Goal: Contribute content: Contribute content

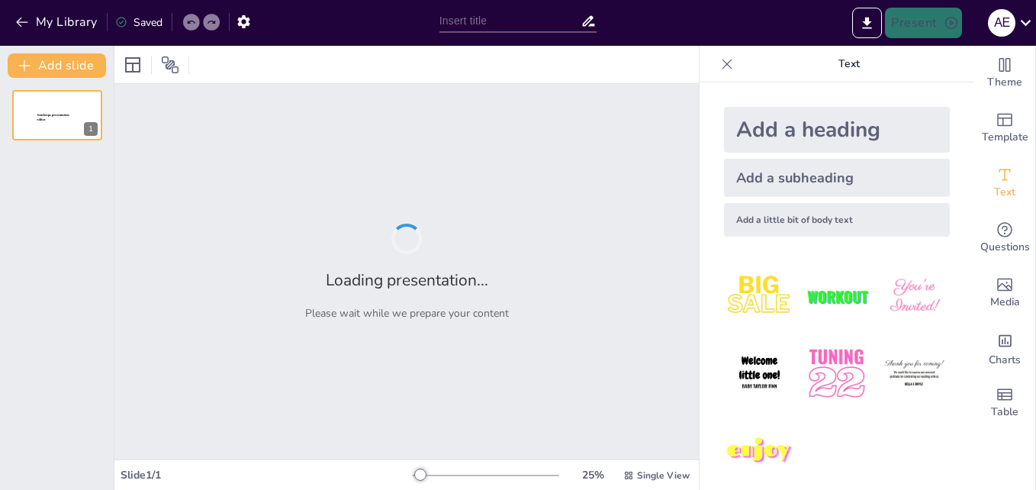
type input "Conociendo a Nuestro Motor: El Sistema Cardiaco al Detalle"
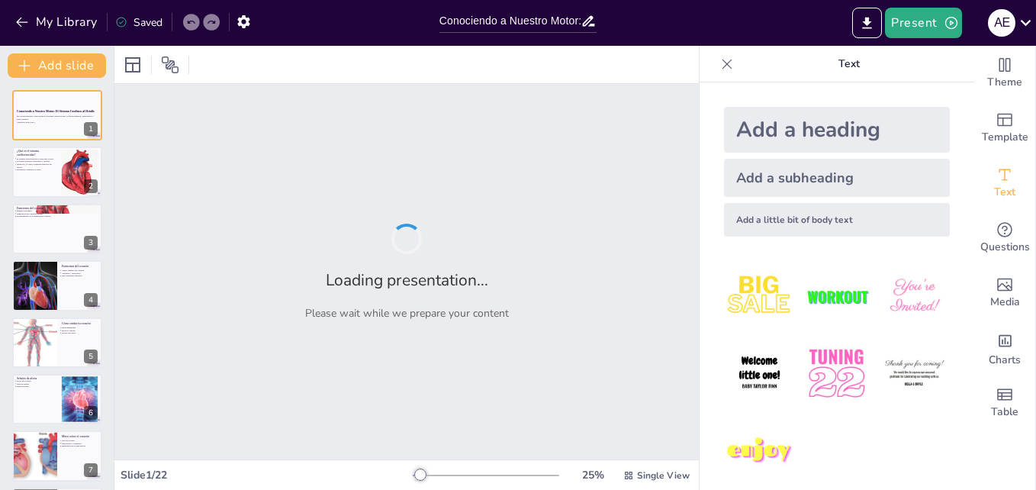
checkbox input "true"
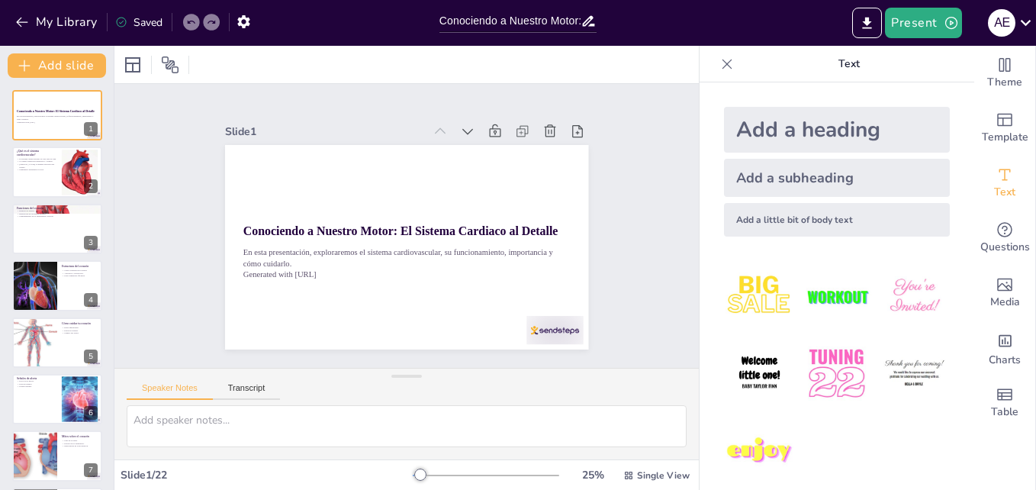
checkbox input "true"
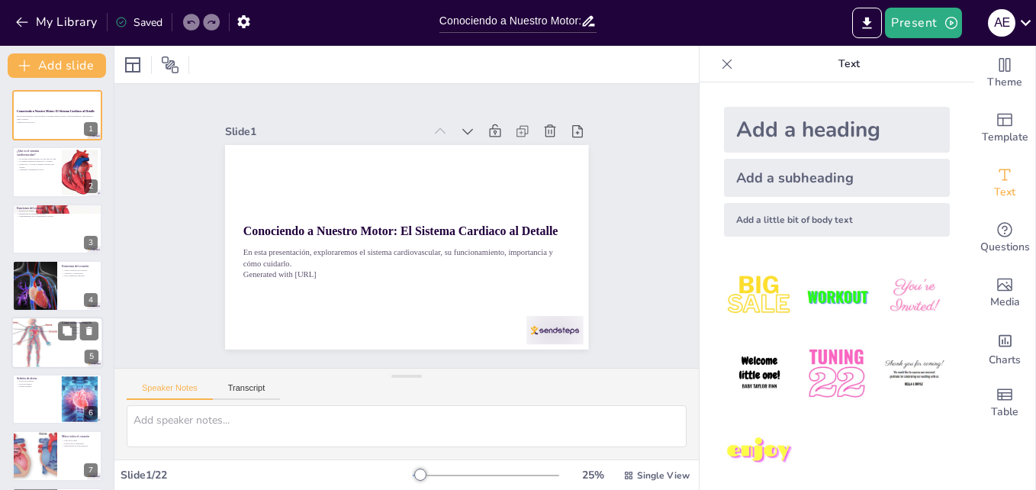
click at [36, 352] on div at bounding box center [34, 343] width 94 height 52
type textarea "Mantener una dieta equilibrada es crucial para la salud del corazón. Los alimen…"
checkbox input "true"
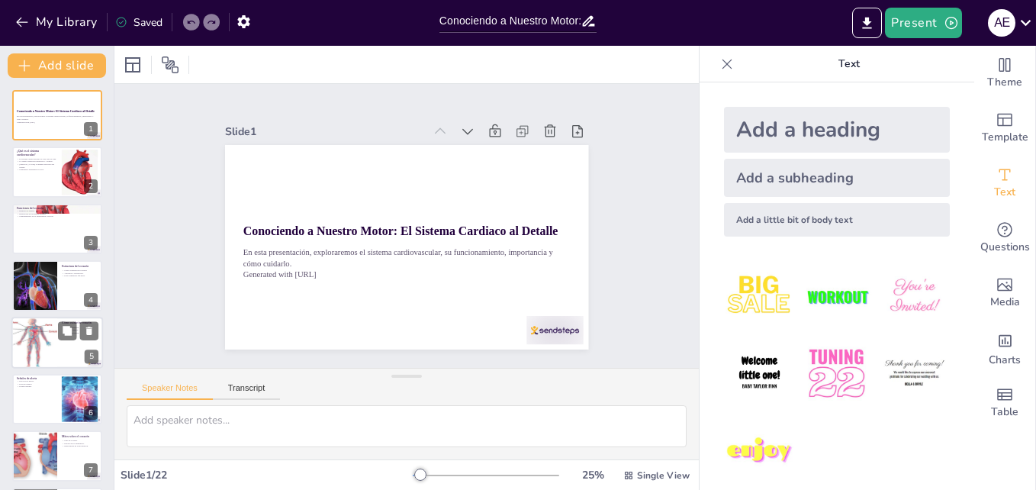
checkbox input "true"
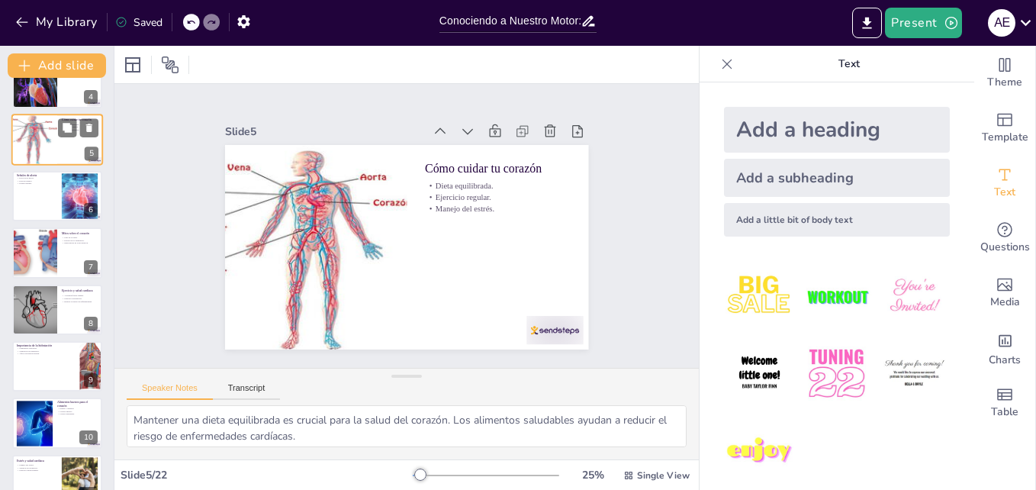
scroll to position [214, 0]
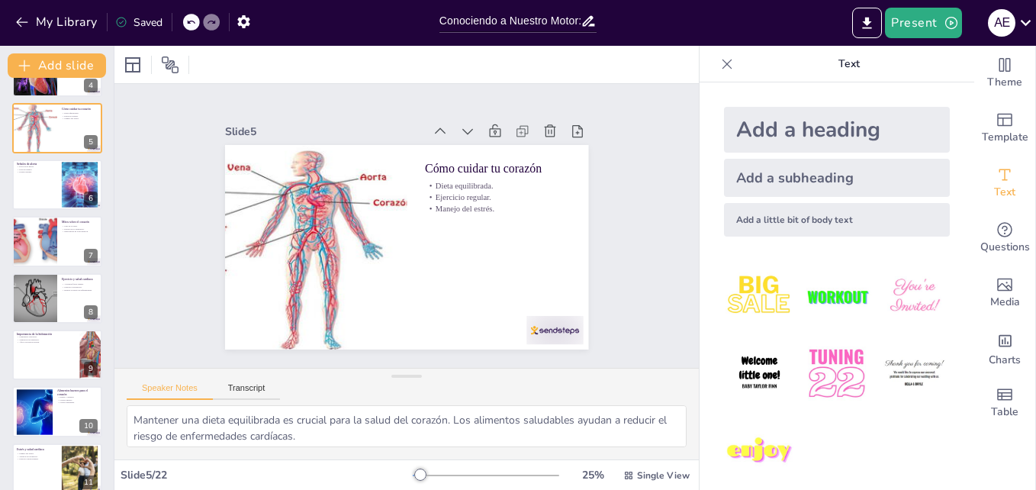
checkbox input "true"
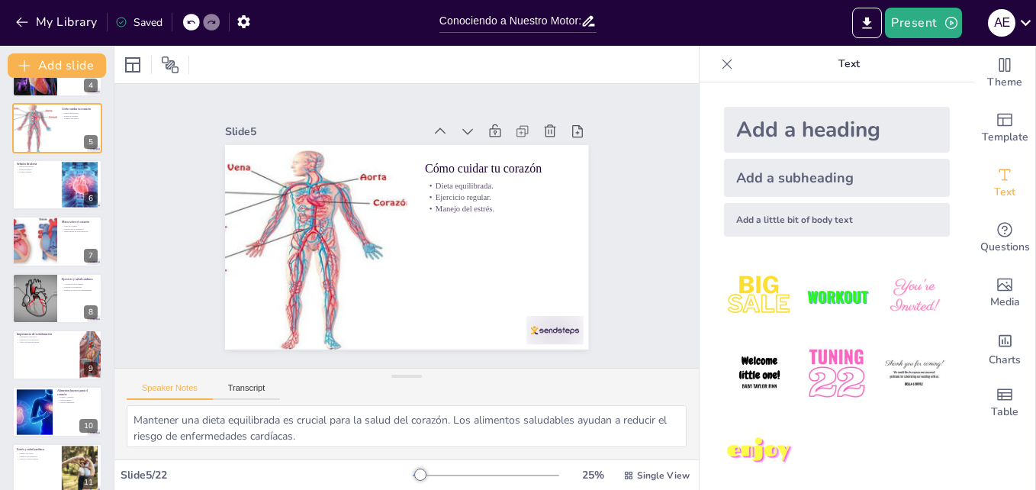
checkbox input "true"
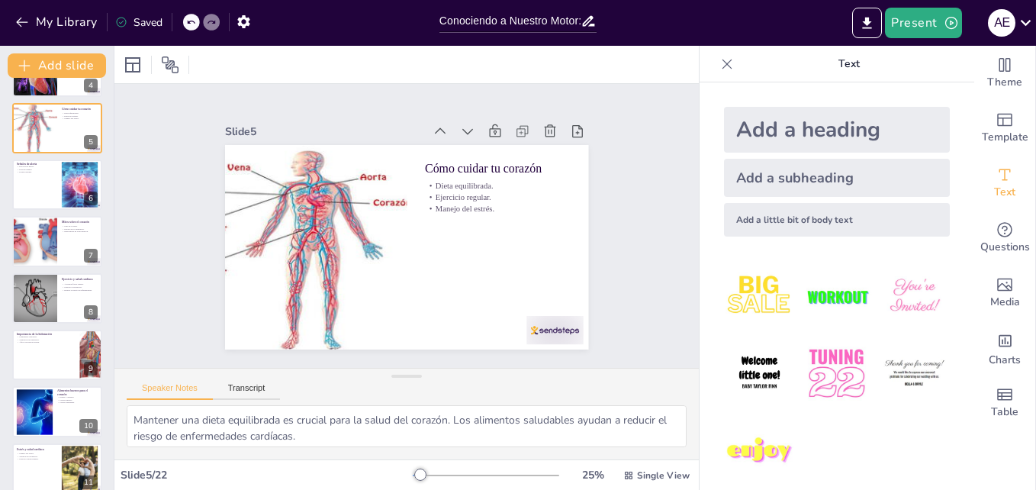
checkbox input "true"
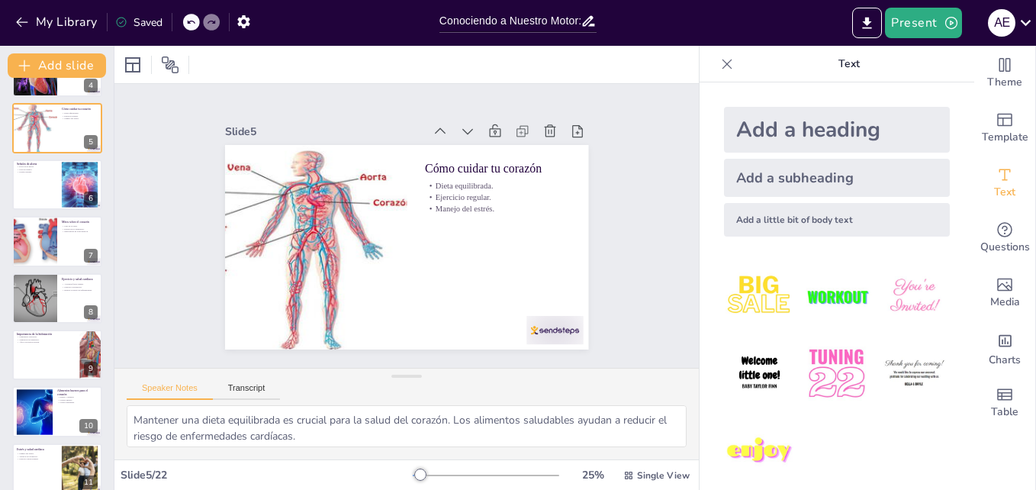
checkbox input "true"
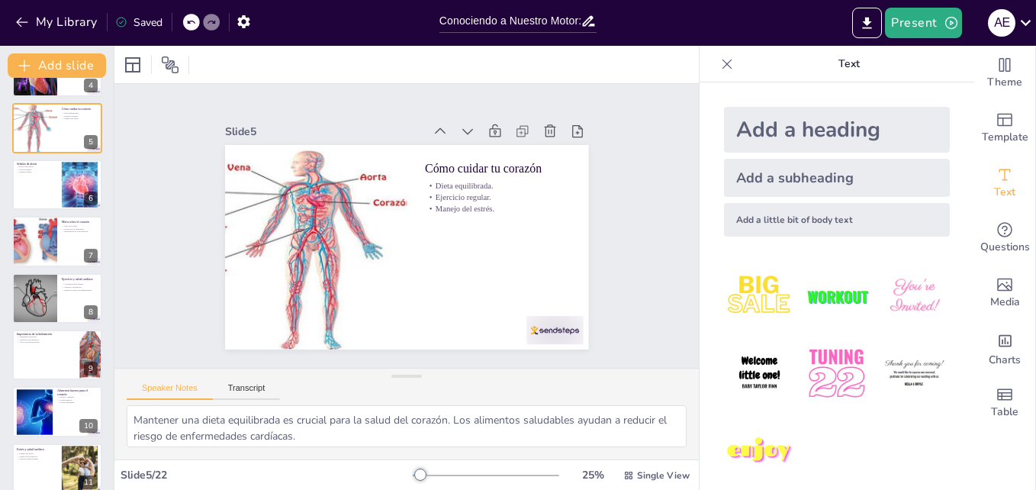
checkbox input "true"
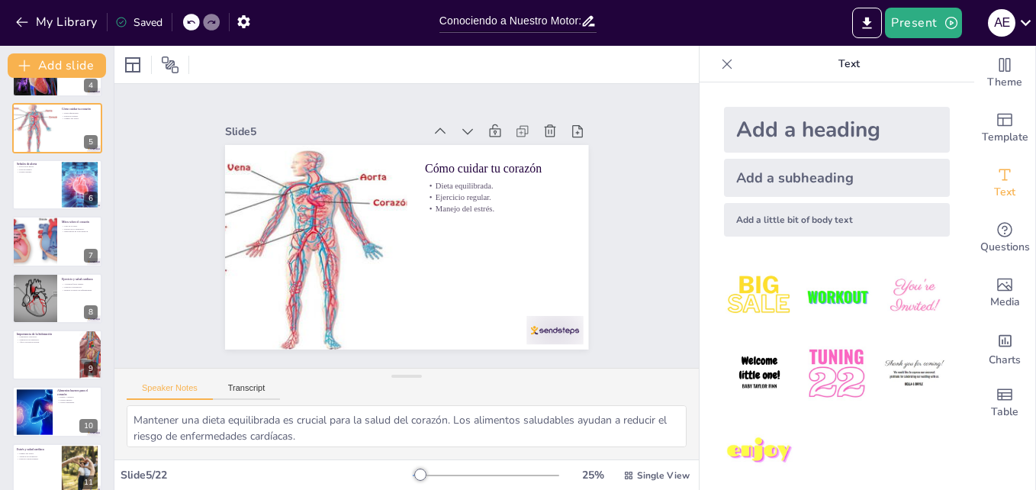
checkbox input "true"
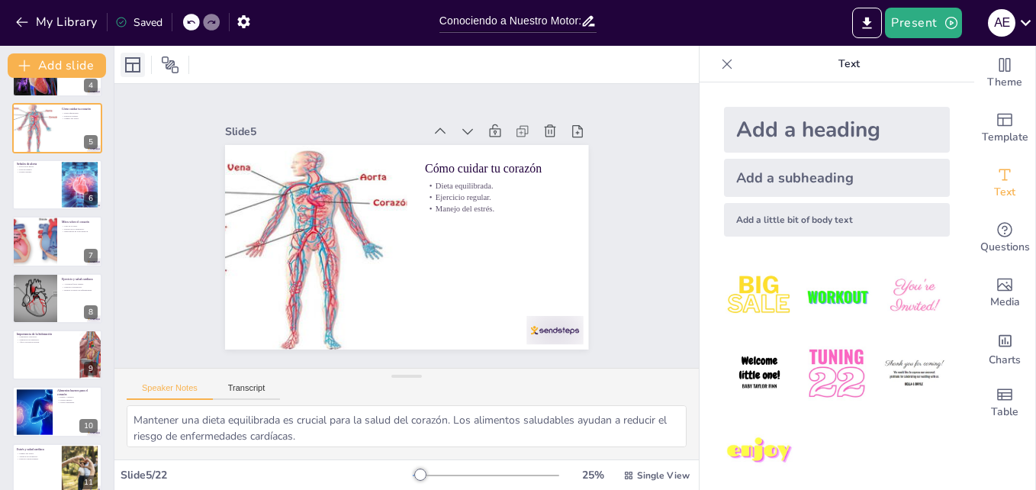
checkbox input "true"
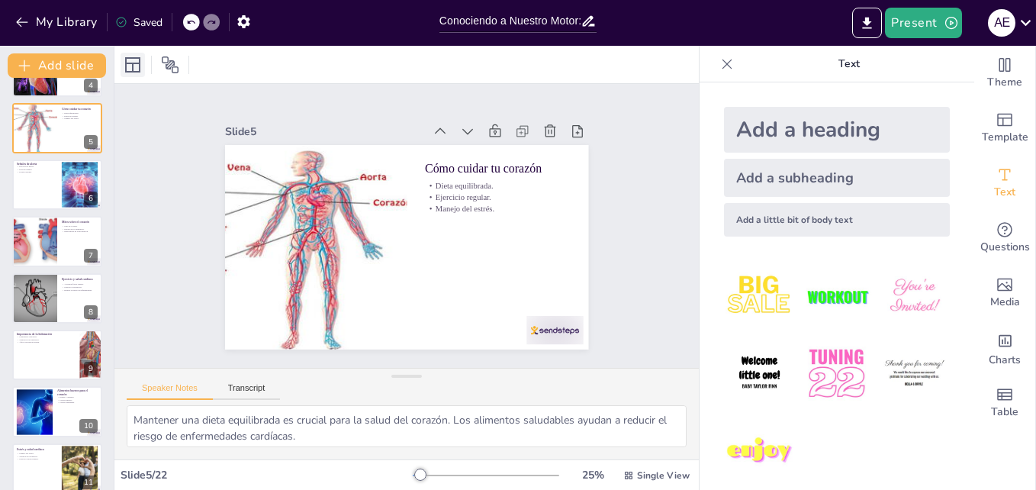
checkbox input "true"
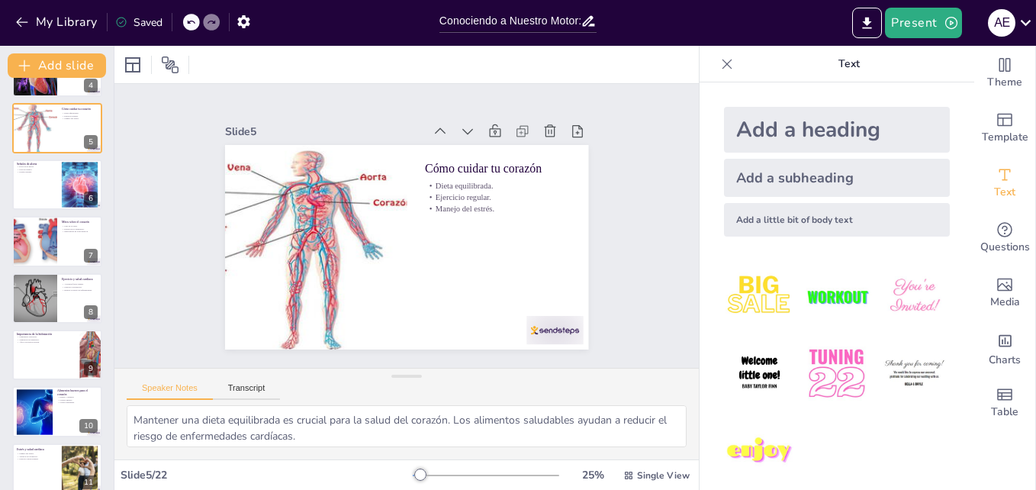
checkbox input "true"
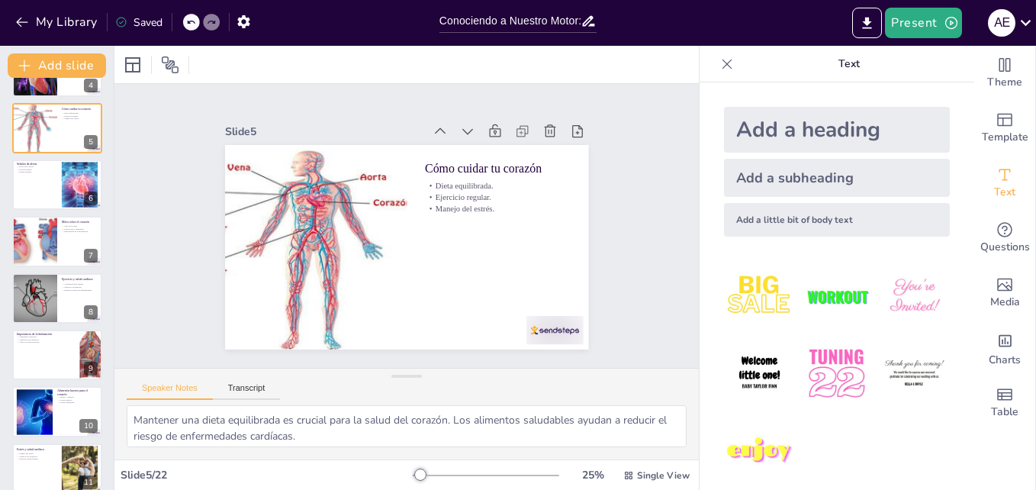
checkbox input "true"
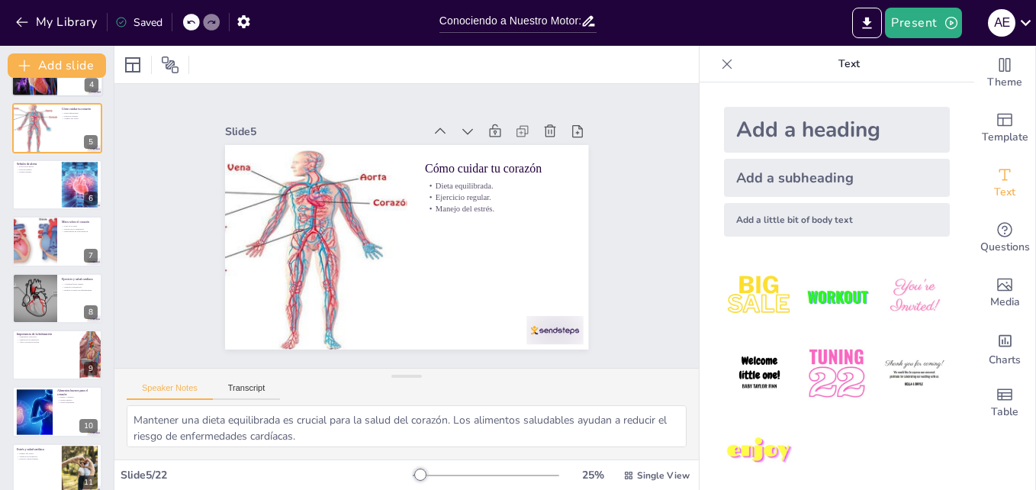
checkbox input "true"
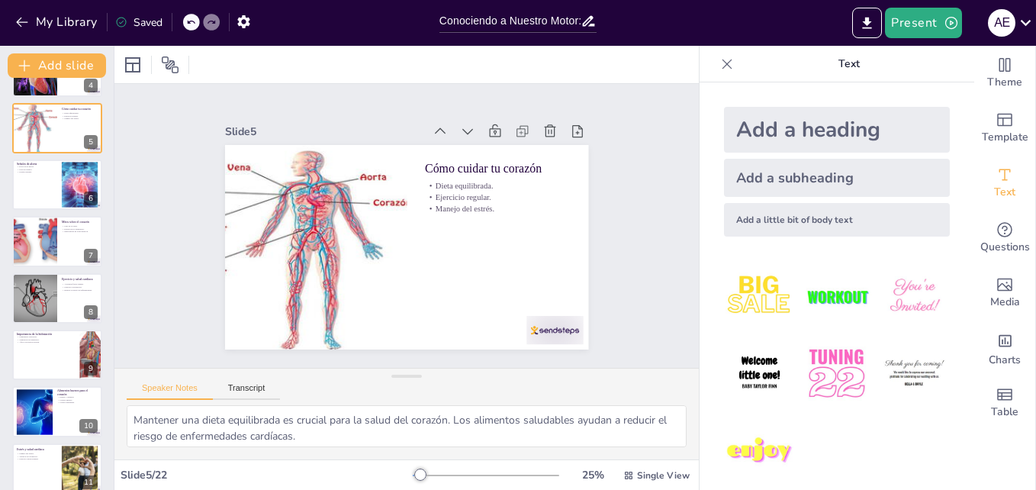
checkbox input "true"
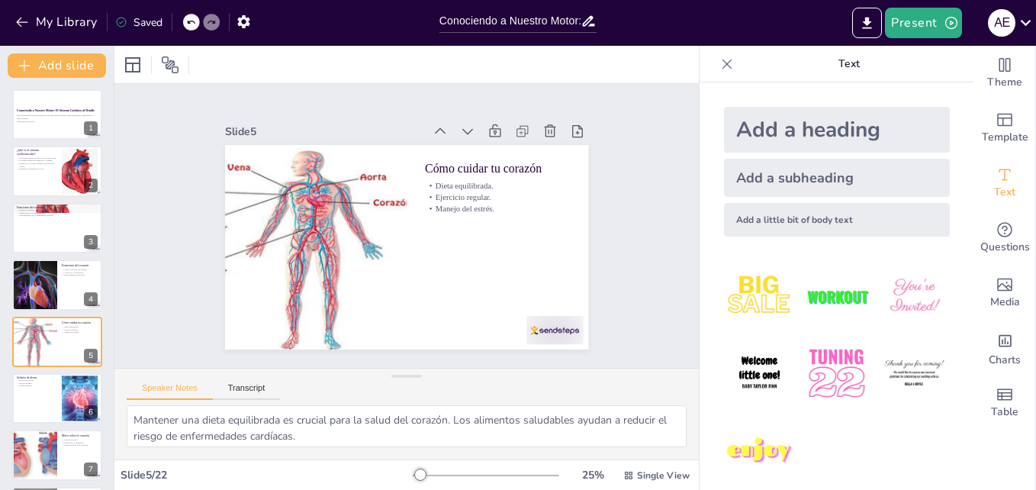
scroll to position [0, 0]
checkbox input "true"
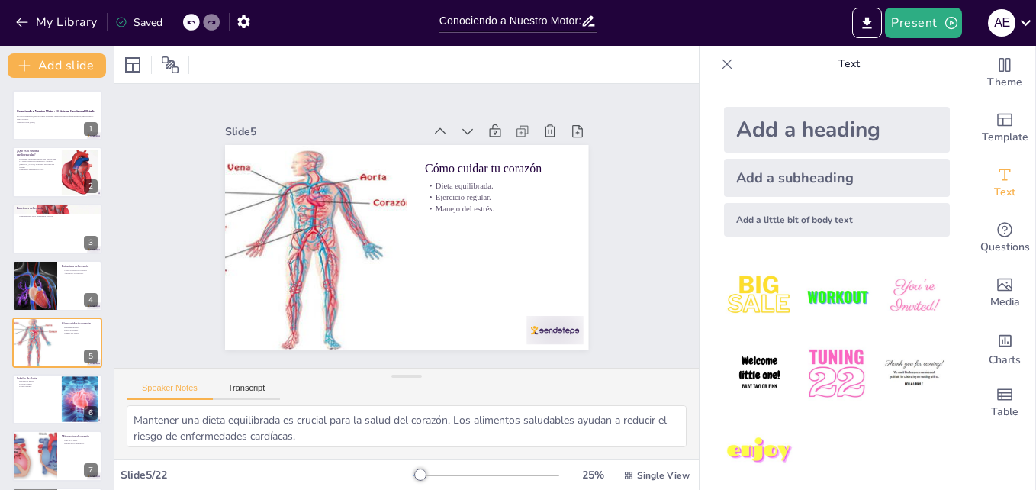
checkbox input "true"
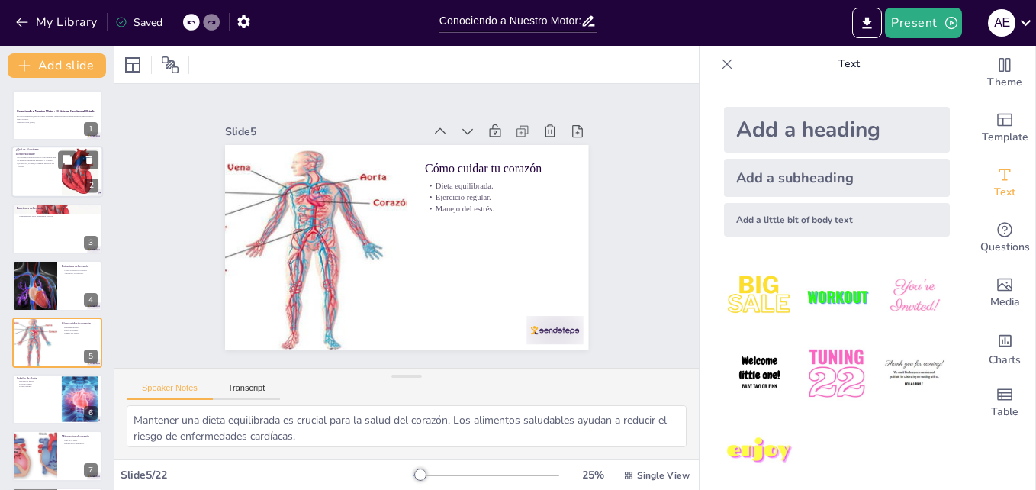
checkbox input "true"
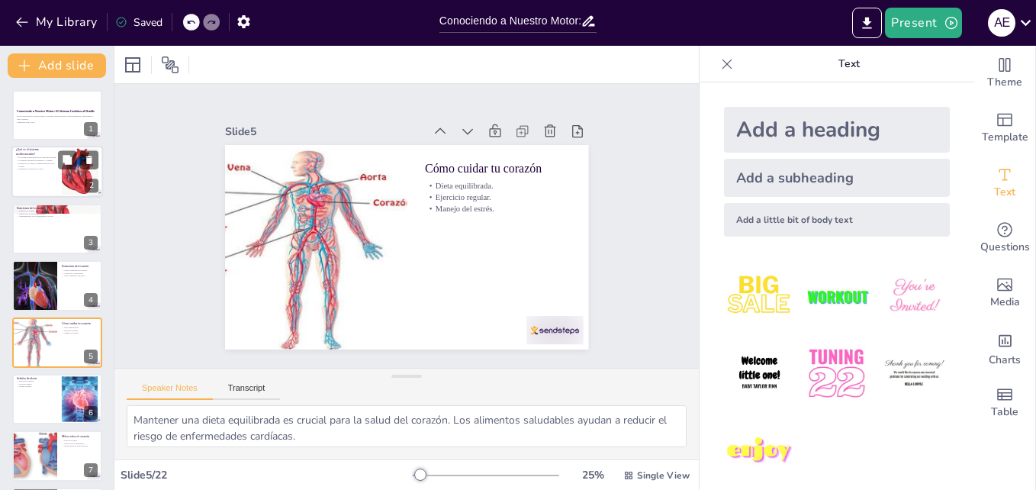
checkbox input "true"
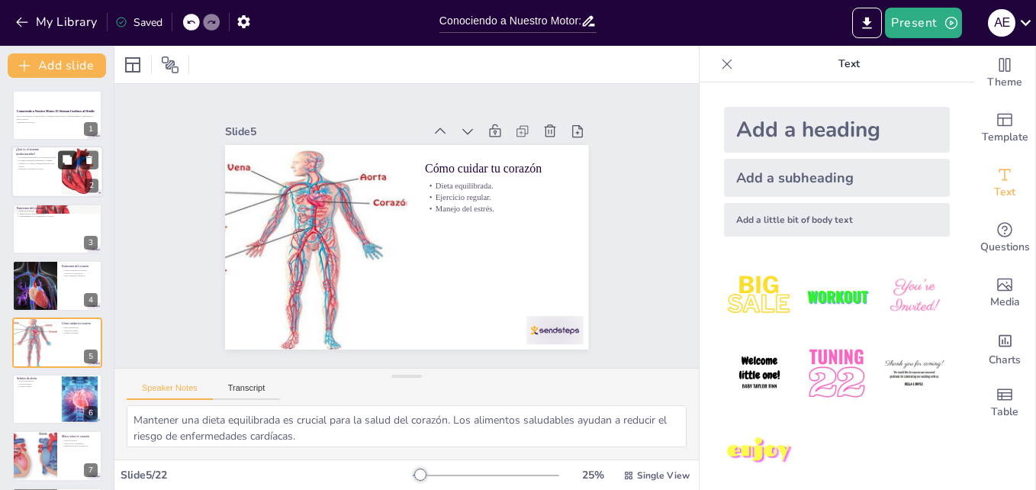
checkbox input "true"
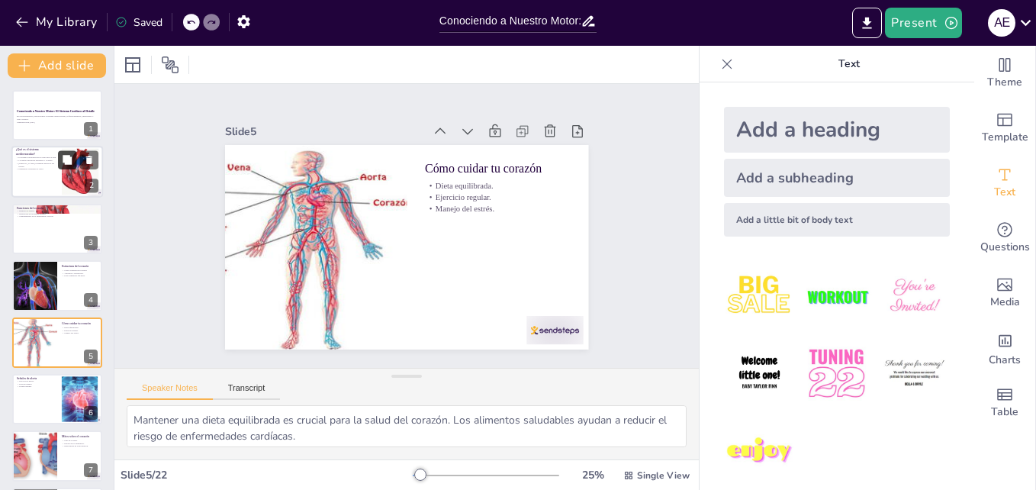
checkbox input "true"
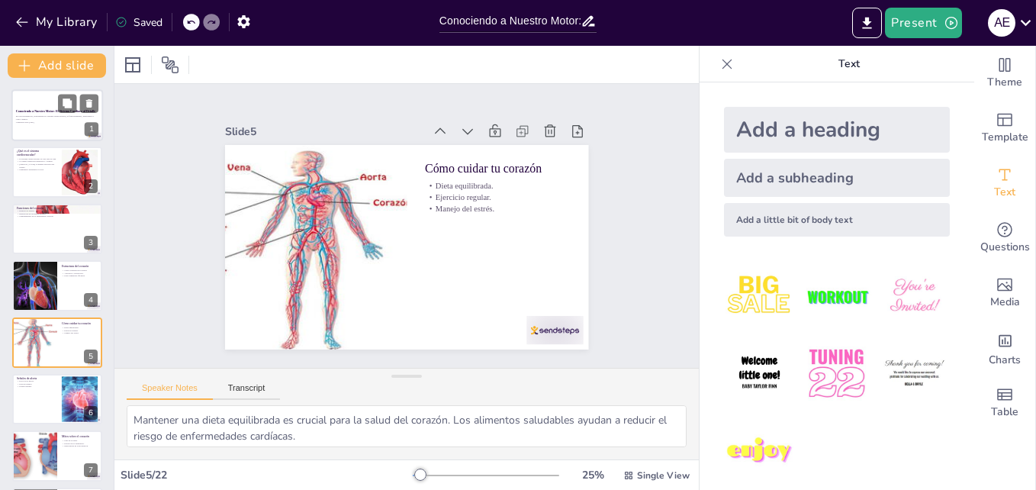
checkbox input "true"
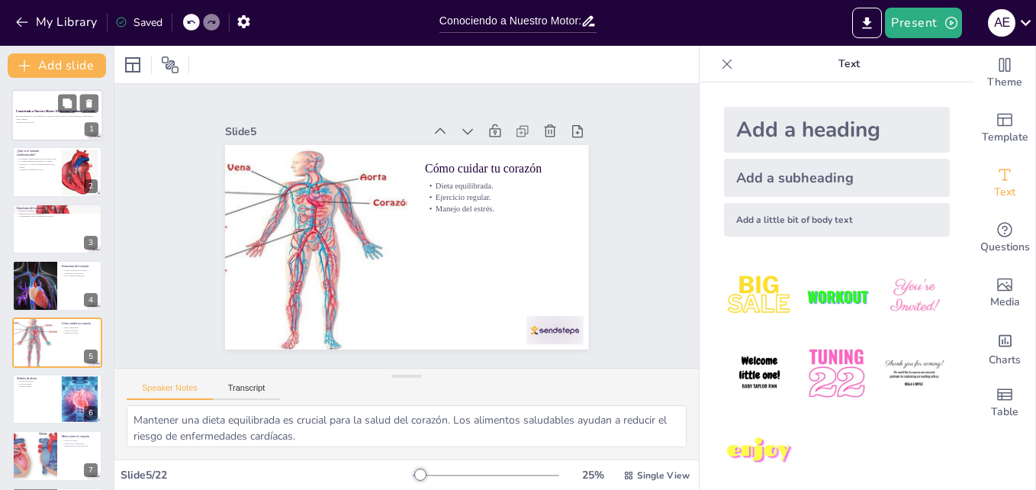
checkbox input "true"
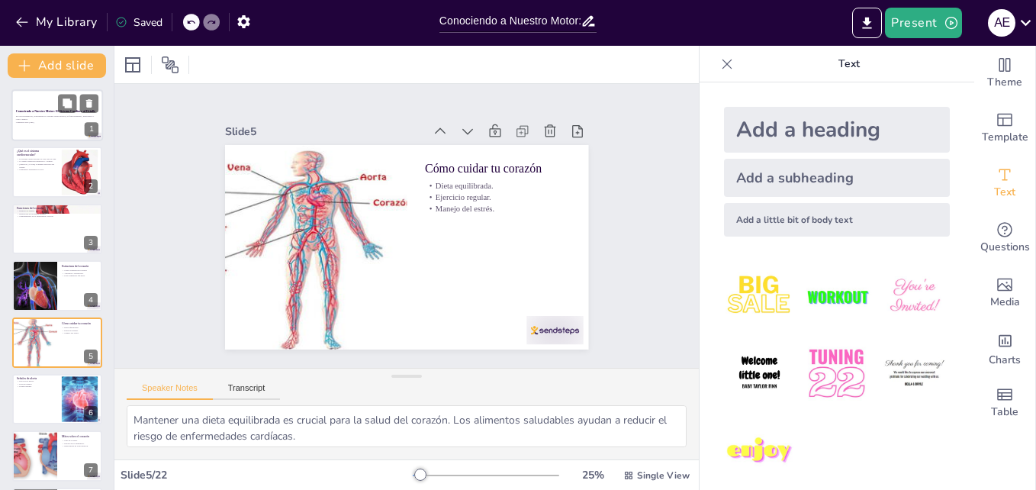
checkbox input "true"
click at [55, 129] on div at bounding box center [57, 115] width 92 height 52
checkbox input "true"
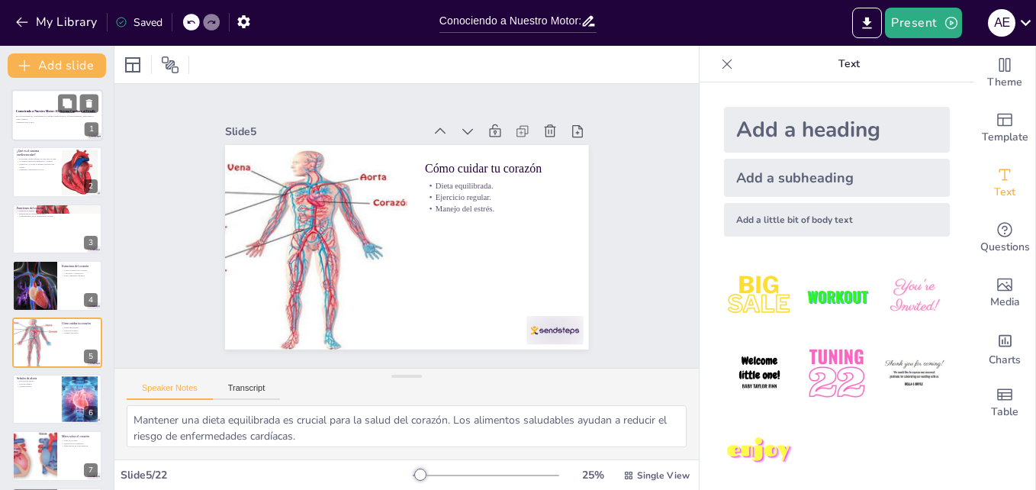
checkbox input "true"
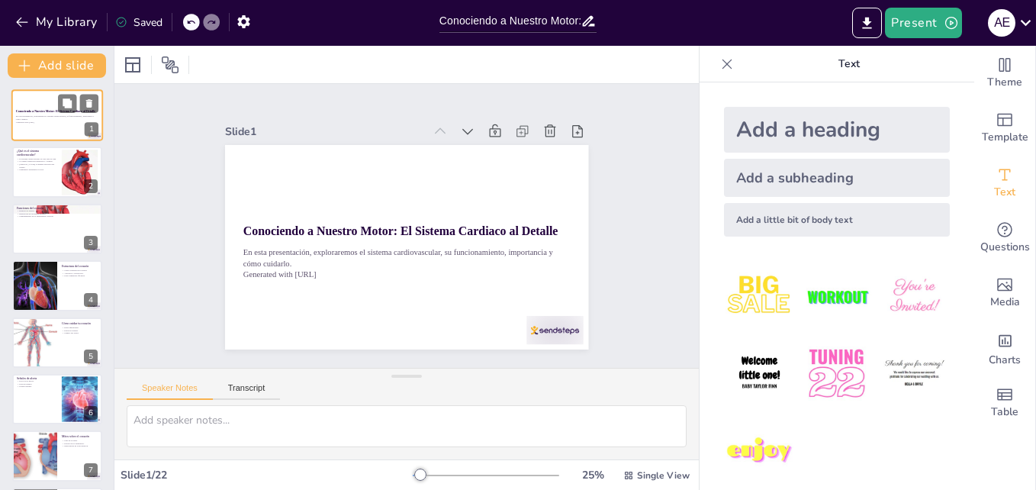
checkbox input "true"
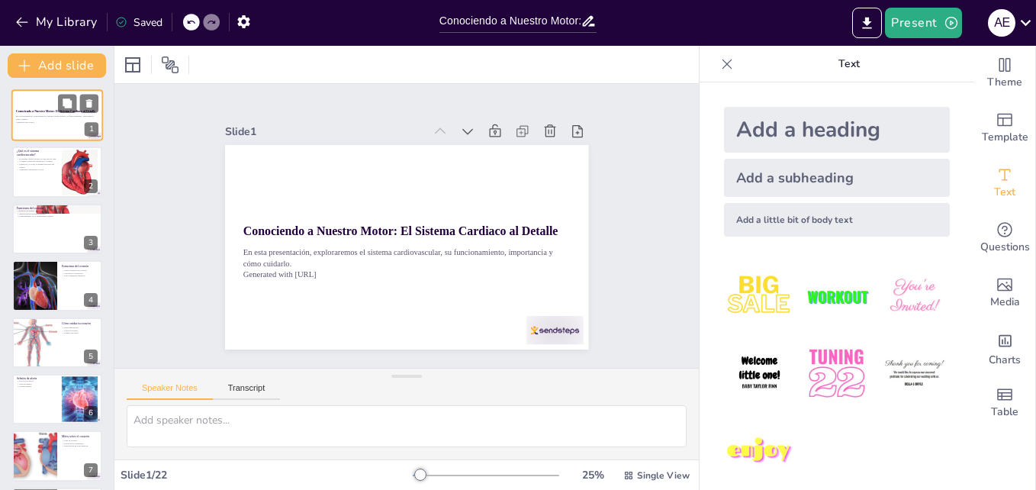
checkbox input "true"
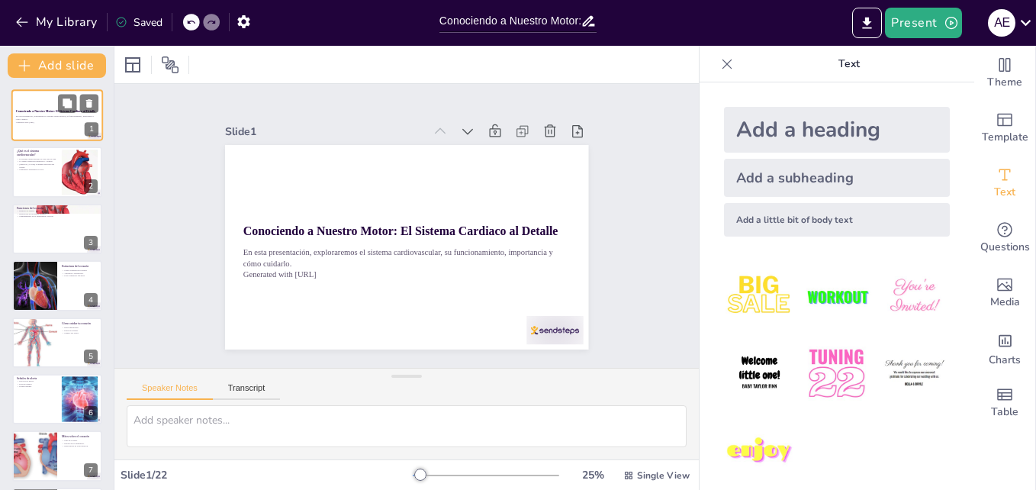
checkbox input "true"
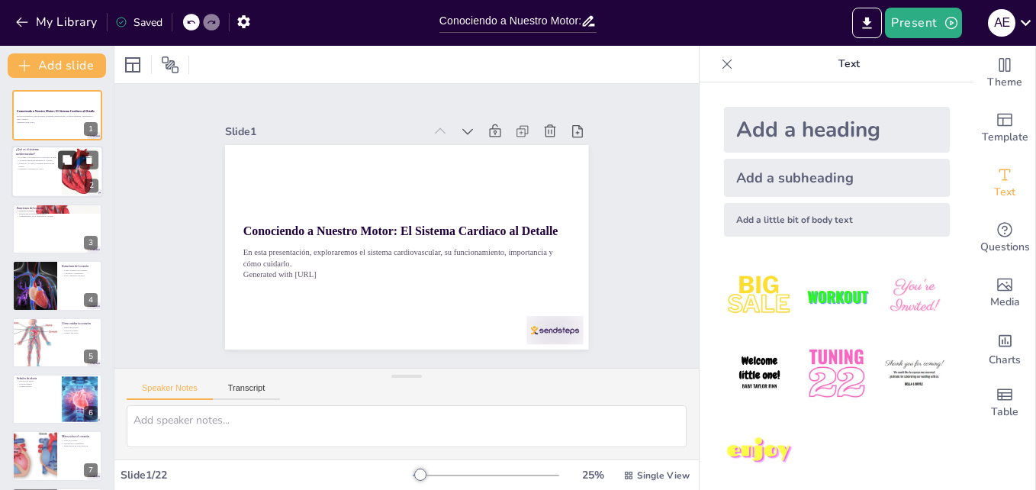
checkbox input "true"
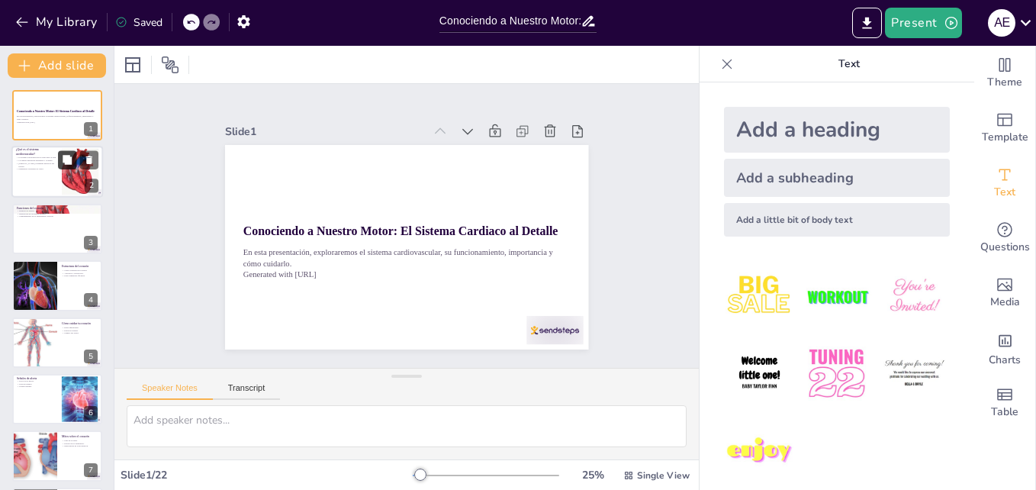
checkbox input "true"
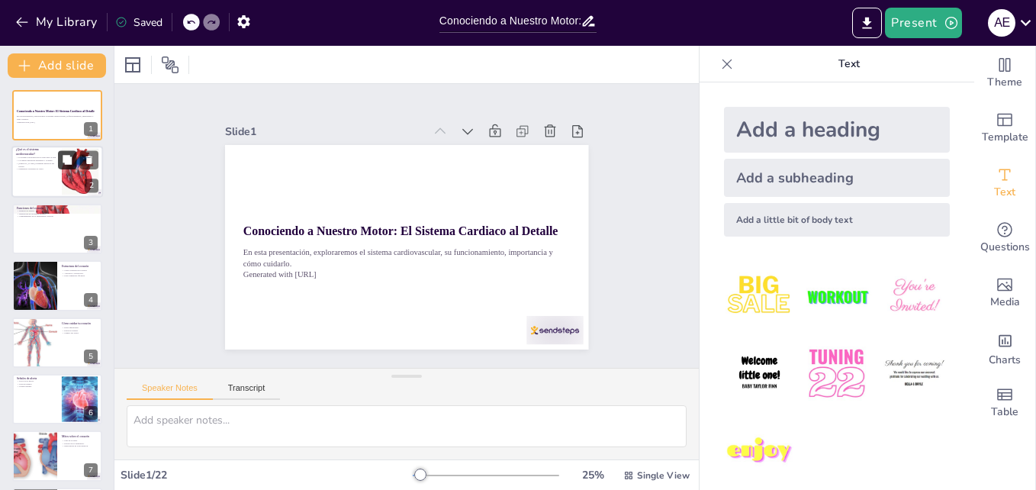
checkbox input "true"
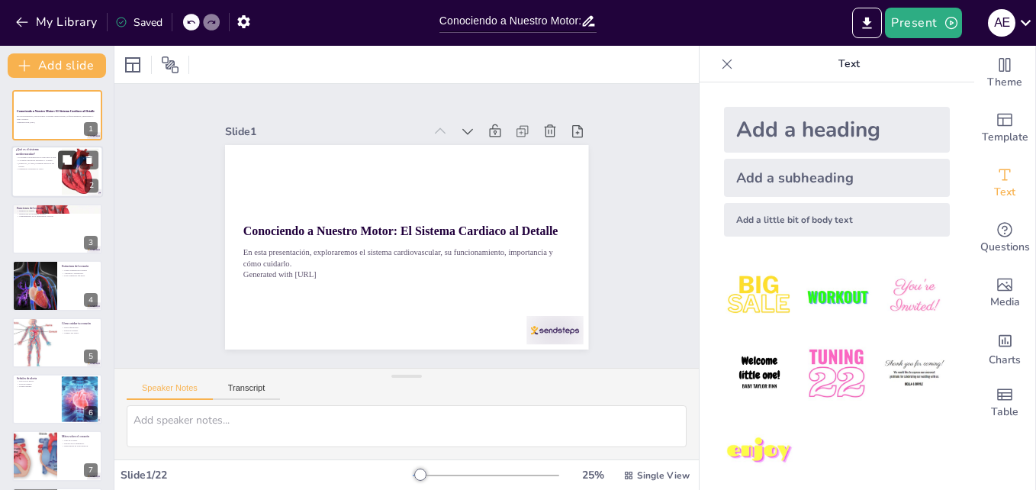
checkbox input "true"
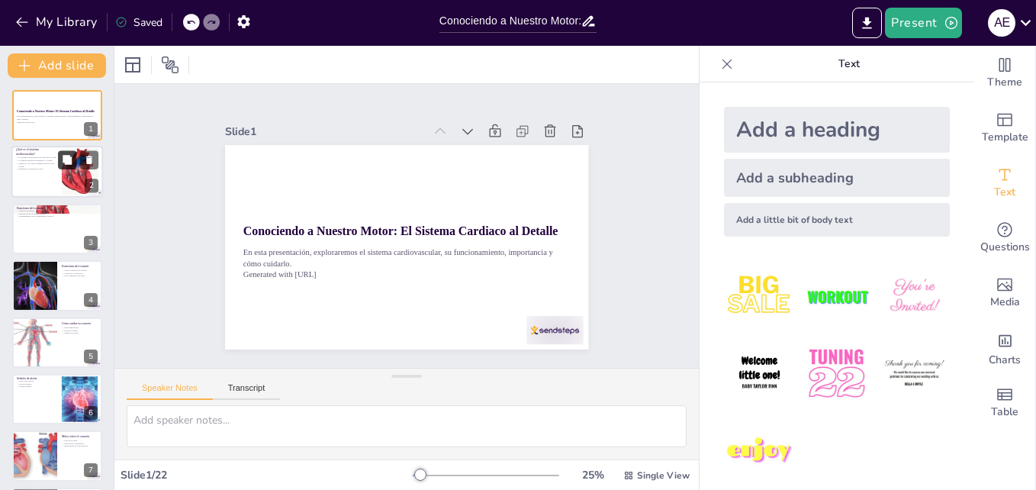
click at [59, 160] on button at bounding box center [67, 160] width 18 height 18
type textarea "El sistema cardiovascular es fundamental porque sin él, el cuerpo no podría fun…"
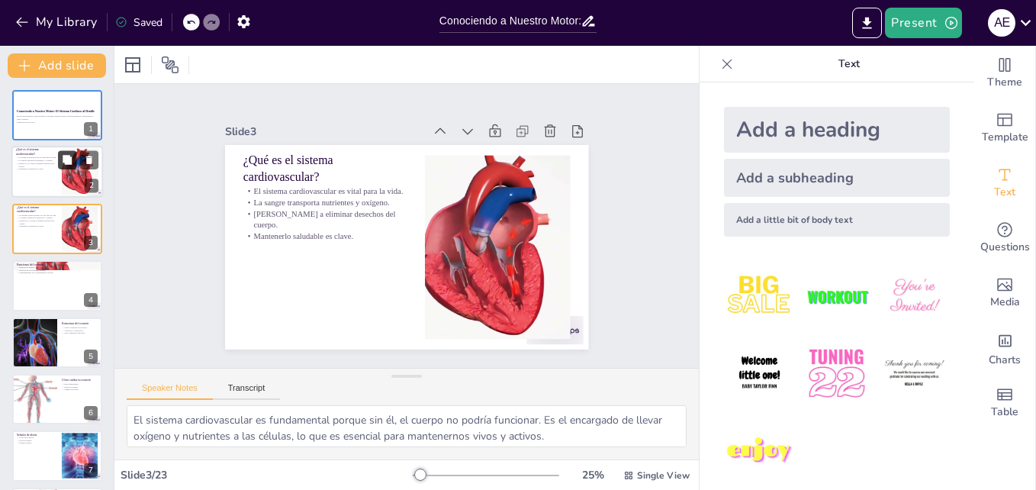
checkbox input "true"
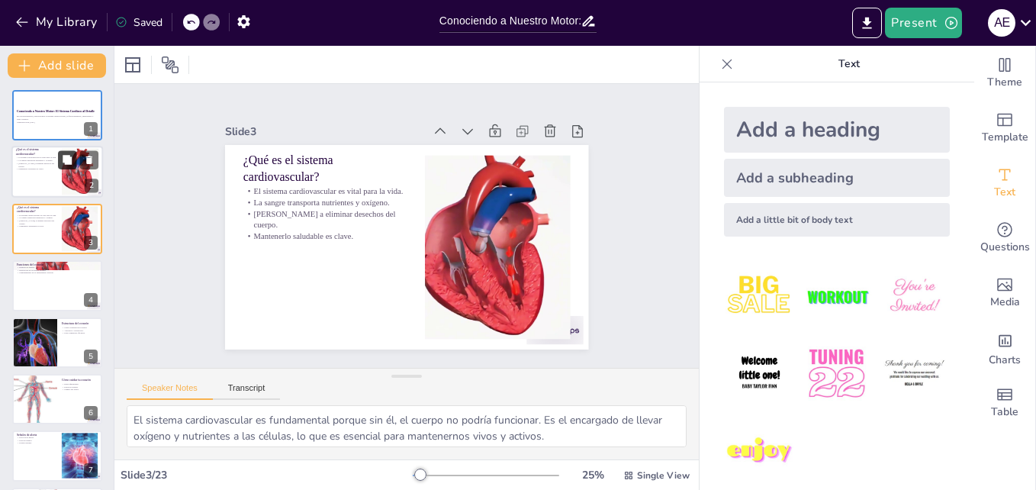
checkbox input "true"
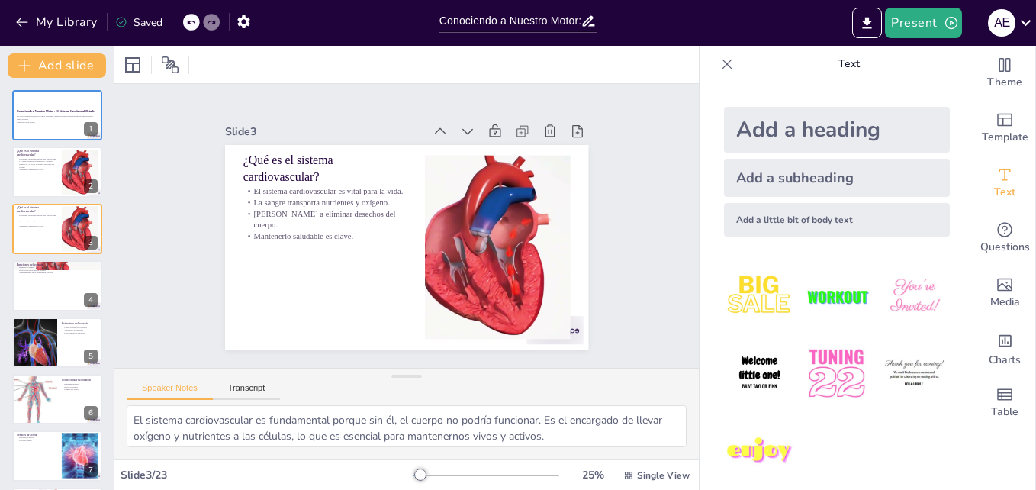
checkbox input "true"
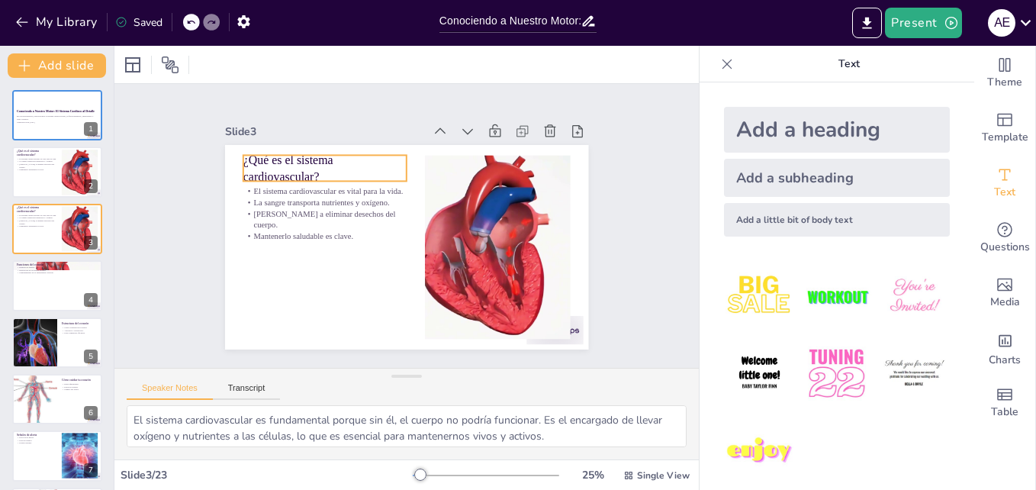
checkbox input "true"
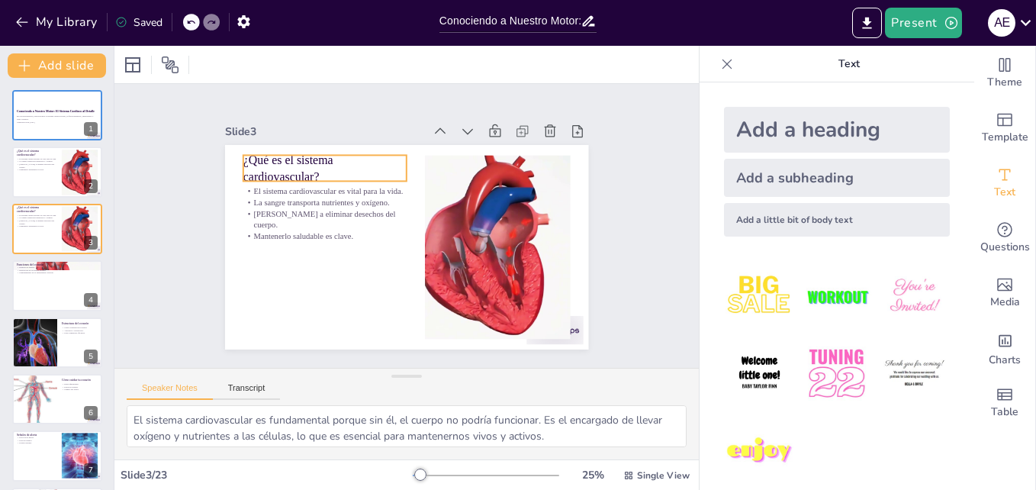
checkbox input "true"
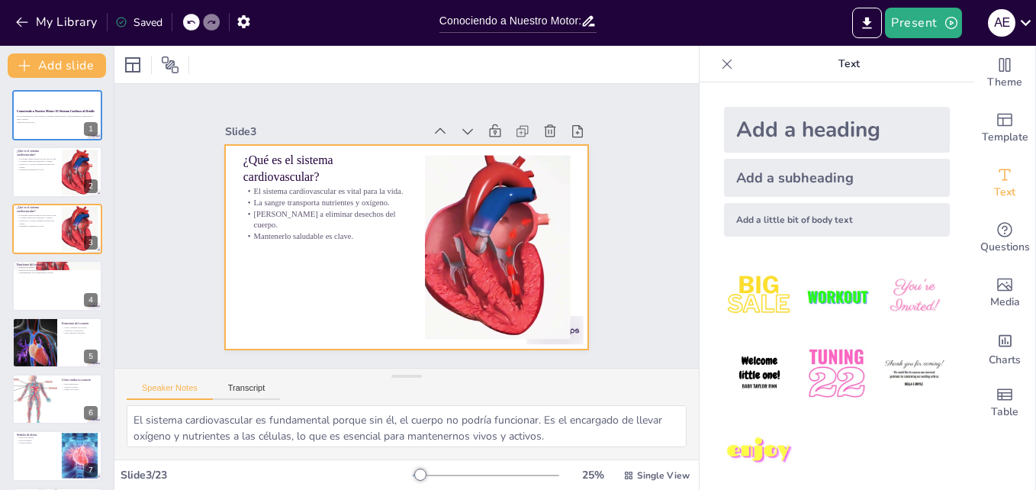
checkbox input "true"
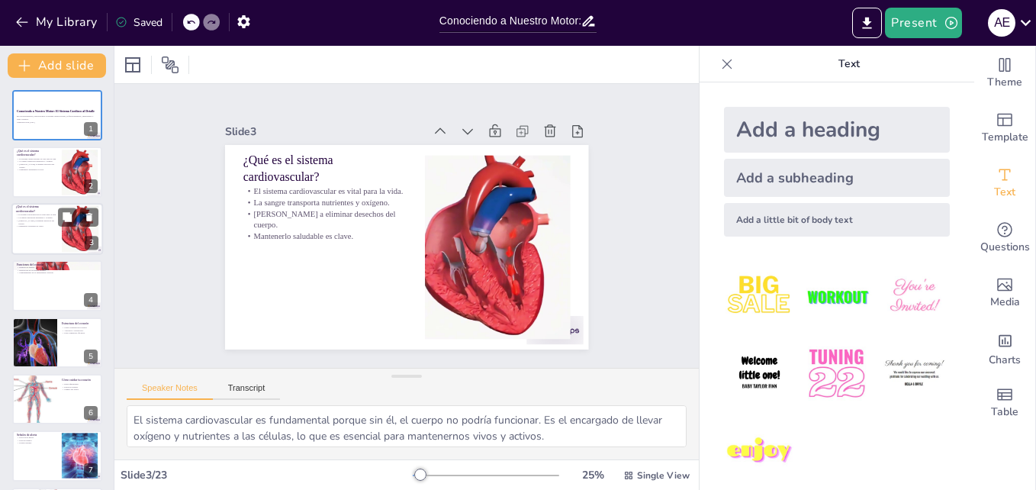
checkbox input "true"
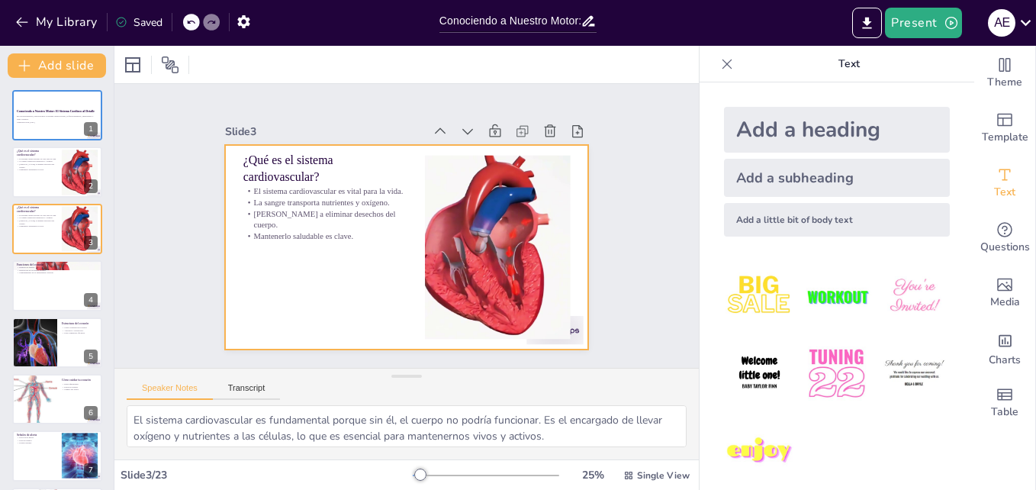
checkbox input "true"
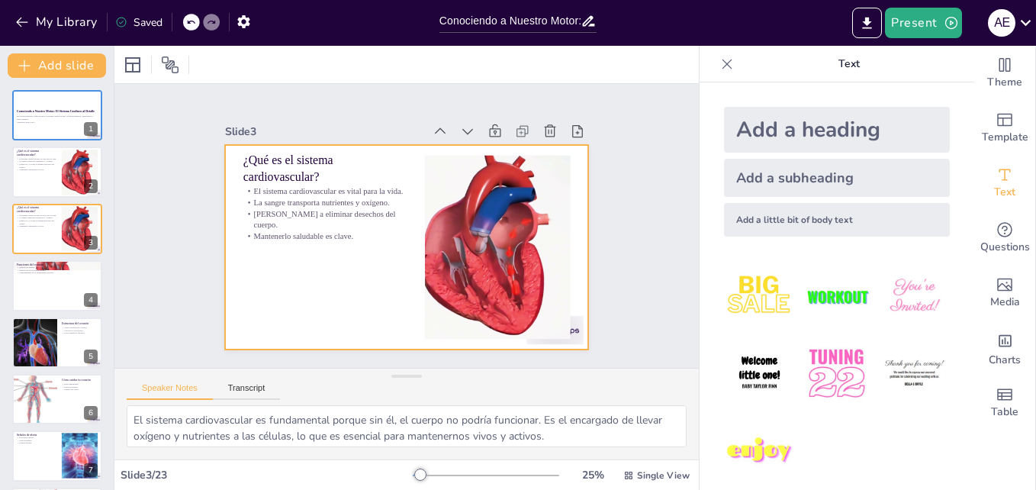
checkbox input "true"
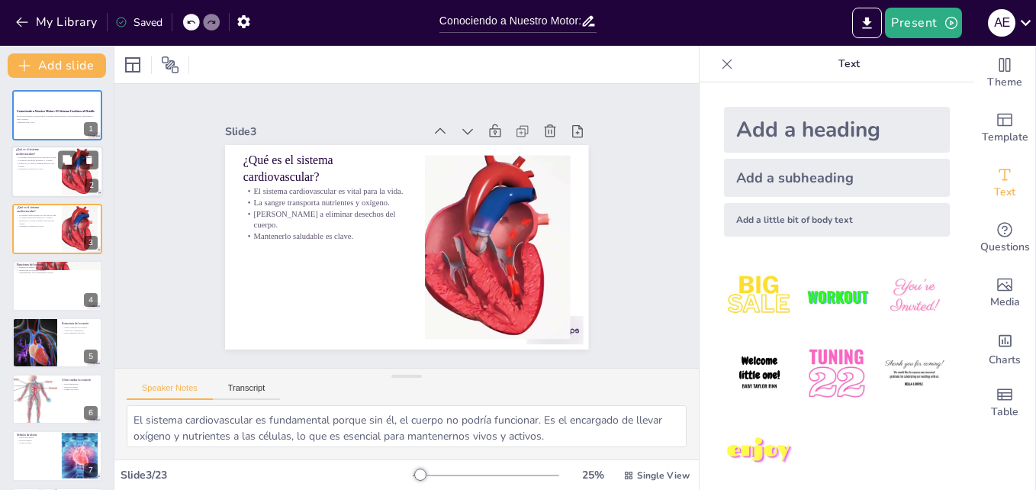
click at [36, 178] on div at bounding box center [57, 173] width 92 height 52
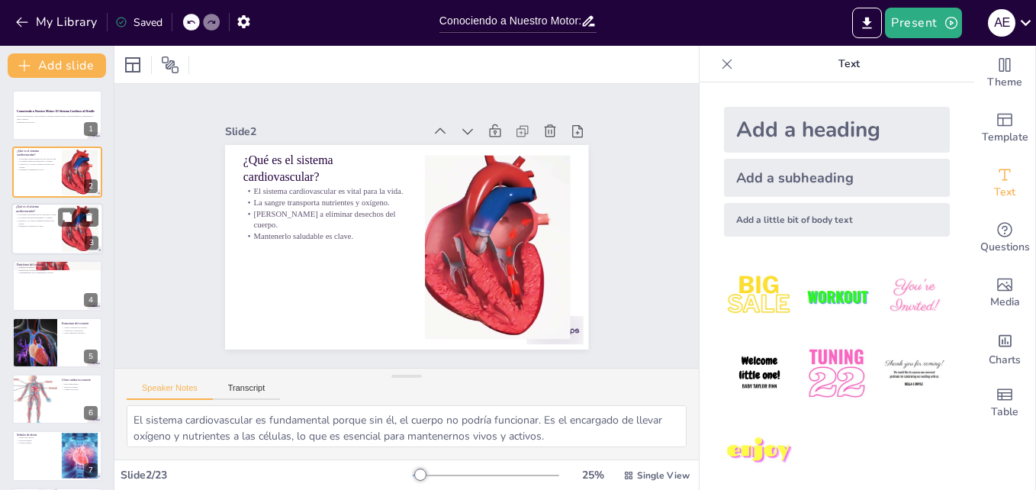
click at [43, 221] on p "Ayuda a eliminar desechos del cuerpo." at bounding box center [36, 221] width 41 height 5
click at [35, 174] on div at bounding box center [57, 173] width 92 height 52
click at [65, 236] on div at bounding box center [80, 228] width 82 height 47
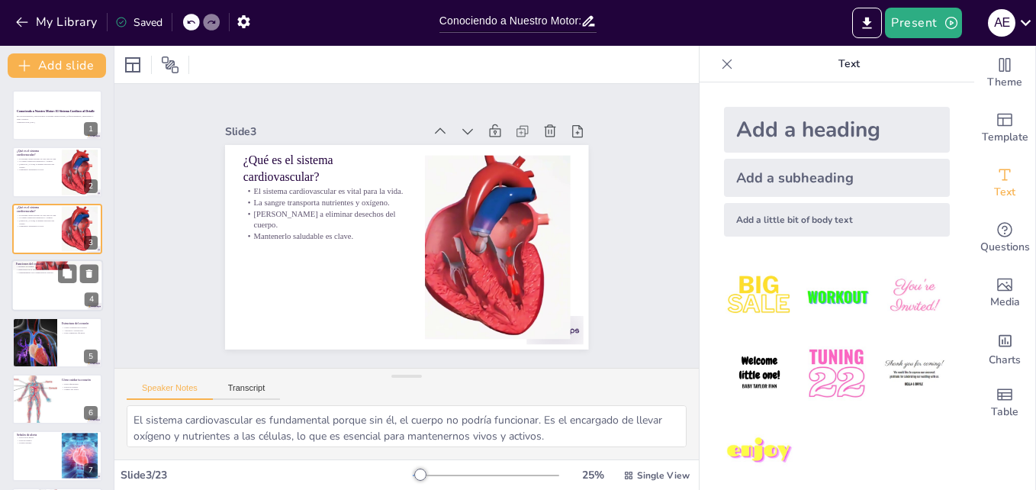
click at [47, 277] on div at bounding box center [57, 285] width 92 height 52
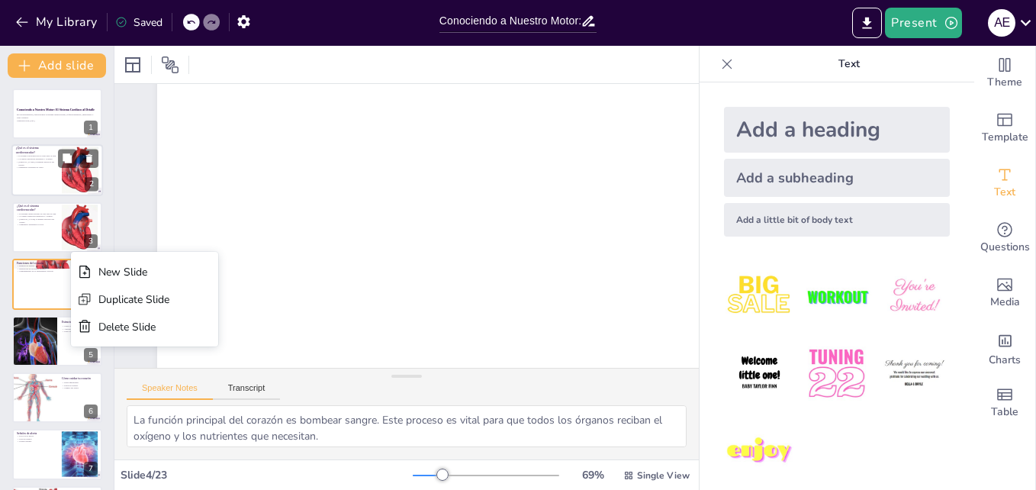
click at [50, 159] on p "La sangre transporta nutrientes y oxígeno." at bounding box center [36, 159] width 41 height 3
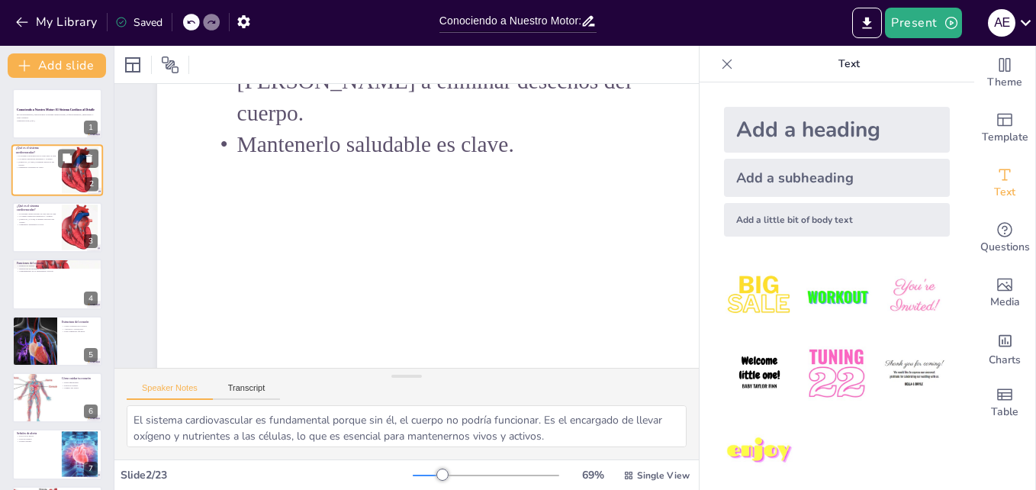
scroll to position [0, 0]
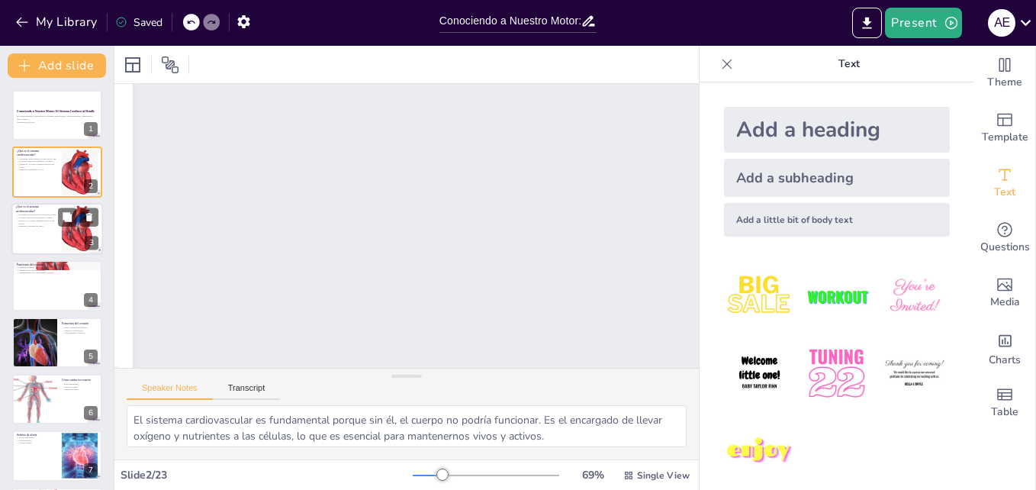
click at [49, 224] on p "Mantenerlo saludable es clave." at bounding box center [36, 225] width 41 height 3
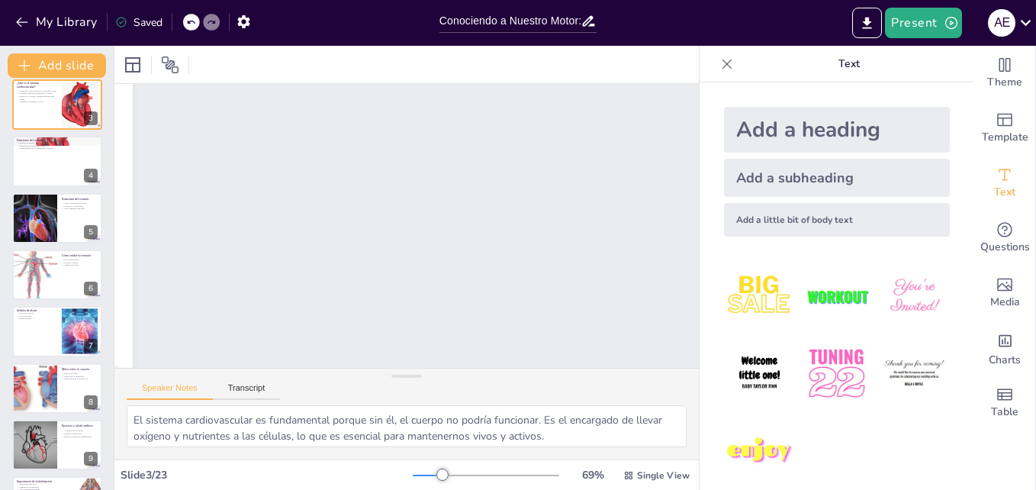
scroll to position [153, 0]
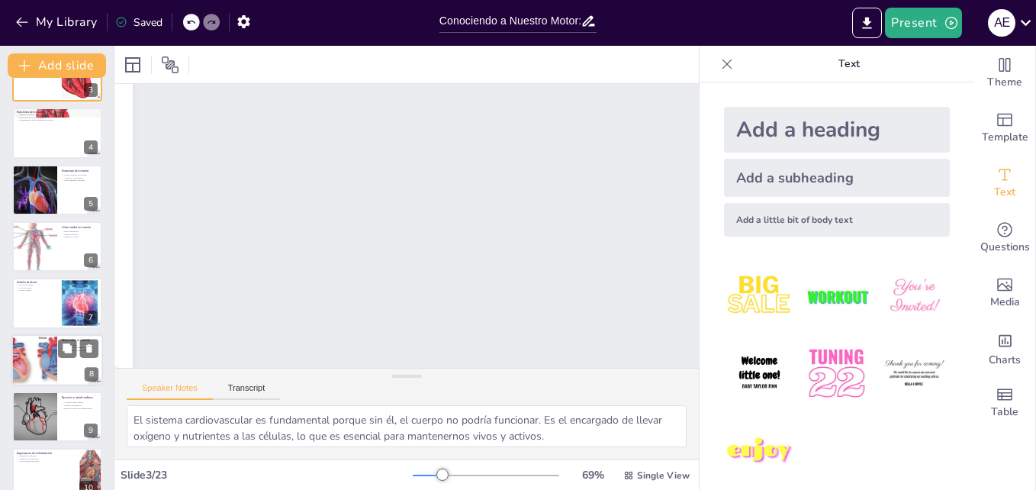
click at [19, 365] on div at bounding box center [34, 360] width 93 height 52
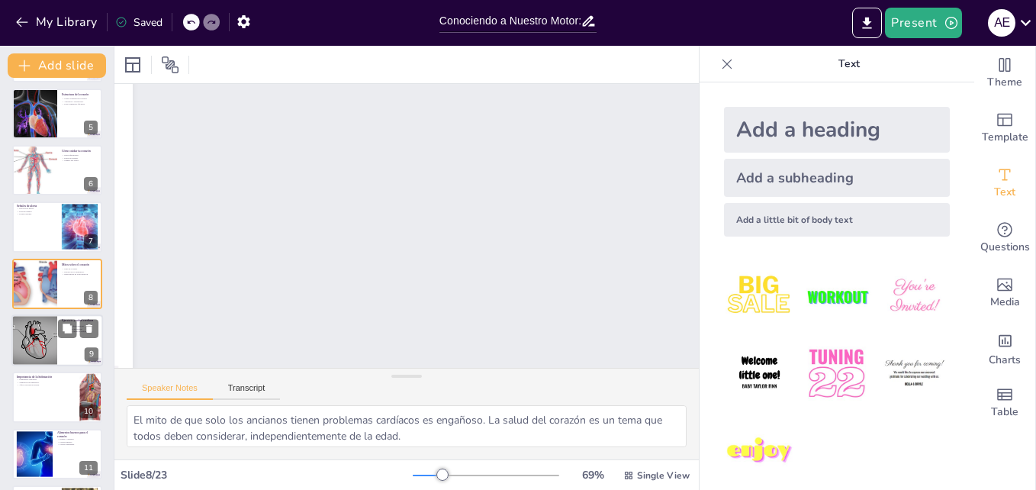
click at [47, 330] on div at bounding box center [34, 340] width 93 height 52
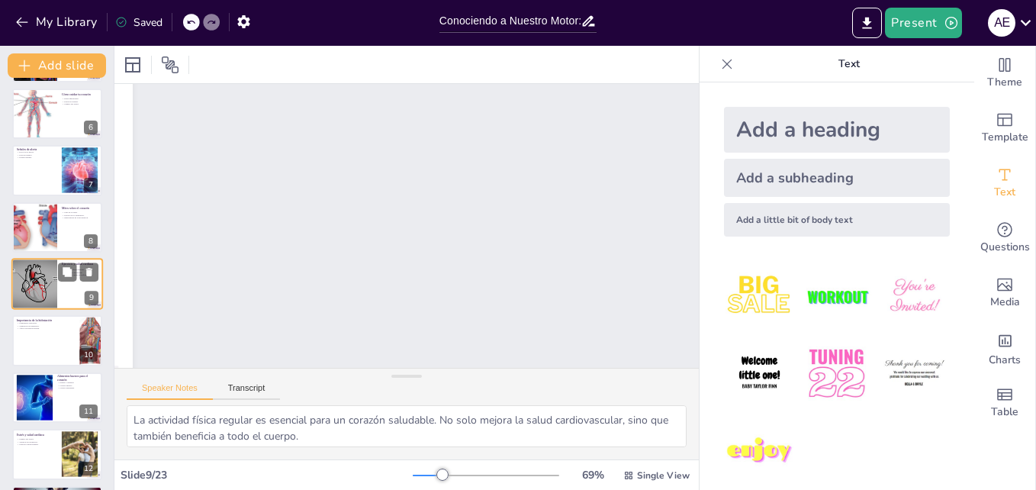
click at [47, 330] on div at bounding box center [57, 340] width 90 height 50
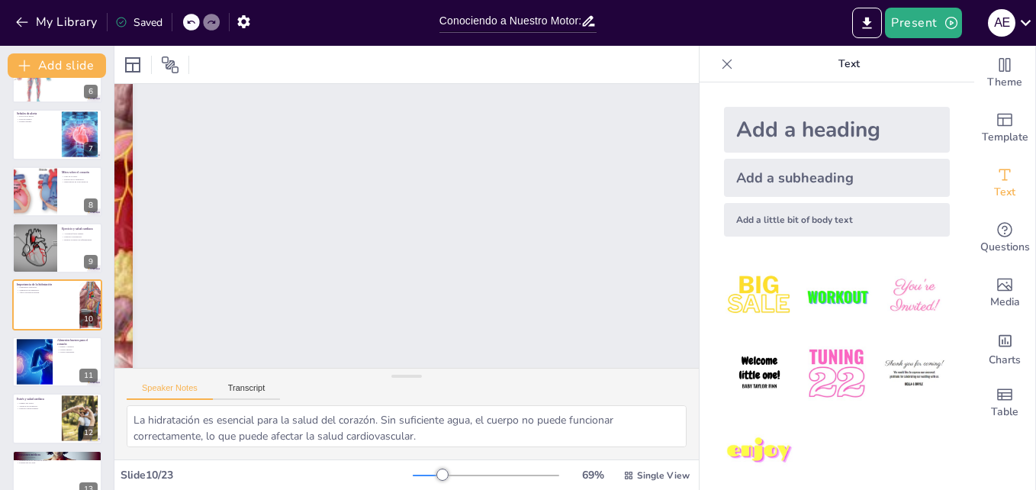
scroll to position [312, 0]
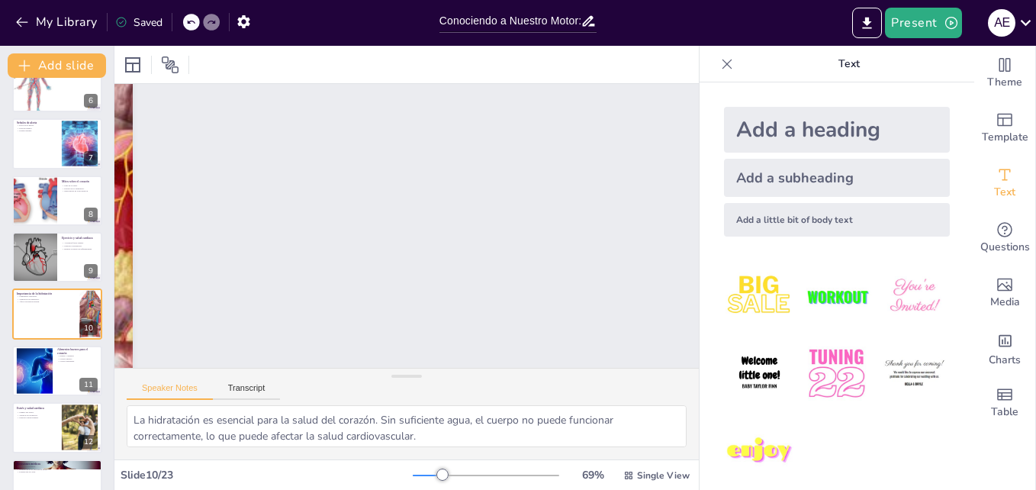
click at [775, 276] on img at bounding box center [759, 296] width 71 height 71
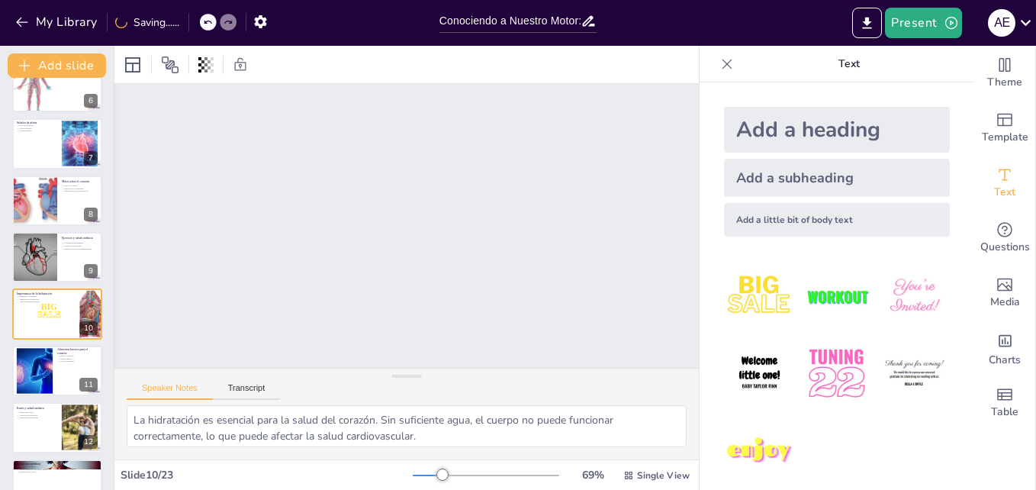
scroll to position [0, 0]
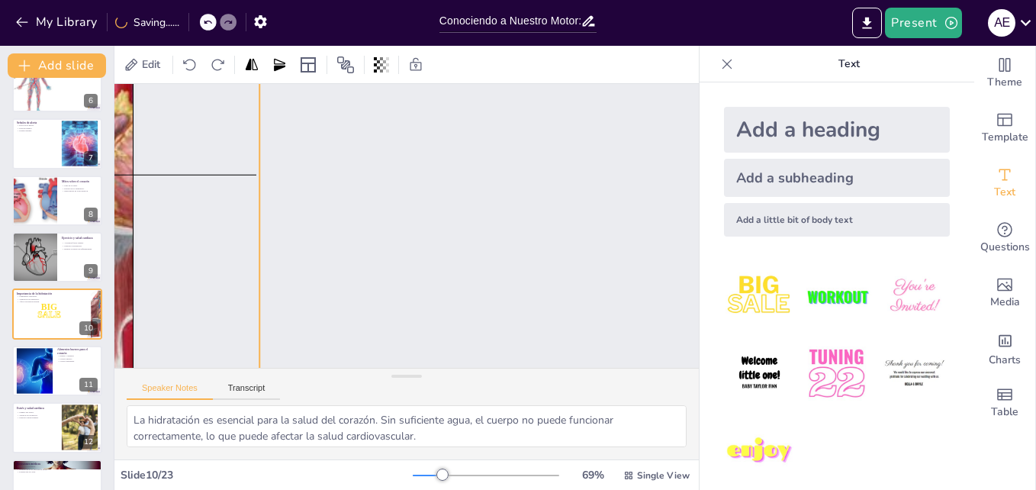
drag, startPoint x: 130, startPoint y: 185, endPoint x: 254, endPoint y: 182, distance: 123.7
click at [254, 182] on div "Slide 1 Conociendo a Nuestro Motor: El Sistema Cardiaco al Detalle En esta pres…" at bounding box center [662, 390] width 1097 height 612
click at [121, 197] on div at bounding box center [140, 147] width 626 height 626
click at [121, 197] on div at bounding box center [132, 174] width 569 height 569
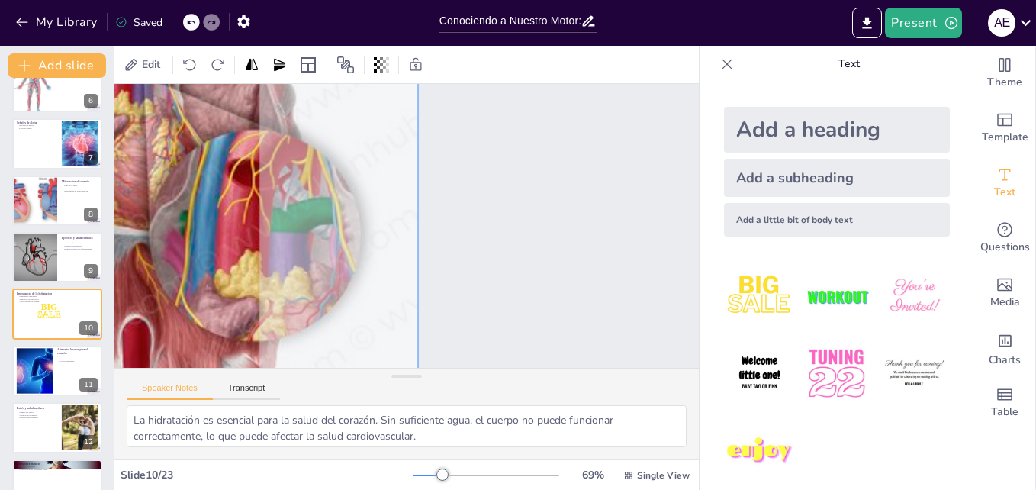
click at [121, 197] on div at bounding box center [133, 175] width 588 height 588
click at [308, 210] on div at bounding box center [140, 146] width 646 height 646
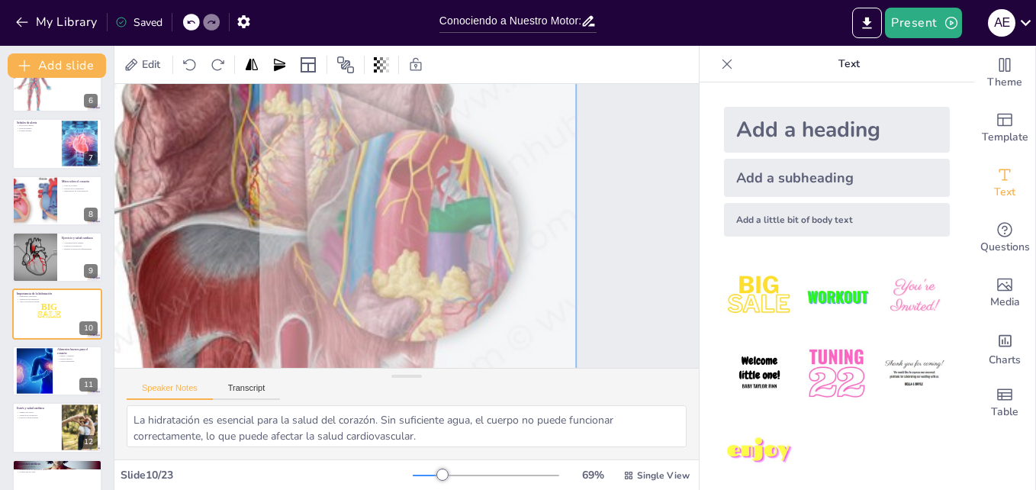
drag, startPoint x: 308, startPoint y: 210, endPoint x: 562, endPoint y: 205, distance: 253.4
click at [562, 205] on div at bounding box center [291, 175] width 588 height 588
click at [546, 250] on div at bounding box center [291, 175] width 588 height 588
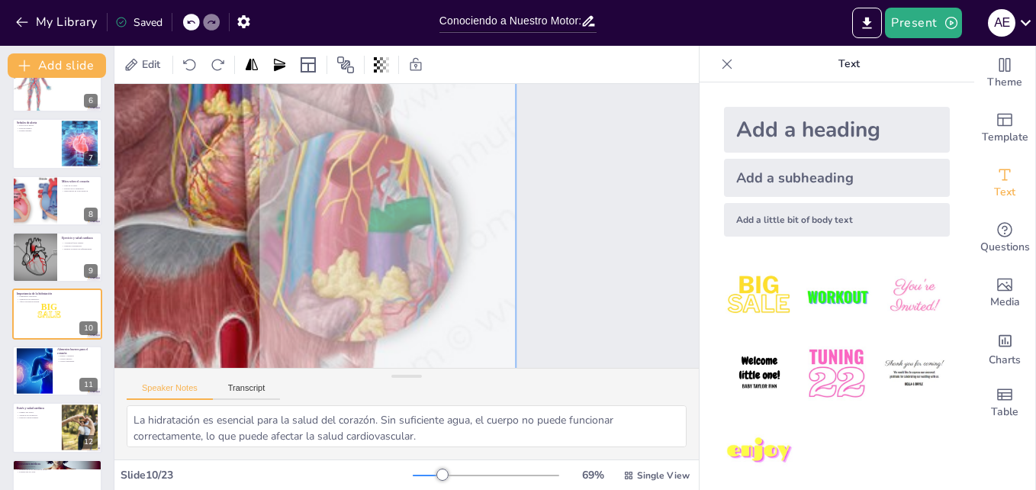
drag, startPoint x: 577, startPoint y: 191, endPoint x: 517, endPoint y: 195, distance: 60.5
click at [517, 195] on div at bounding box center [231, 175] width 588 height 588
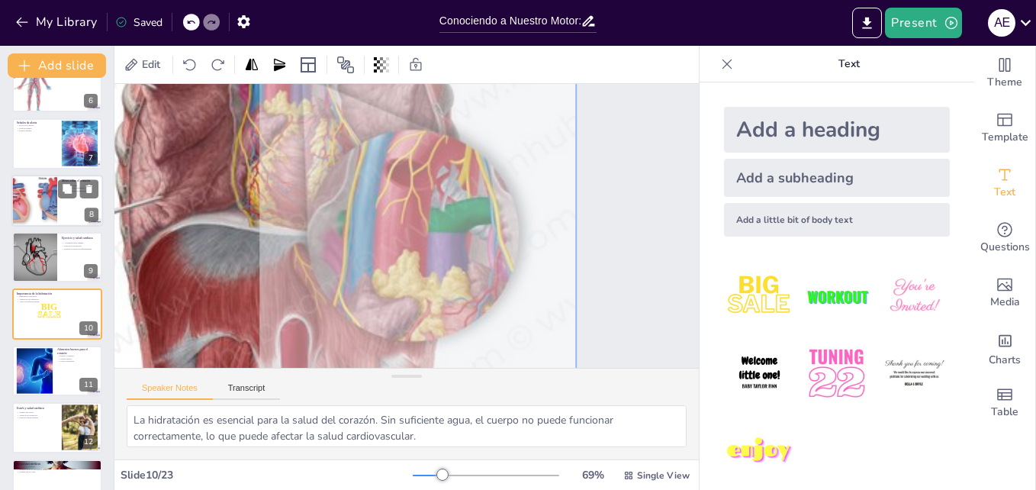
click at [25, 201] on div at bounding box center [34, 201] width 93 height 52
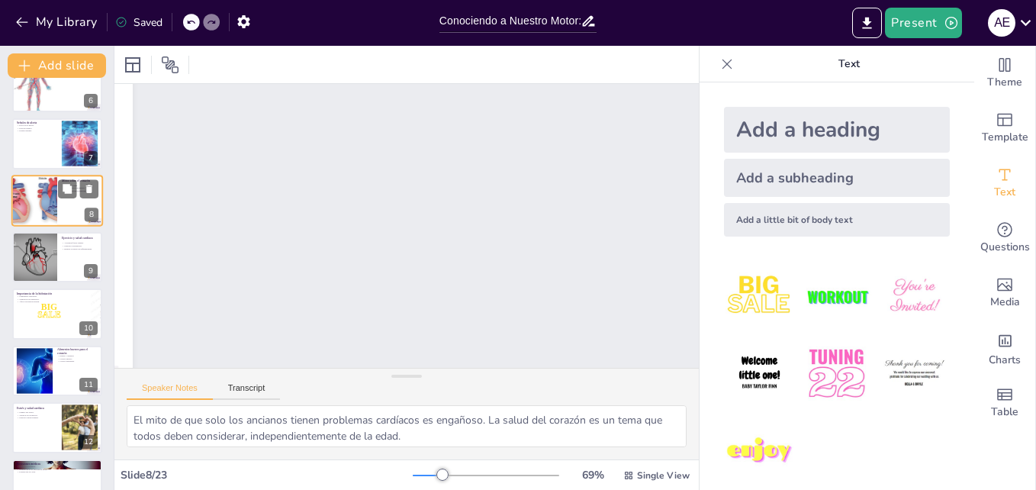
scroll to position [229, 0]
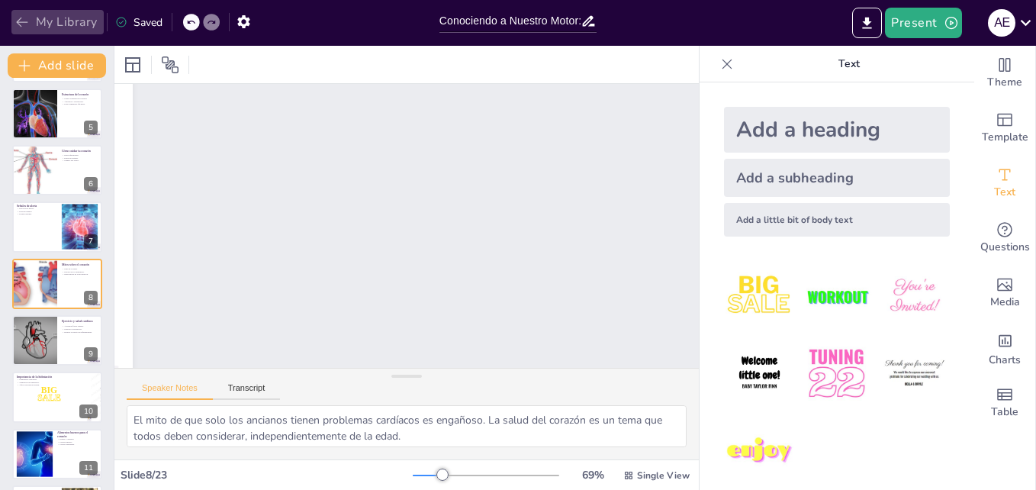
click at [24, 12] on button "My Library" at bounding box center [57, 22] width 92 height 24
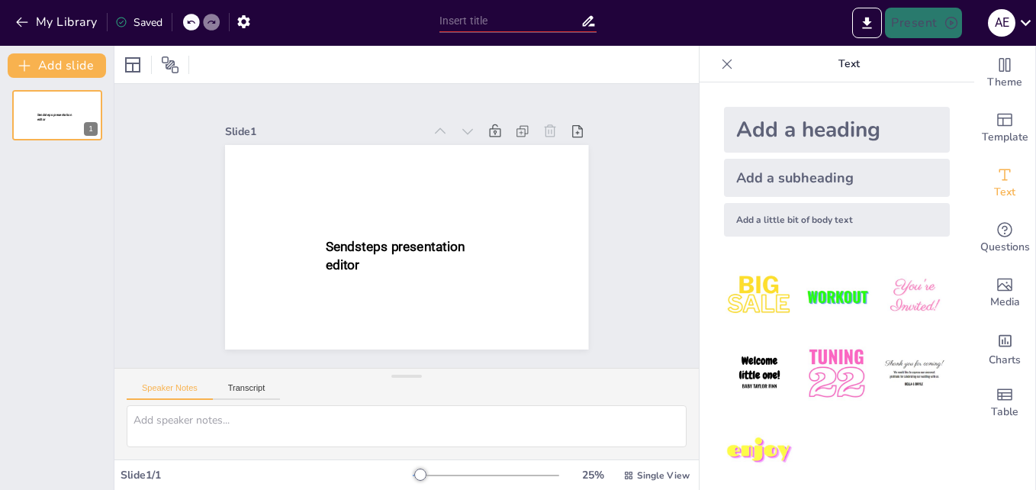
type input "New Sendsteps"
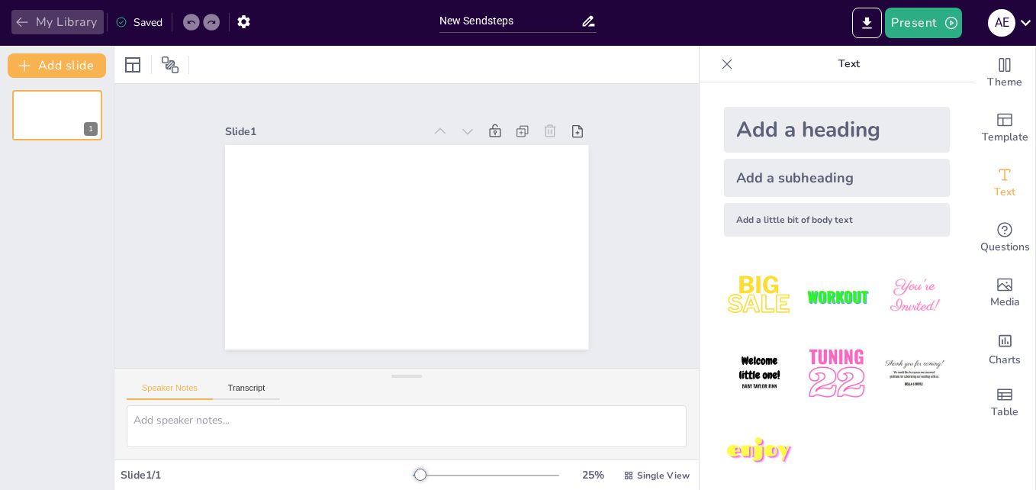
click at [21, 26] on icon "button" at bounding box center [21, 23] width 11 height 10
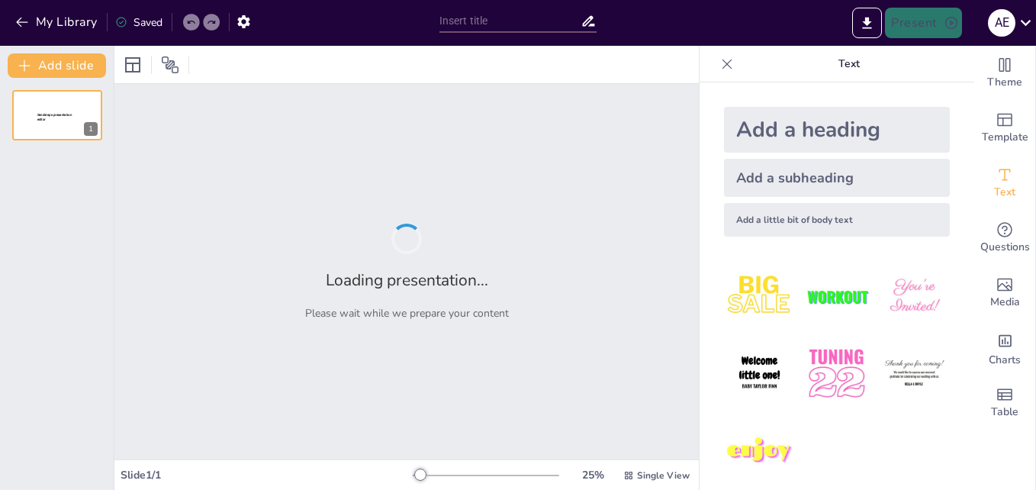
type input "Corazón en Acción: Cómo Funciona Nuestro Sistema Cardiaco"
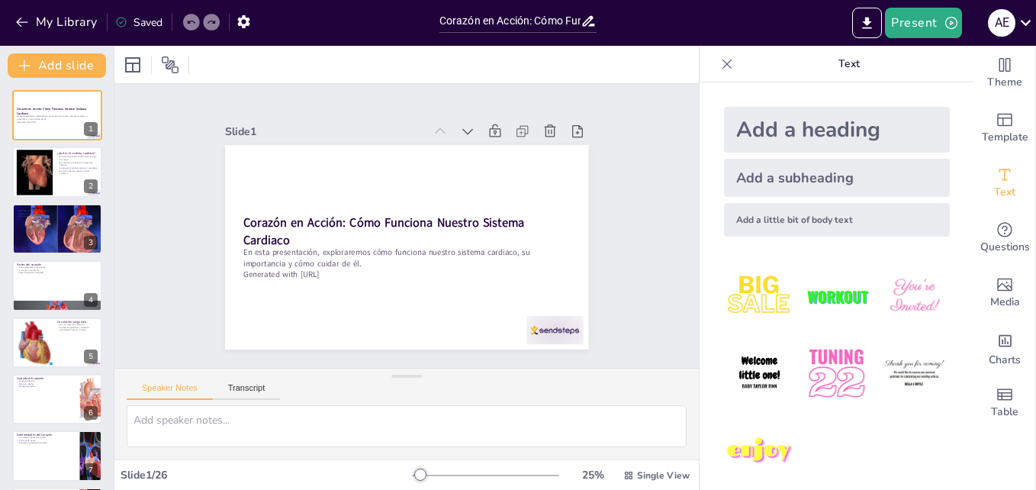
checkbox input "true"
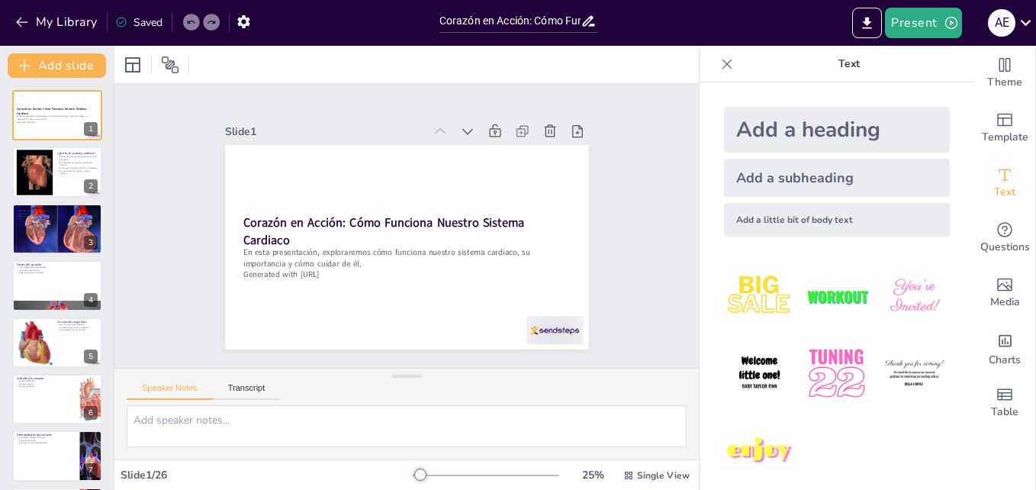
checkbox input "true"
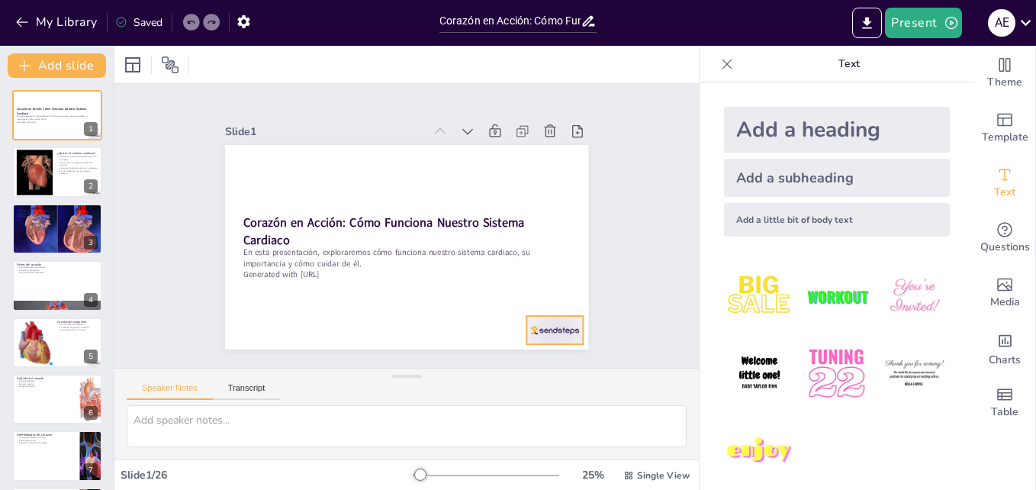
checkbox input "true"
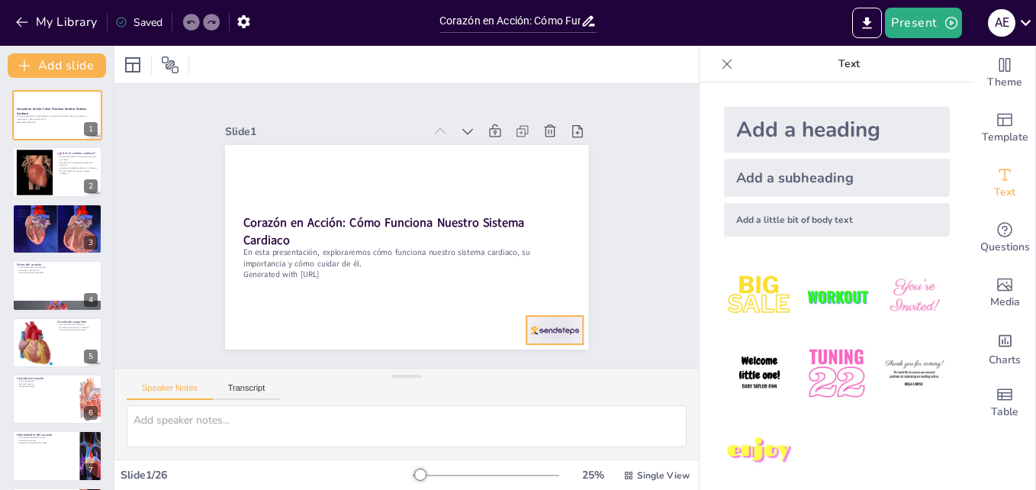
checkbox input "true"
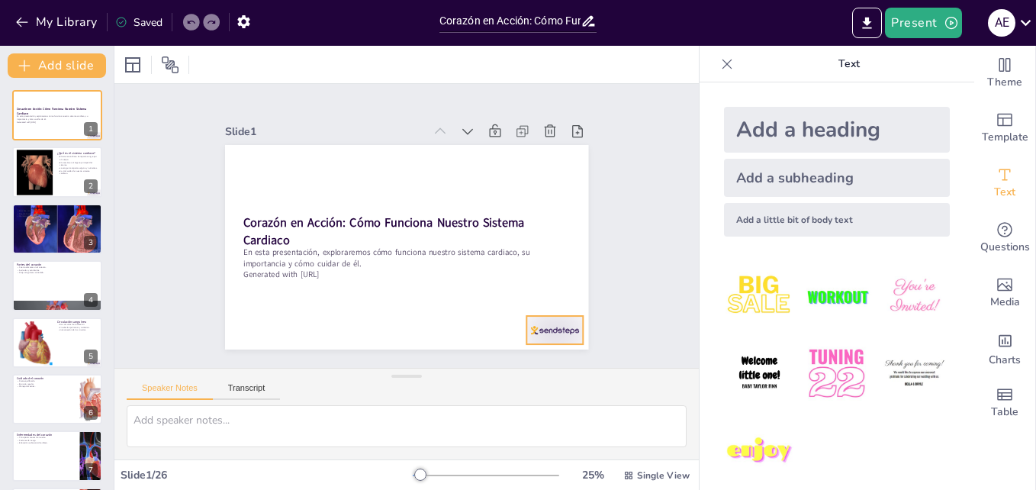
checkbox input "true"
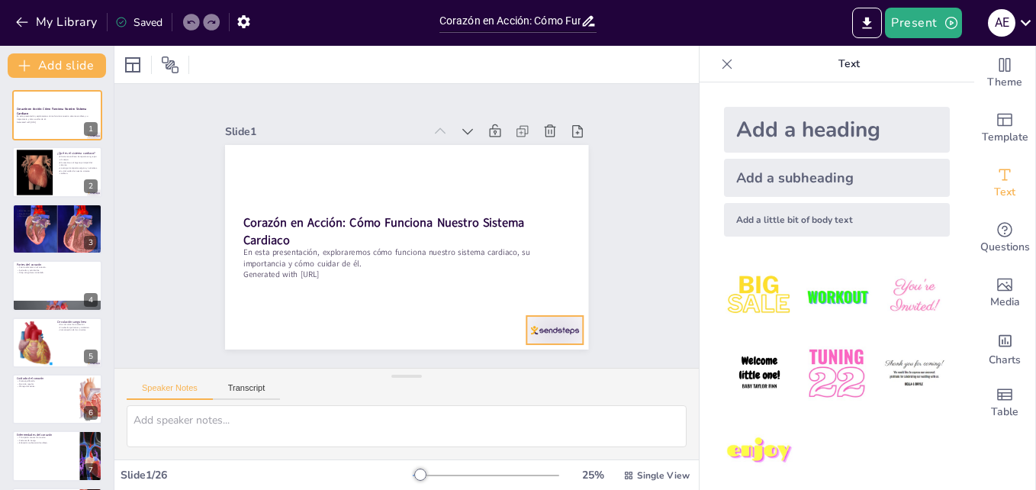
checkbox input "true"
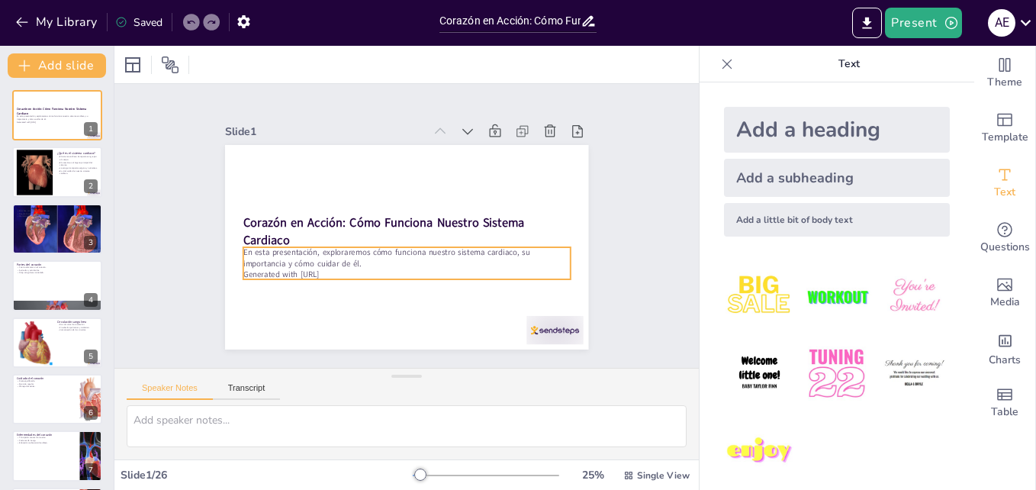
checkbox input "true"
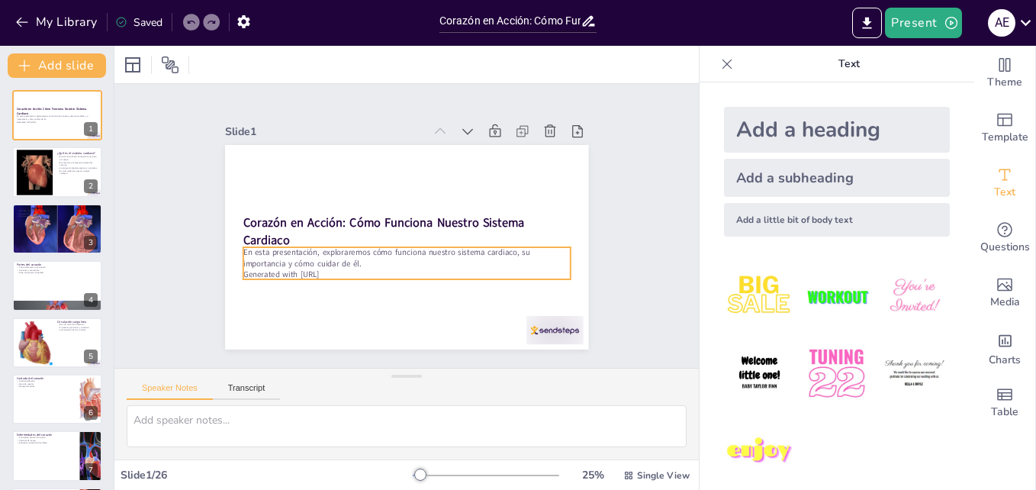
checkbox input "true"
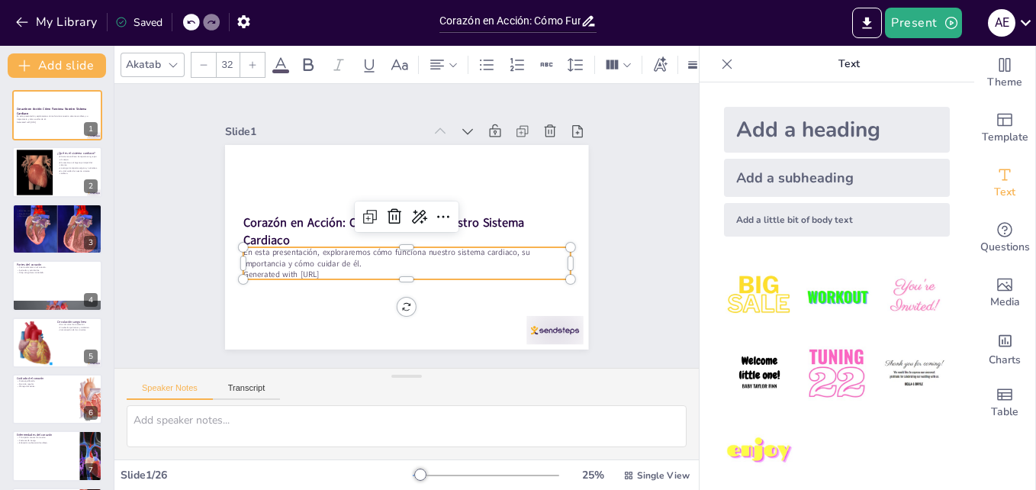
click at [344, 271] on p "Generated with [URL]" at bounding box center [391, 272] width 314 height 112
checkbox input "true"
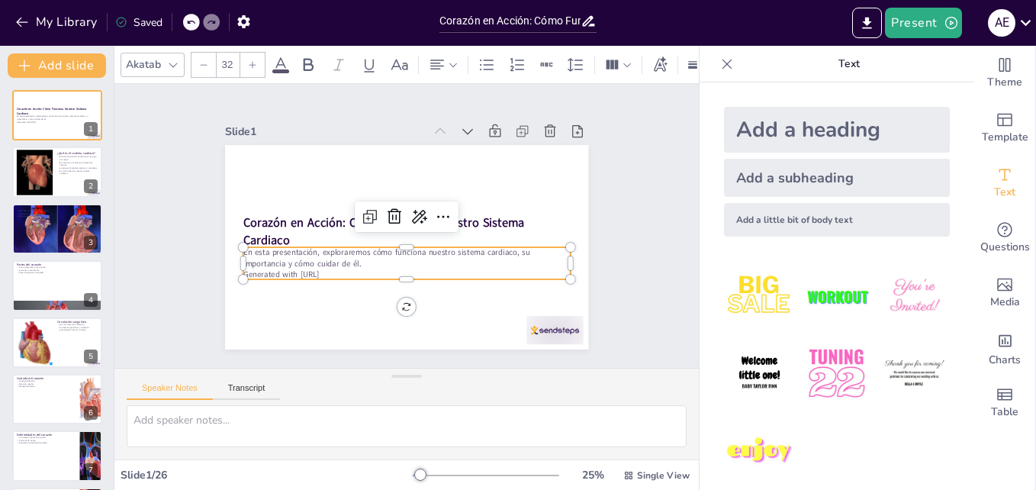
checkbox input "true"
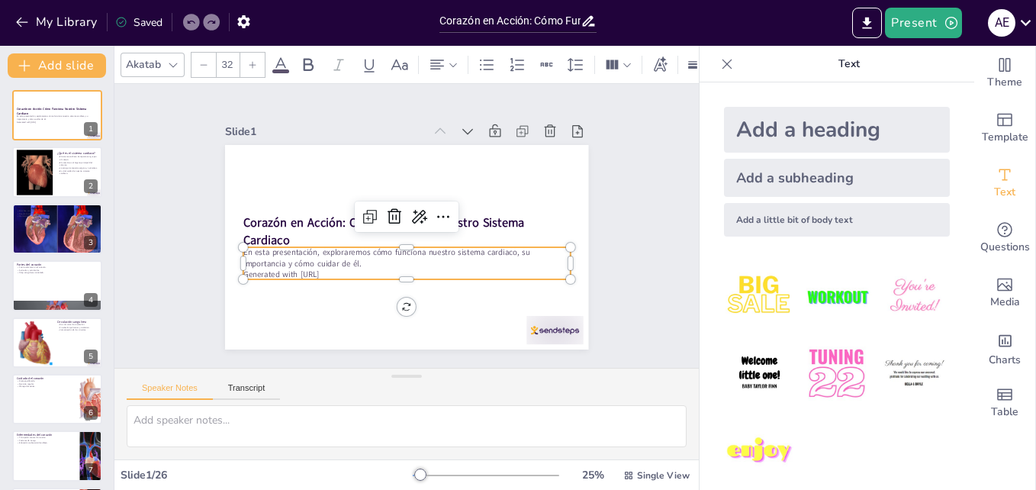
checkbox input "true"
click at [347, 259] on p "En esta presentación, exploraremos cómo funciona nuestro sistema cardiaco, su i…" at bounding box center [406, 257] width 327 height 23
checkbox input "true"
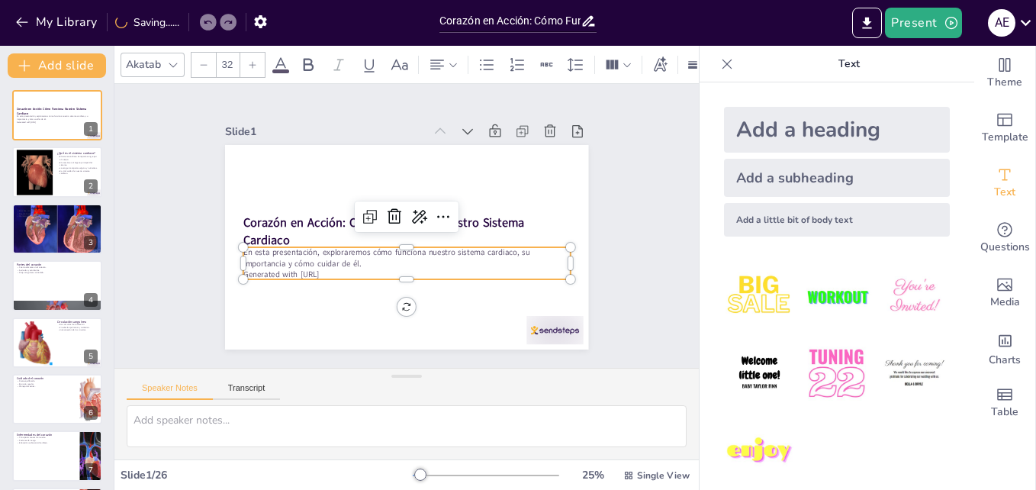
checkbox input "true"
click at [347, 259] on p "En esta presentación, exploraremos cómo funciona nuestro sistema cardiaco, su i…" at bounding box center [400, 257] width 325 height 90
checkbox input "true"
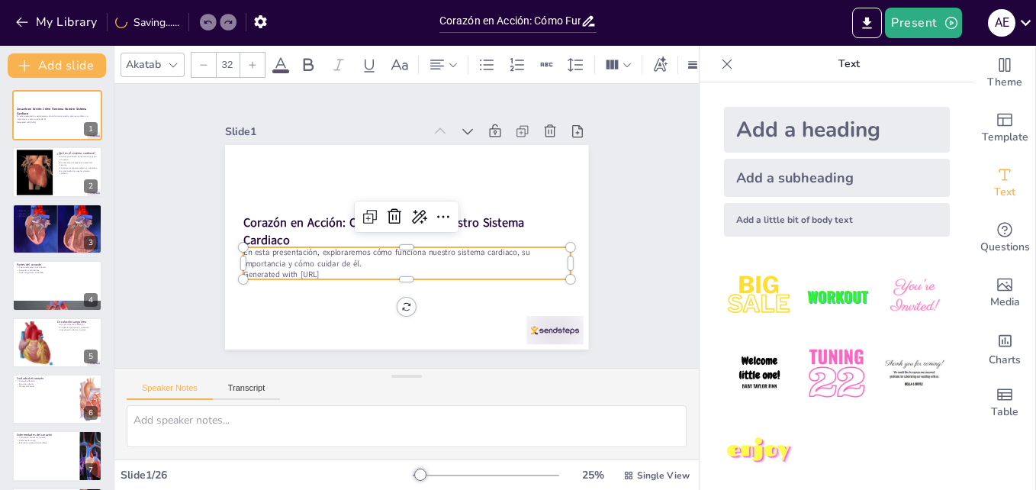
checkbox input "true"
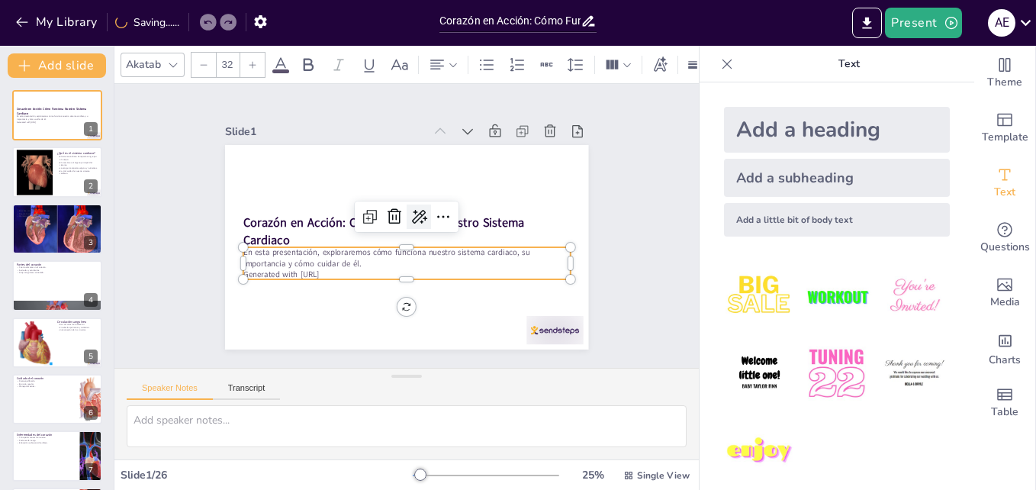
checkbox input "true"
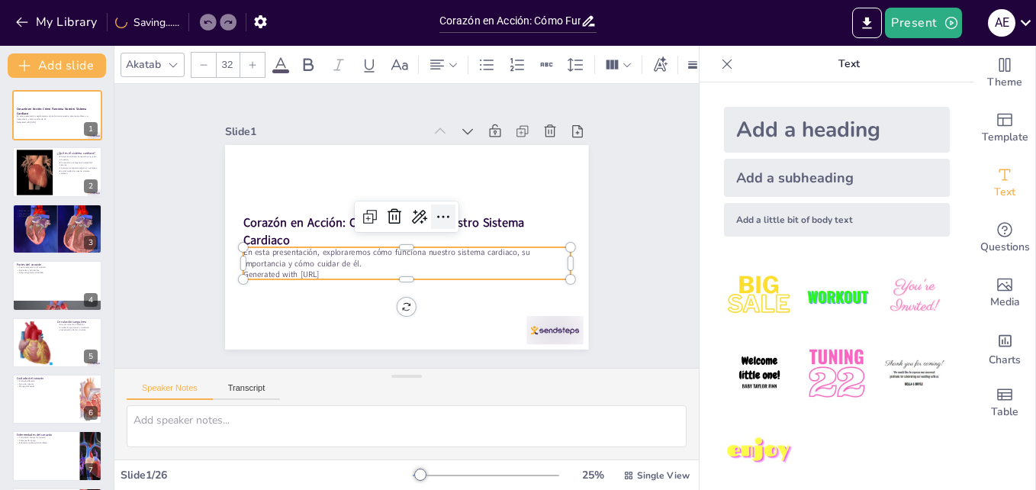
checkbox input "true"
click at [415, 252] on icon at bounding box center [403, 263] width 23 height 23
checkbox input "true"
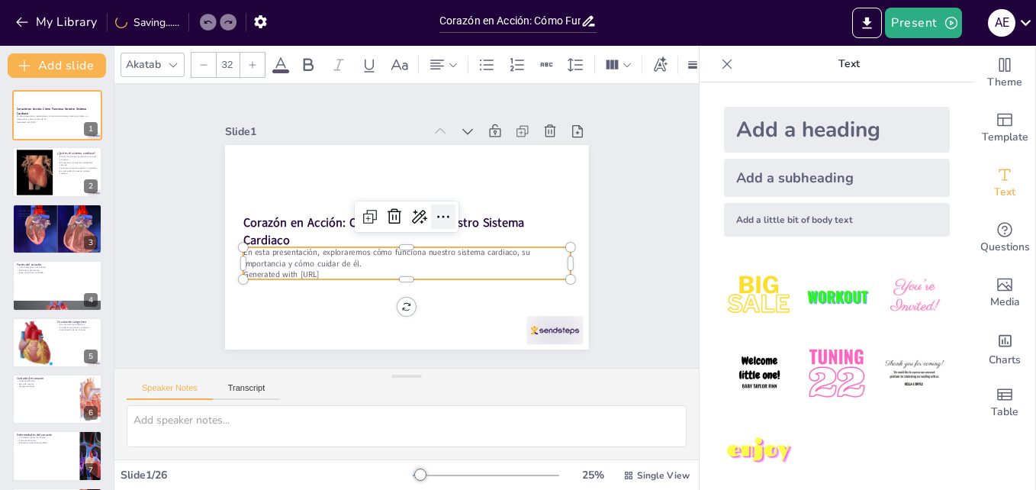
checkbox input "true"
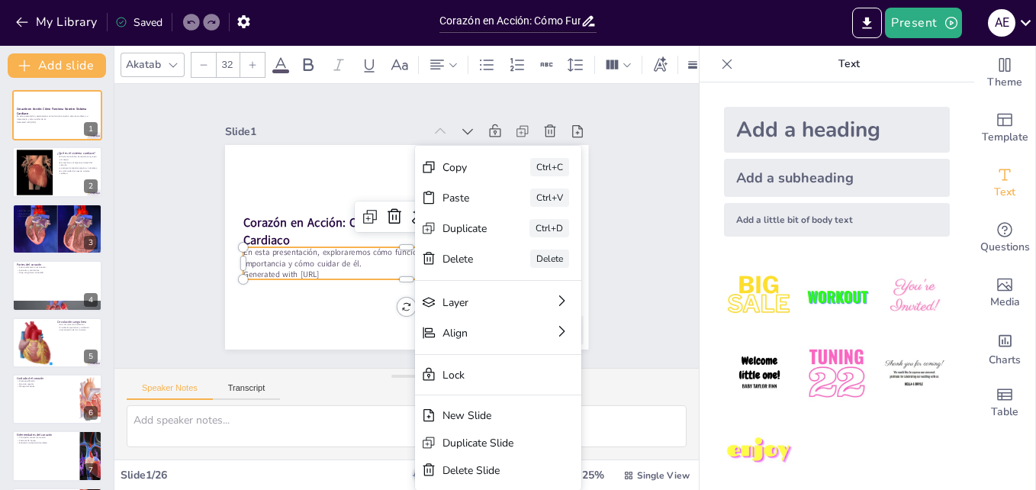
checkbox input "true"
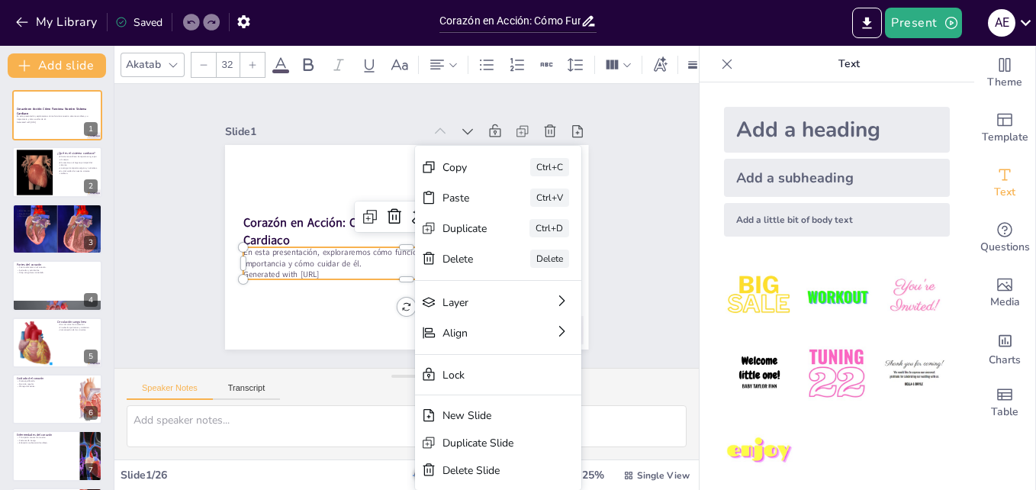
checkbox input "true"
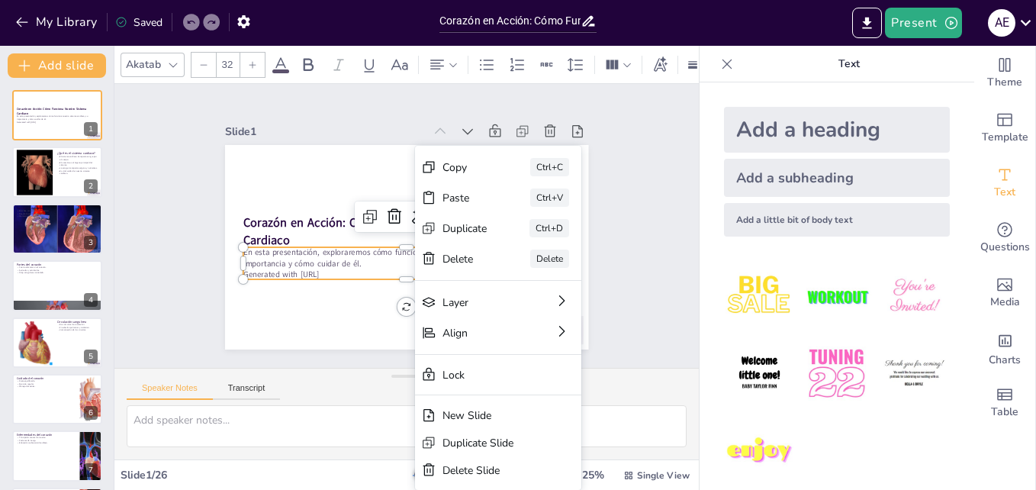
checkbox input "true"
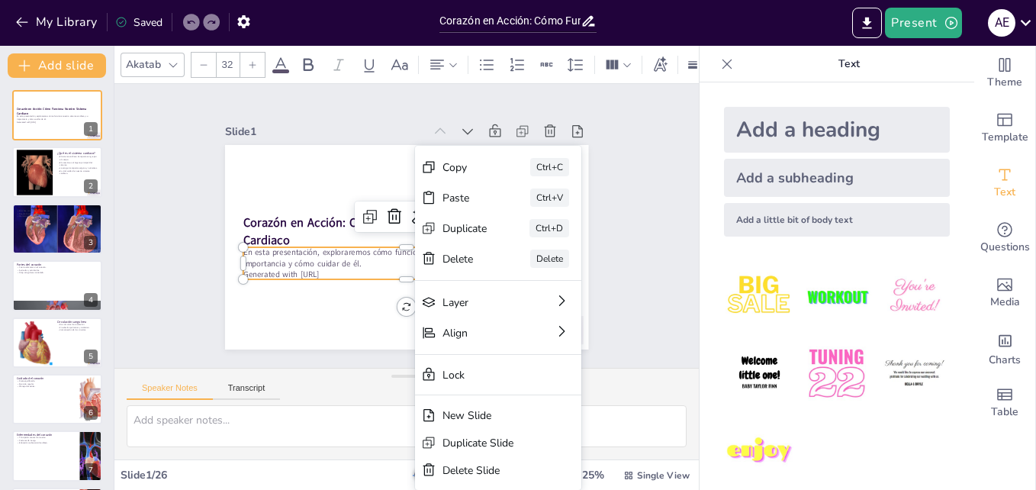
checkbox input "true"
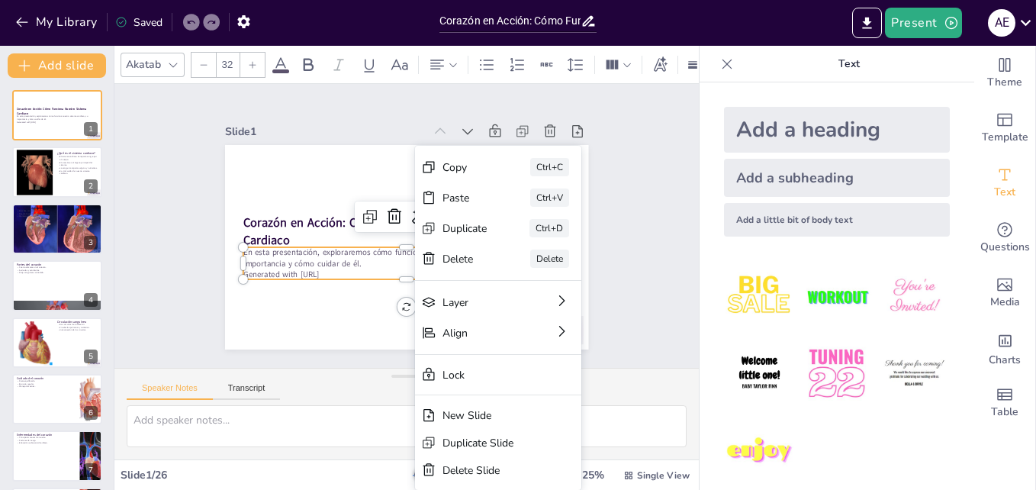
click at [346, 260] on p "En esta presentación, exploraremos cómo funciona nuestro sistema cardiaco, su i…" at bounding box center [384, 247] width 236 height 259
checkbox input "true"
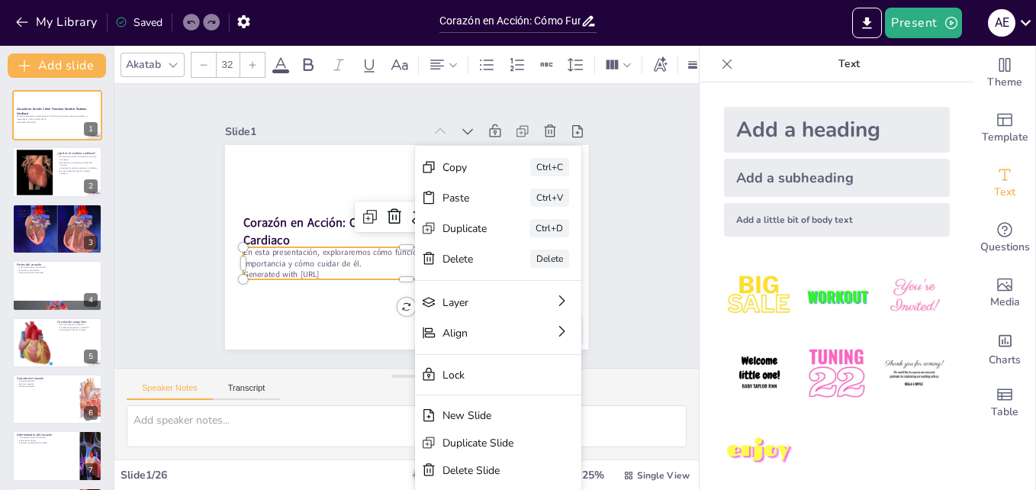
checkbox input "true"
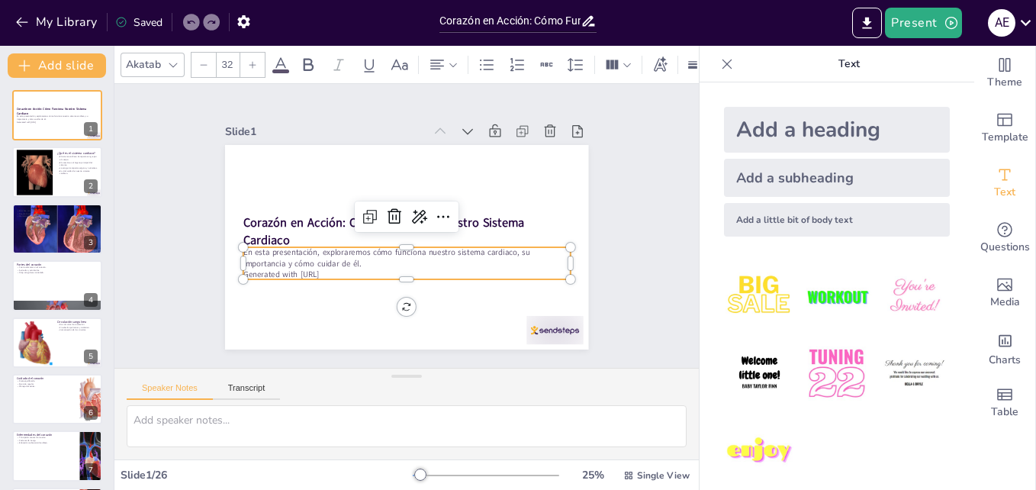
checkbox input "true"
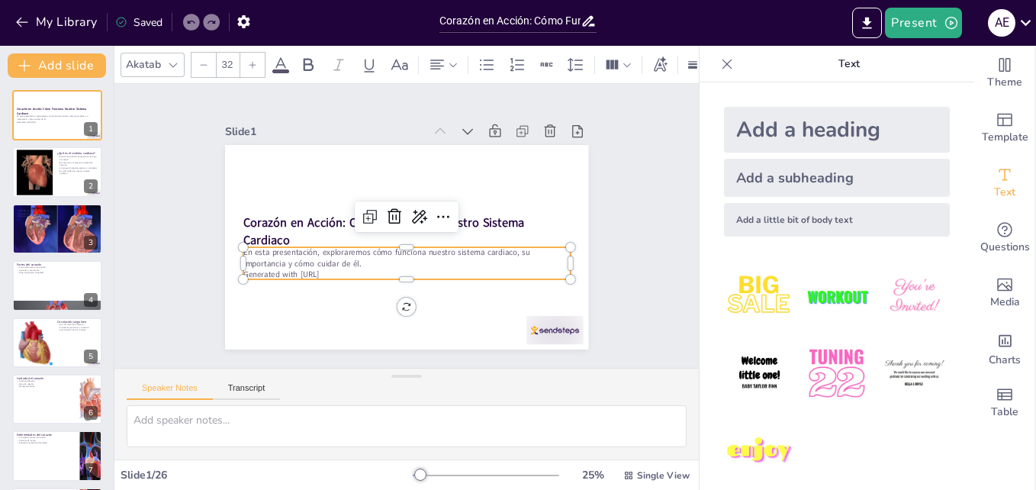
checkbox input "true"
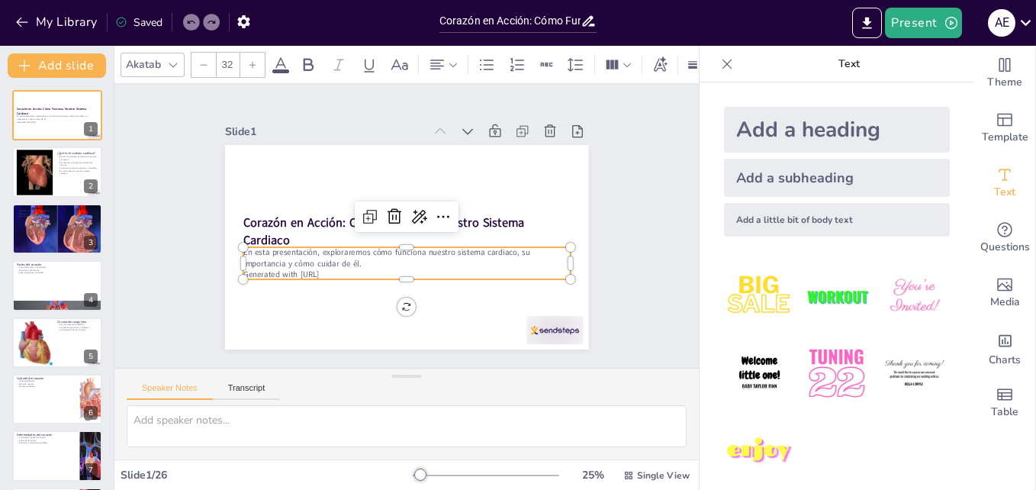
checkbox input "true"
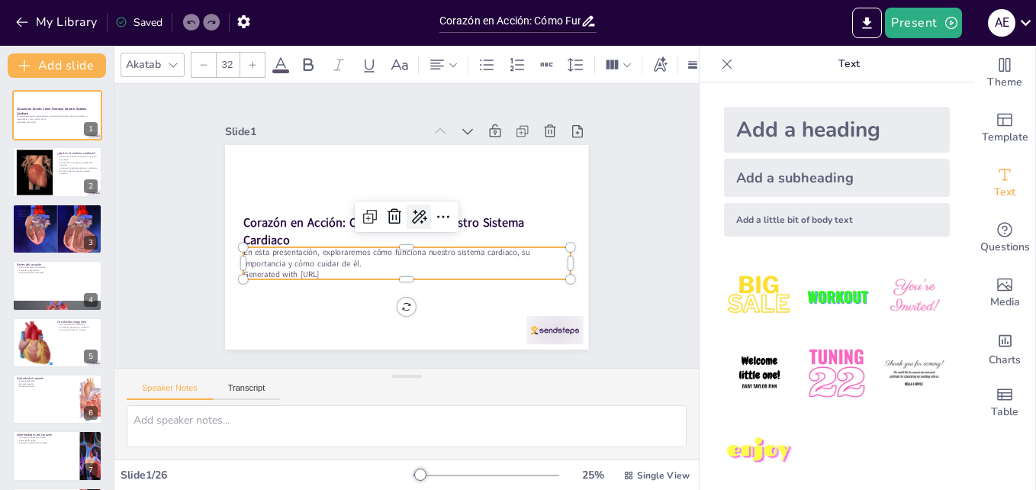
click at [410, 214] on icon at bounding box center [419, 217] width 18 height 18
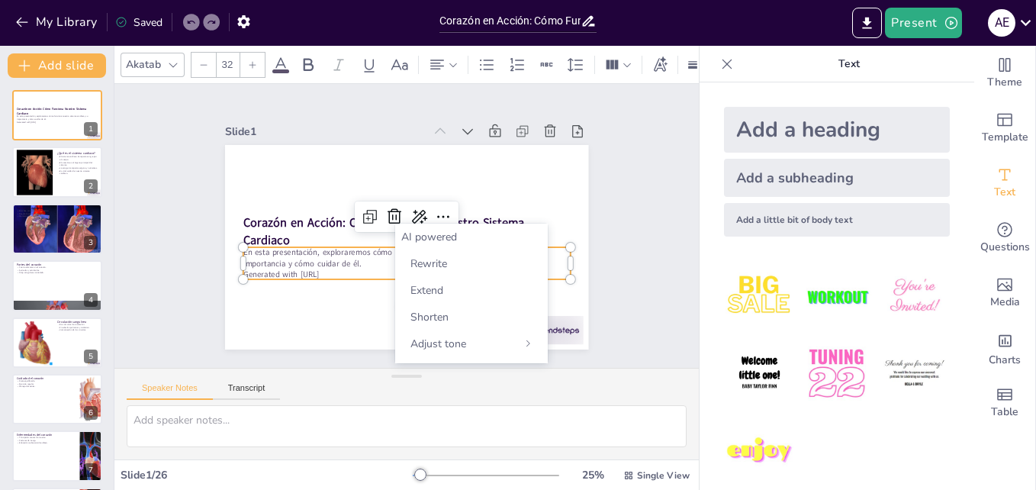
checkbox input "true"
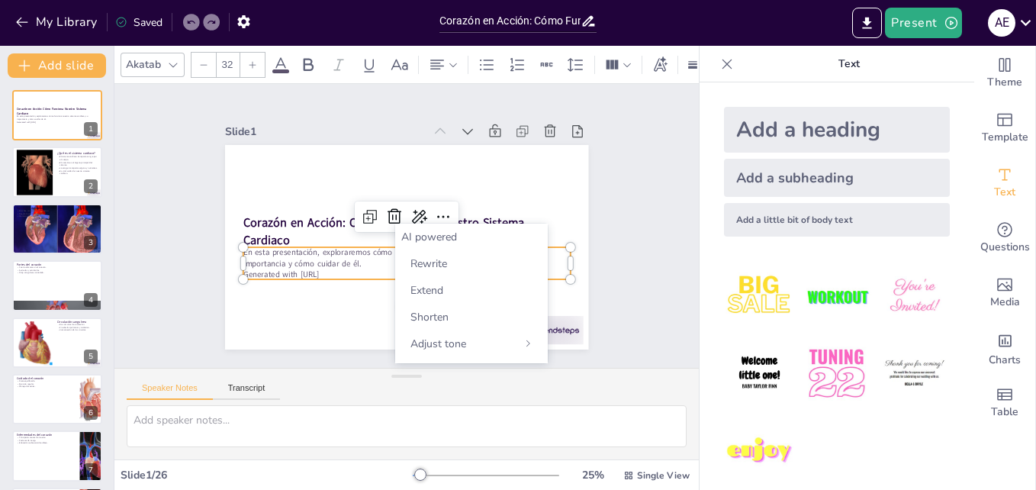
checkbox input "true"
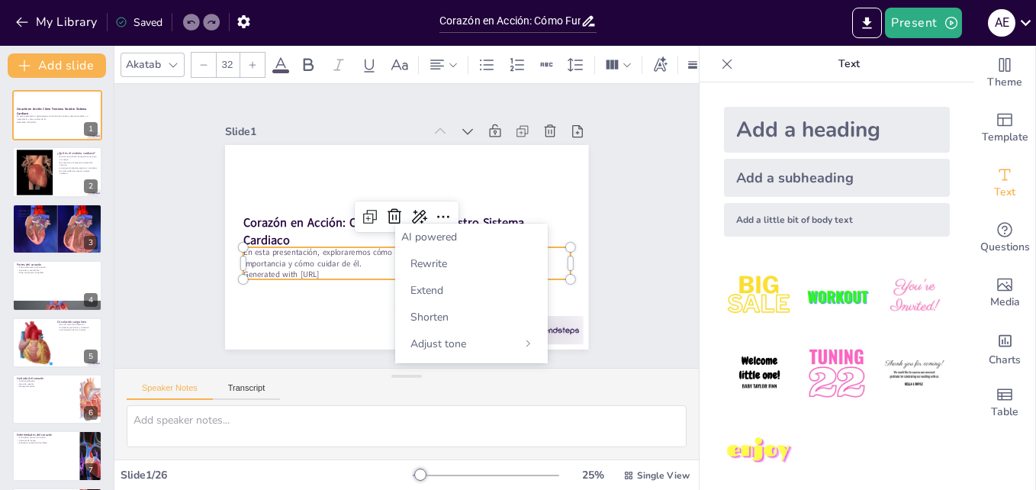
checkbox input "true"
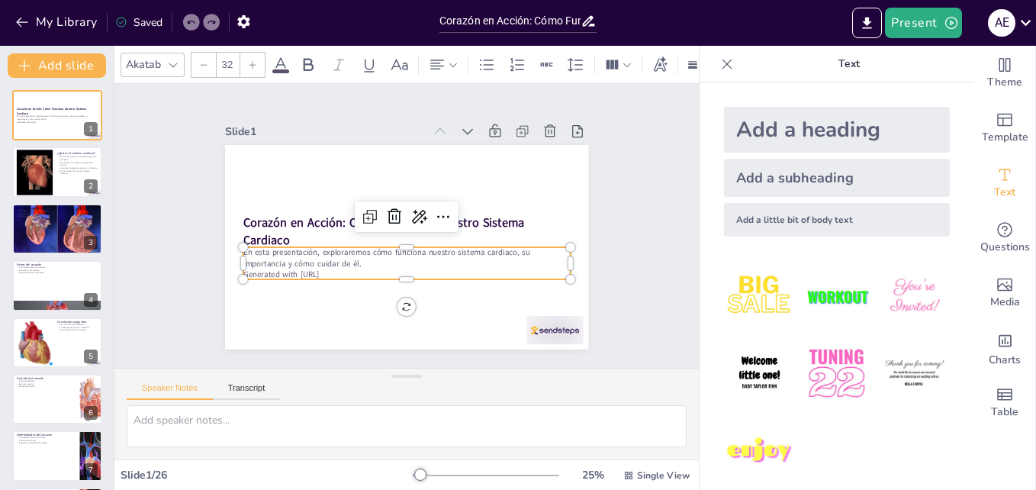
click at [353, 256] on p "En esta presentación, exploraremos cómo funciona nuestro sistema cardiaco, su i…" at bounding box center [400, 257] width 325 height 90
checkbox input "true"
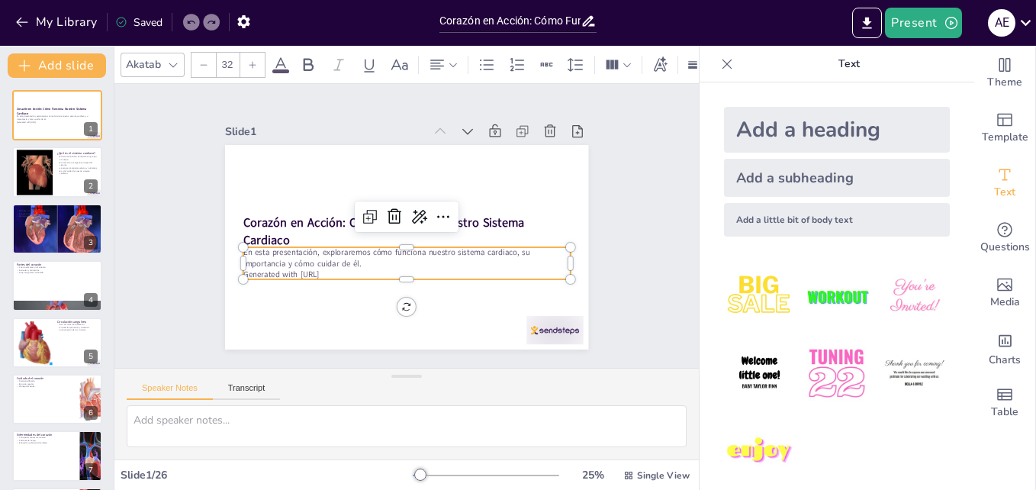
checkbox input "true"
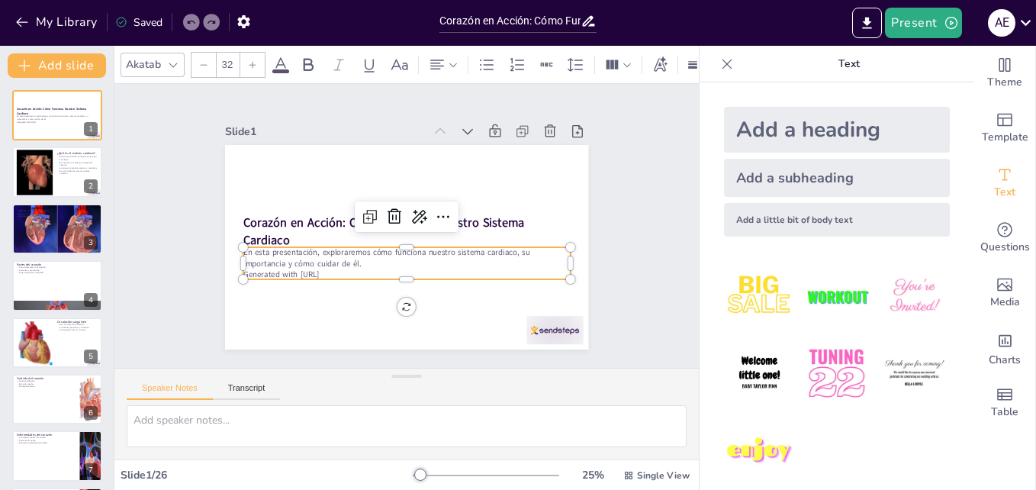
checkbox input "true"
click at [389, 269] on p "Generated with [URL]" at bounding box center [401, 274] width 327 height 45
checkbox input "true"
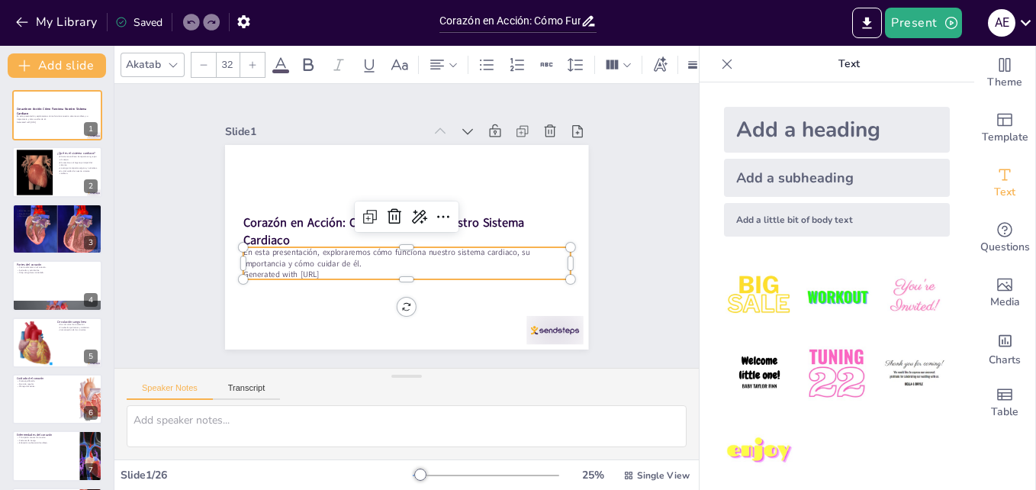
checkbox input "true"
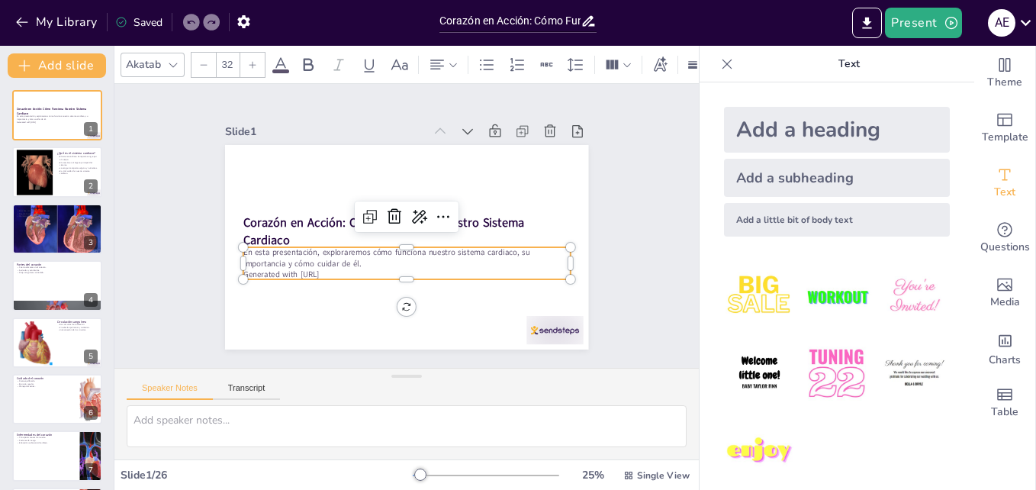
checkbox input "true"
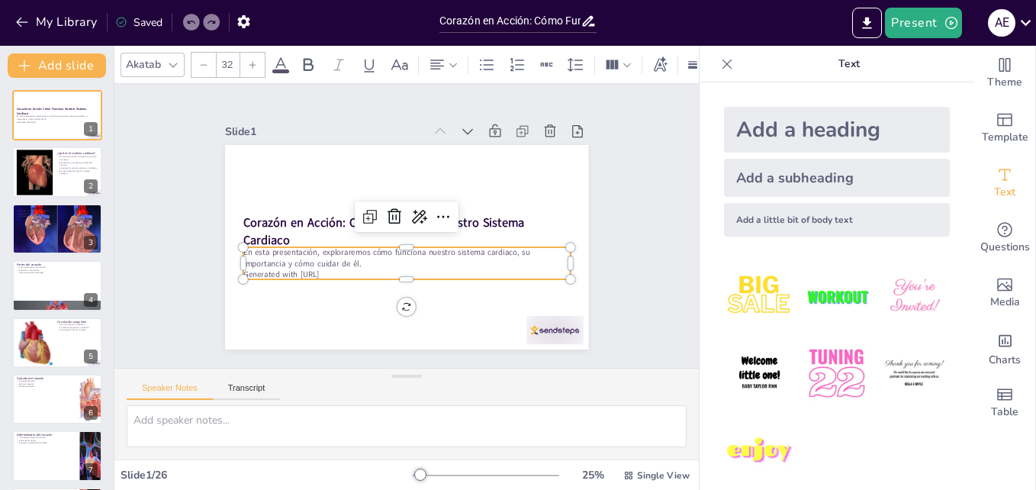
checkbox input "true"
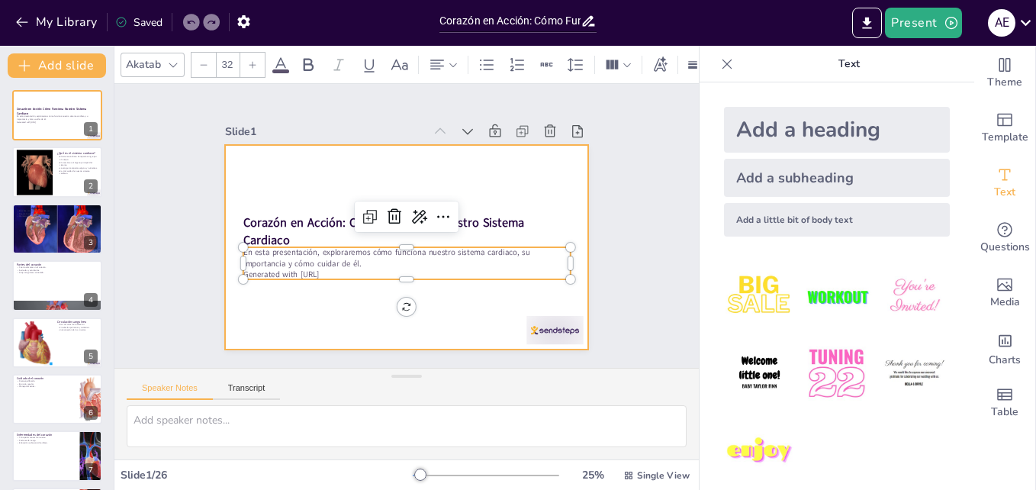
checkbox input "true"
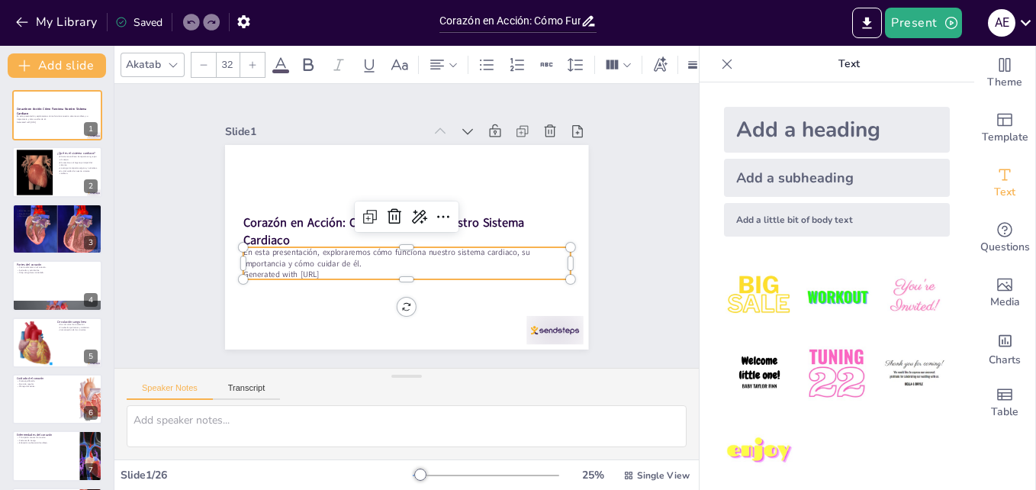
checkbox input "true"
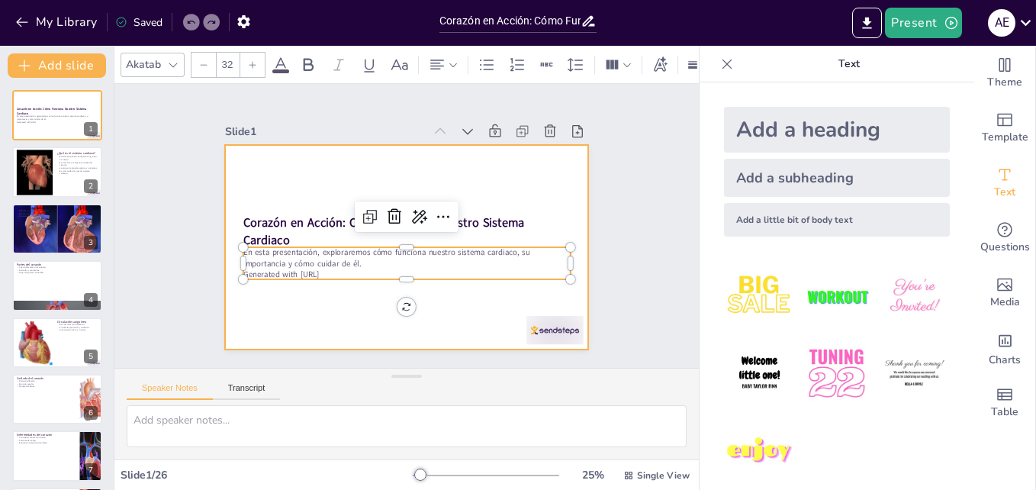
checkbox input "true"
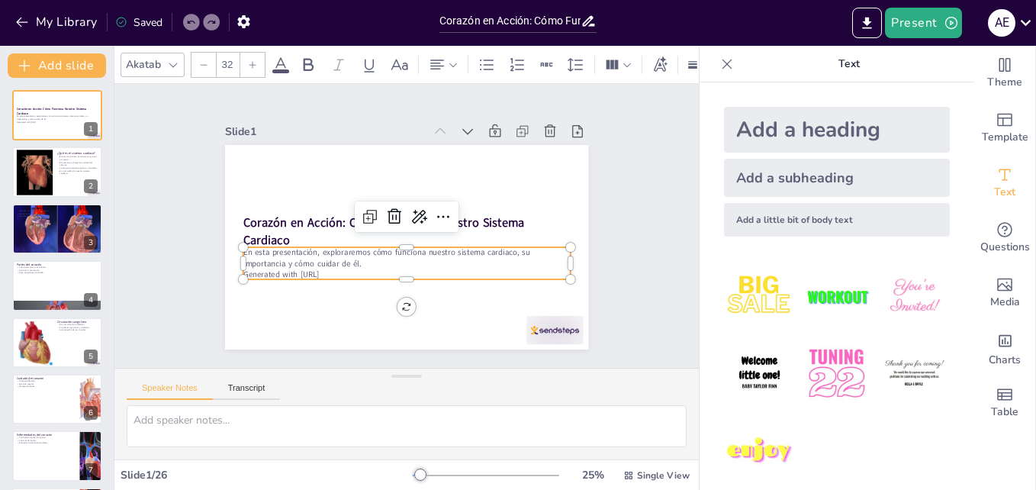
checkbox input "true"
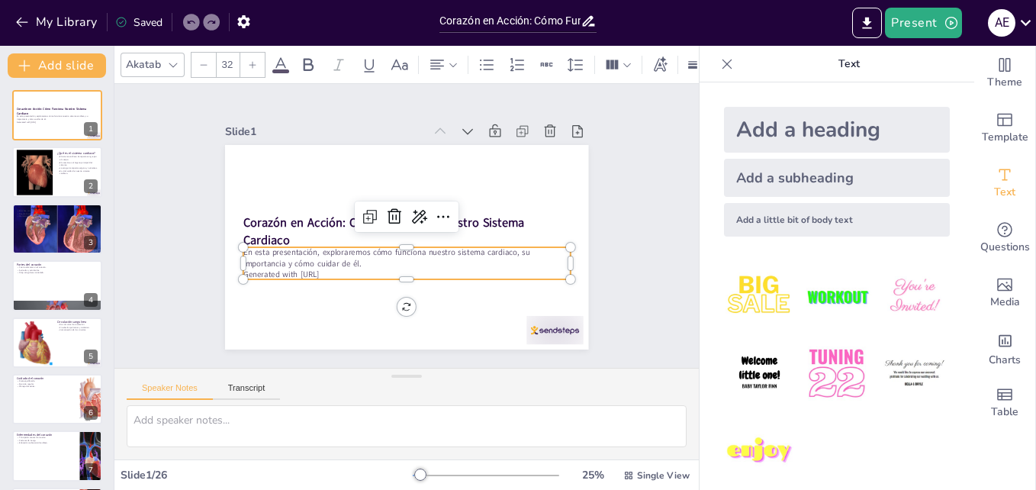
click at [401, 272] on p "Generated with [URL]" at bounding box center [401, 275] width 327 height 46
checkbox input "true"
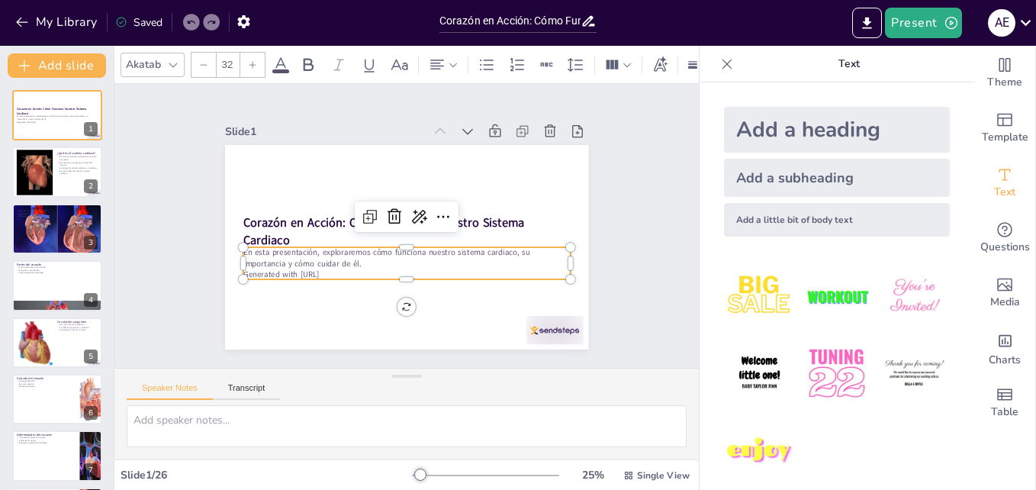
checkbox input "true"
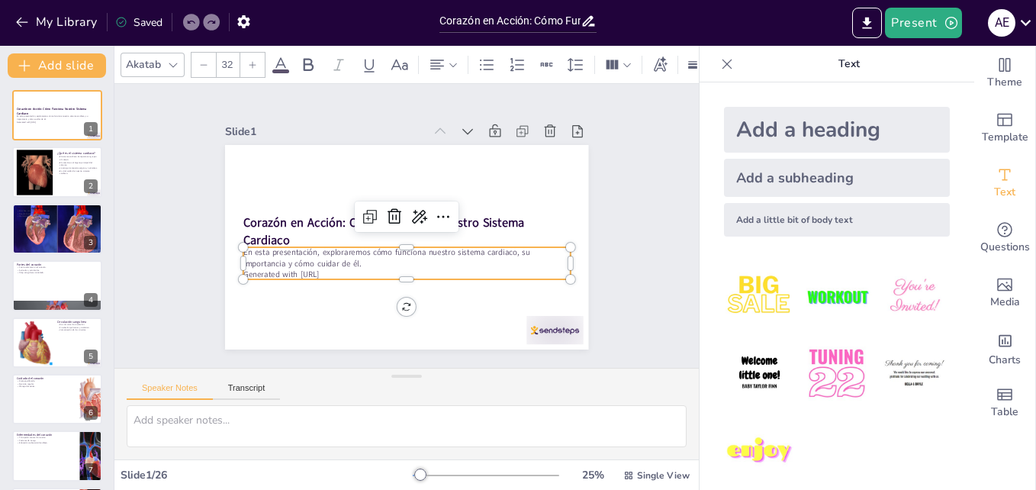
checkbox input "true"
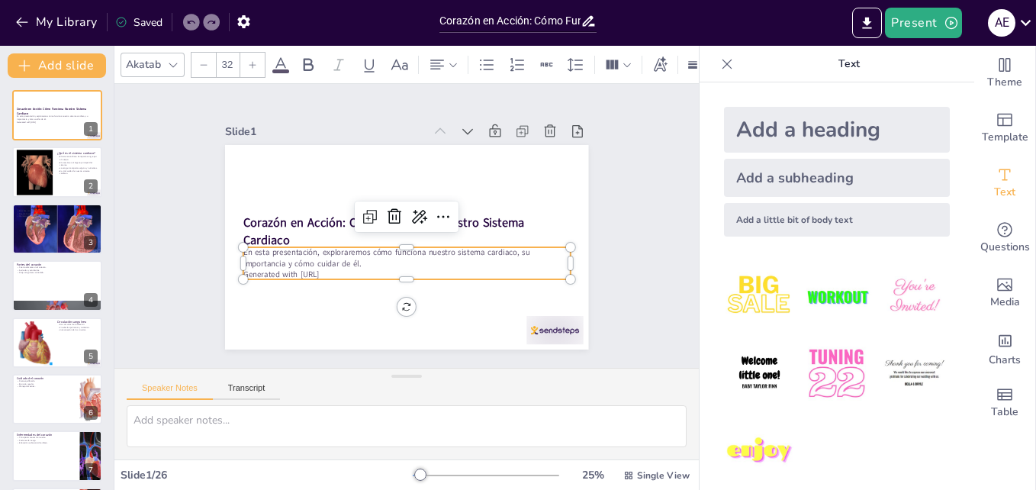
checkbox input "true"
click at [394, 271] on p "Generated with [URL]" at bounding box center [406, 274] width 327 height 11
checkbox input "true"
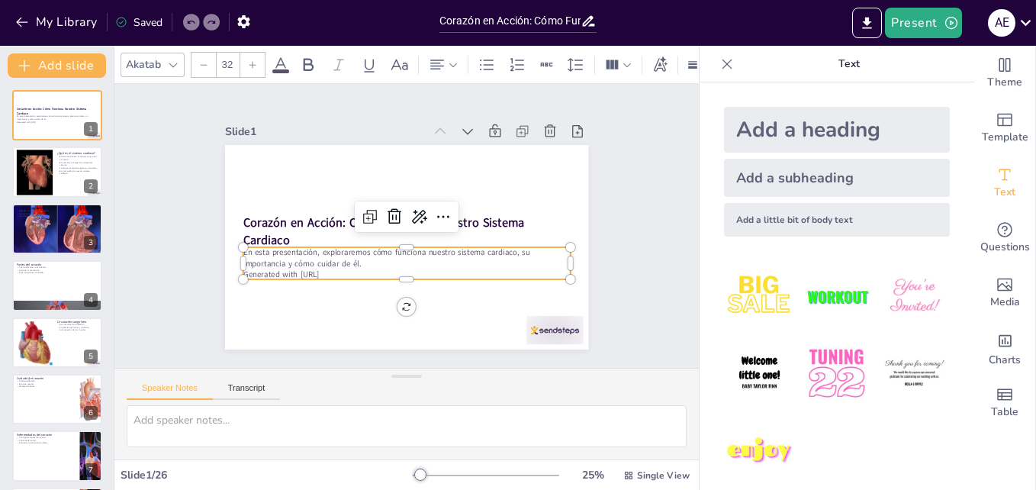
checkbox input "true"
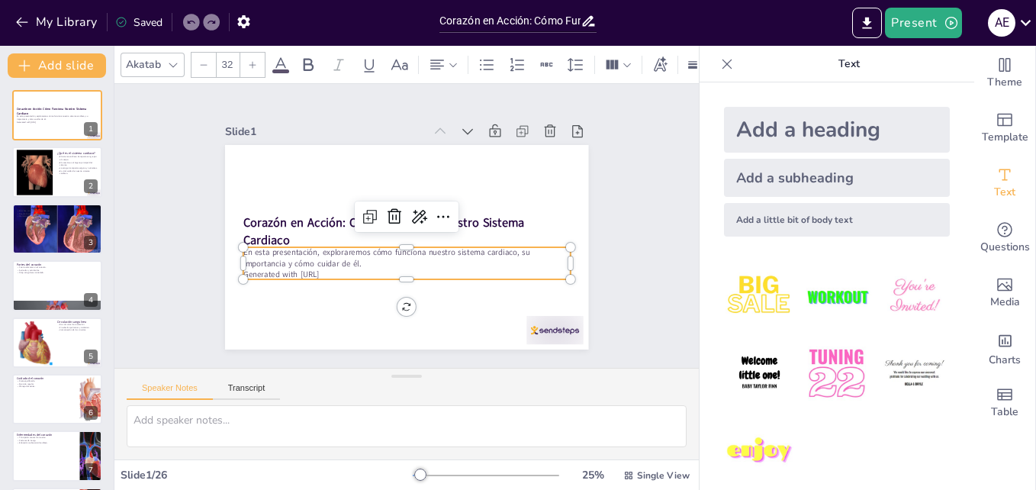
checkbox input "true"
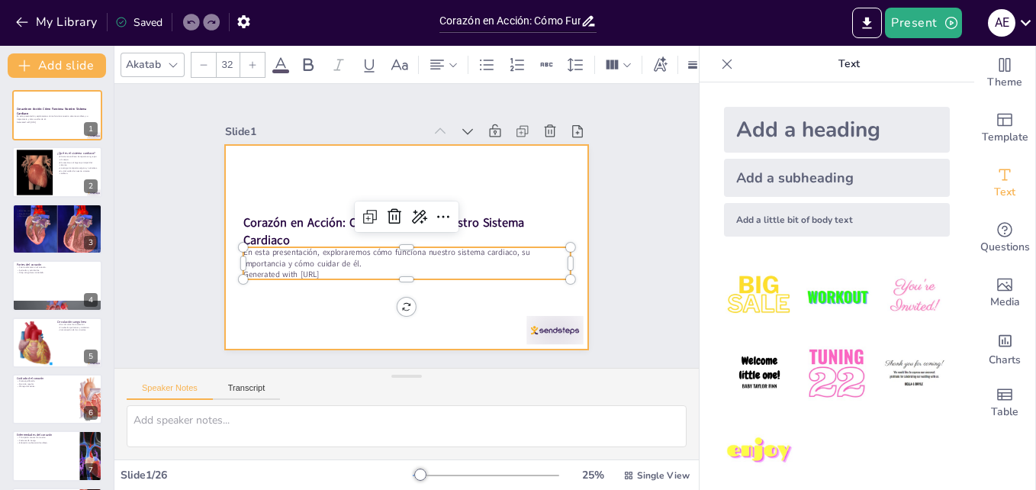
click at [457, 182] on div at bounding box center [406, 247] width 363 height 204
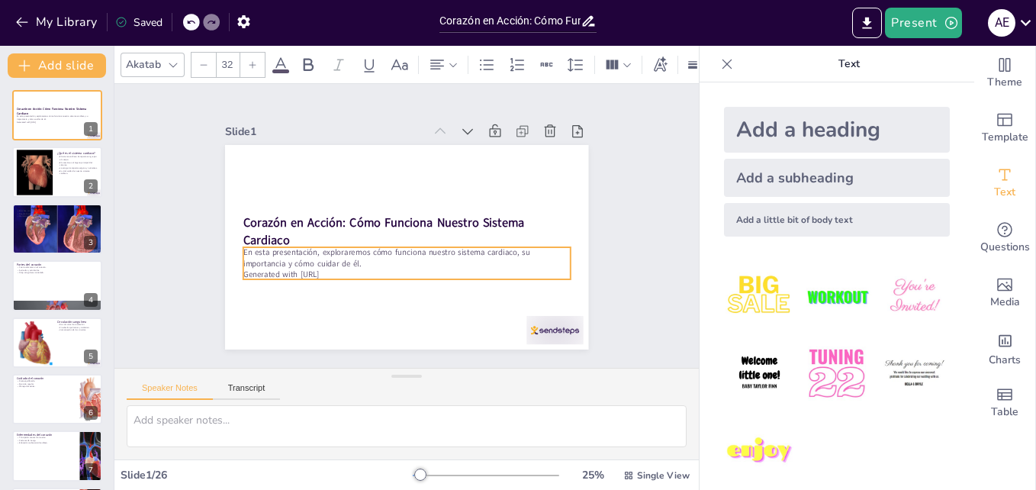
click at [395, 268] on p "Generated with [URL]" at bounding box center [387, 269] width 304 height 143
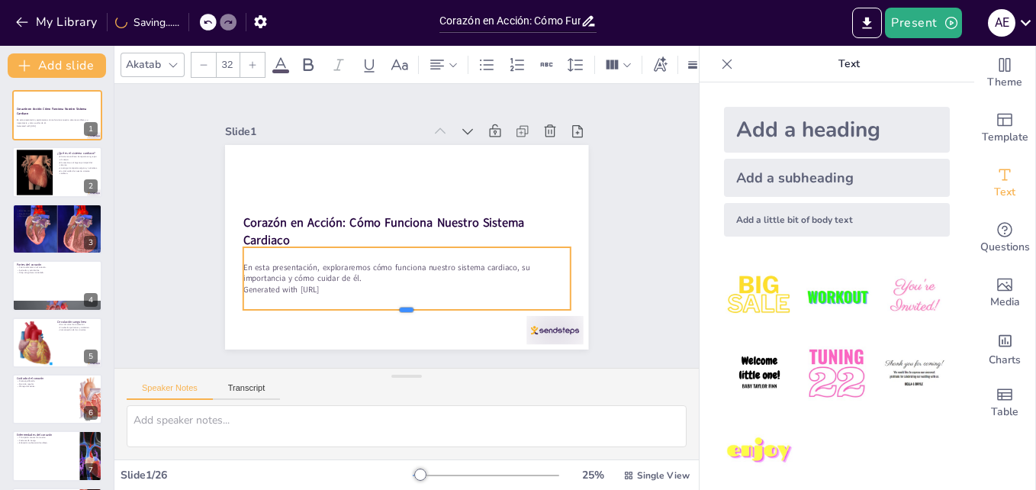
drag, startPoint x: 395, startPoint y: 277, endPoint x: 395, endPoint y: 308, distance: 30.5
click at [395, 308] on div at bounding box center [397, 315] width 327 height 47
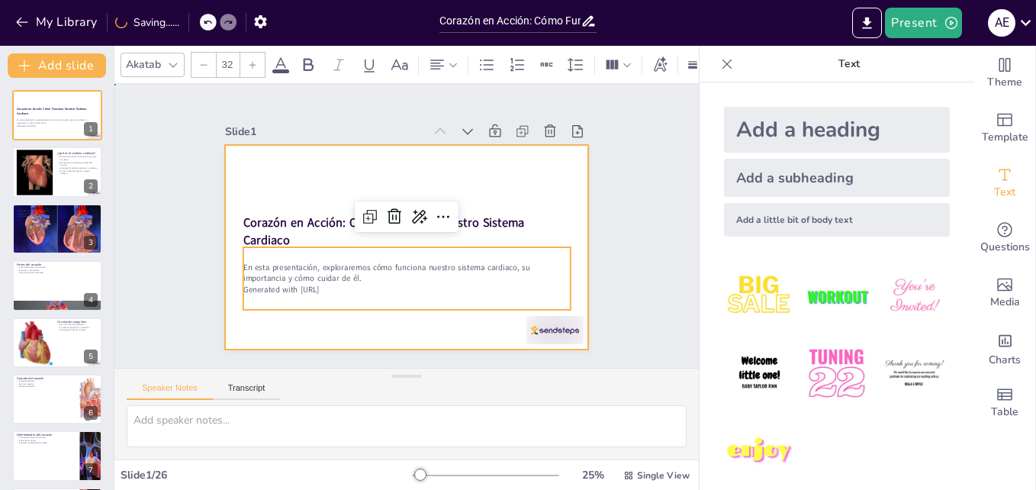
click at [535, 188] on div at bounding box center [399, 246] width 409 height 307
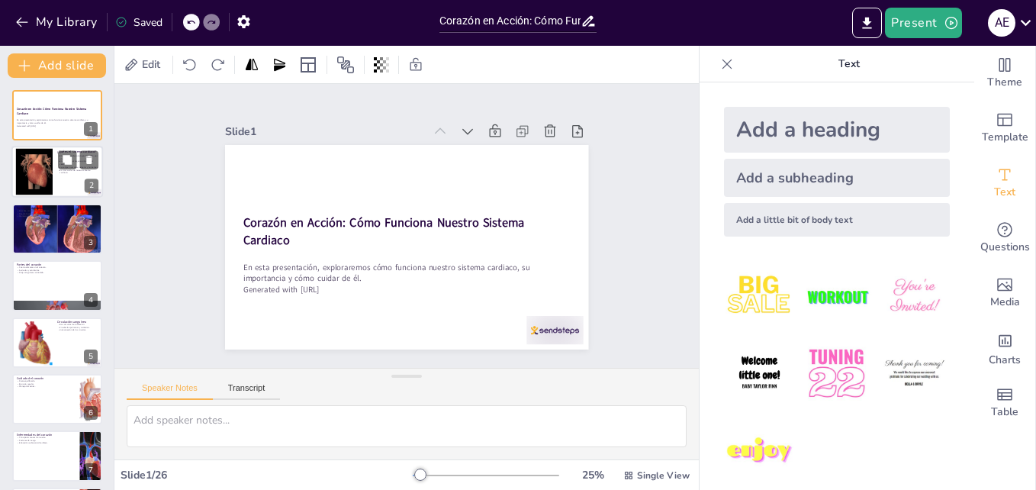
click at [40, 176] on div at bounding box center [34, 172] width 62 height 47
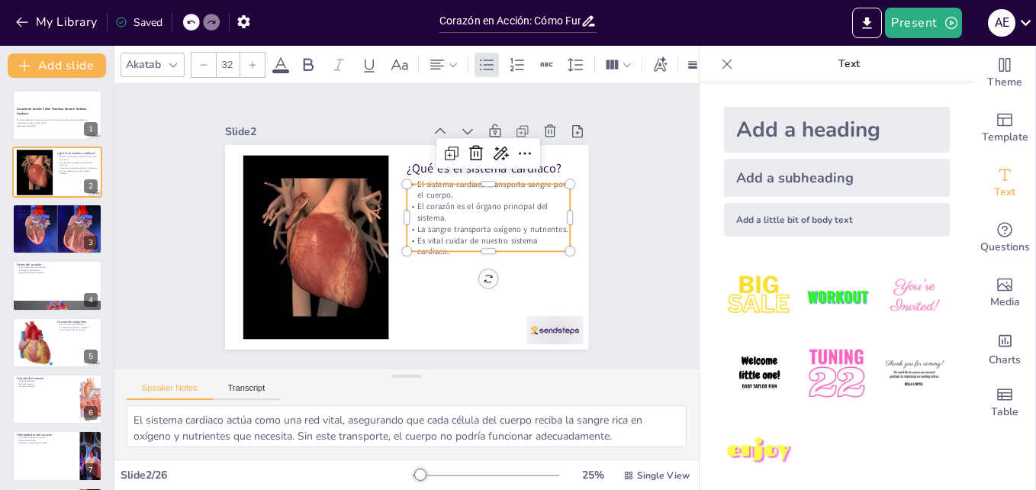
click at [445, 201] on p "El corazón es el órgano principal del sistema." at bounding box center [489, 221] width 165 height 40
click at [455, 158] on icon at bounding box center [457, 160] width 5 height 5
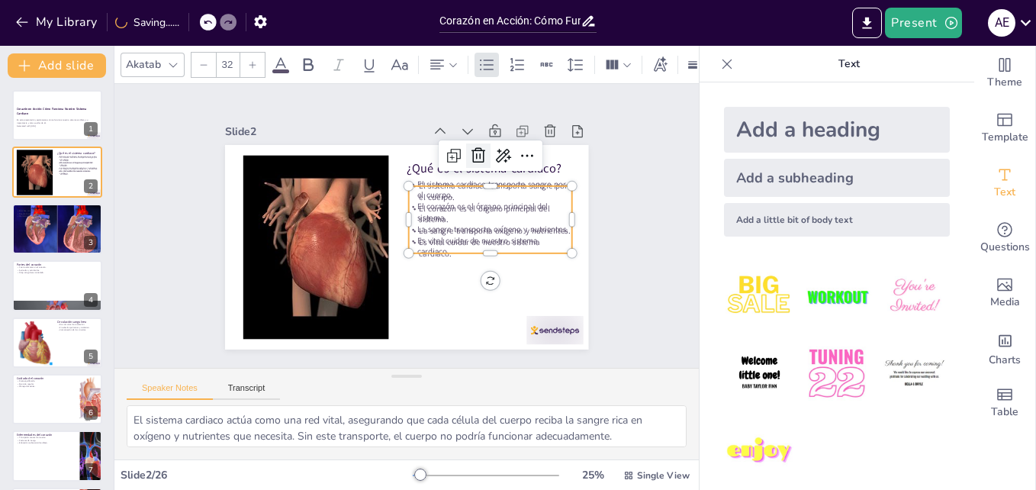
click at [475, 153] on icon at bounding box center [485, 163] width 20 height 20
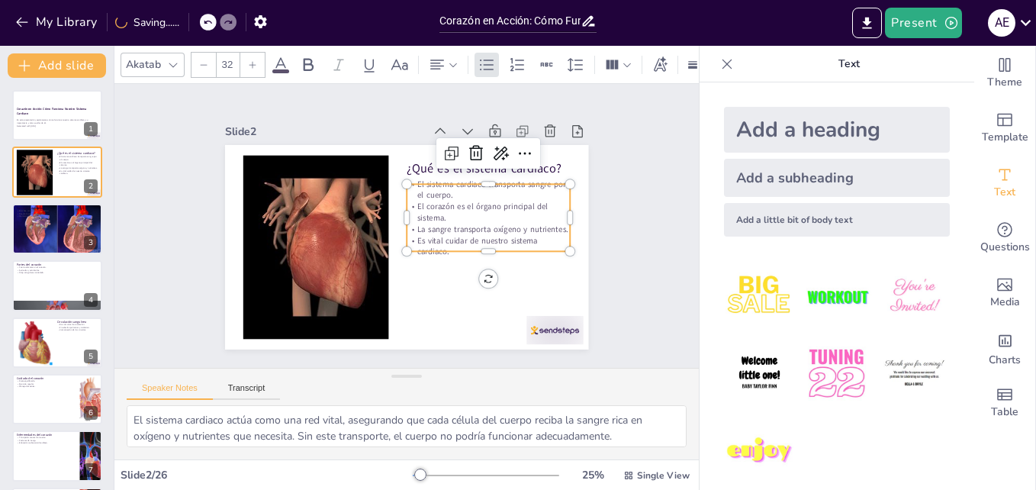
click at [463, 194] on p "El sistema cardiaco transporta sangre por el cuerpo." at bounding box center [491, 199] width 165 height 40
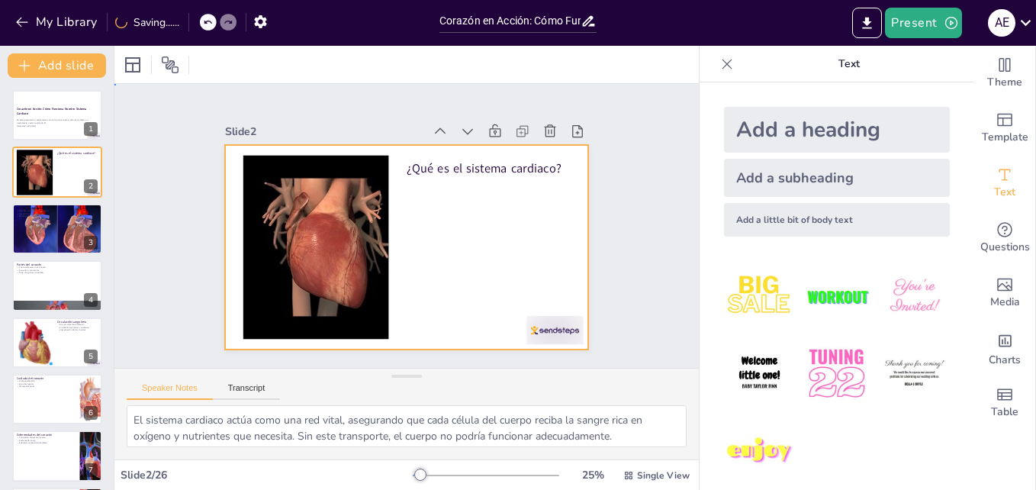
click at [463, 194] on div at bounding box center [406, 247] width 363 height 204
click at [463, 194] on div at bounding box center [404, 247] width 383 height 241
click at [452, 211] on div at bounding box center [406, 247] width 363 height 204
click at [452, 211] on div at bounding box center [394, 242] width 414 height 379
click at [452, 211] on div at bounding box center [404, 247] width 383 height 241
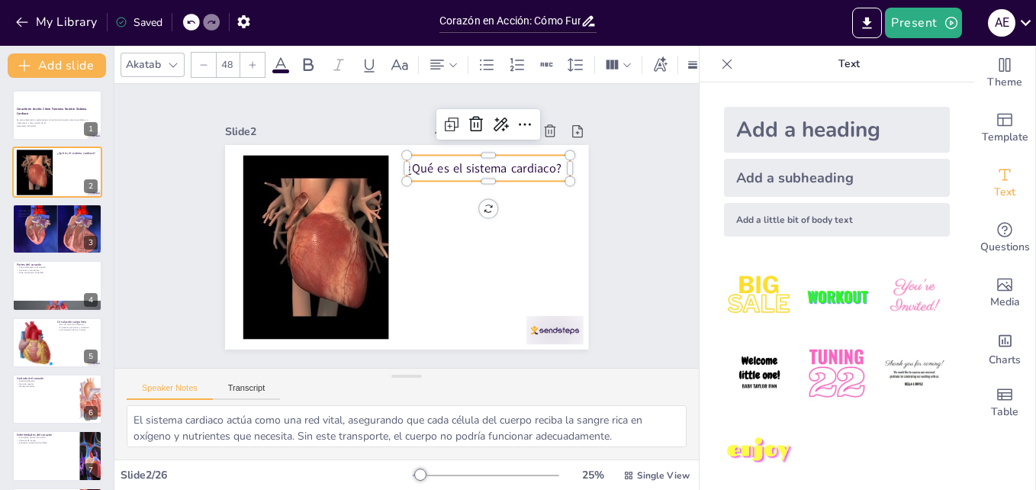
click at [554, 160] on p "¿Qué es el sistema cardiaco?" at bounding box center [494, 177] width 165 height 34
click at [533, 140] on icon at bounding box center [543, 150] width 21 height 21
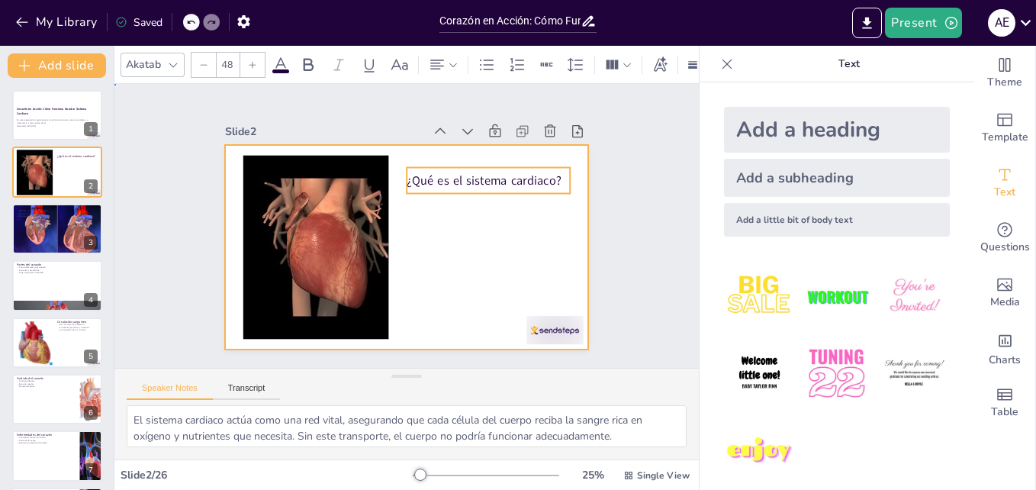
click at [449, 223] on div at bounding box center [404, 247] width 383 height 241
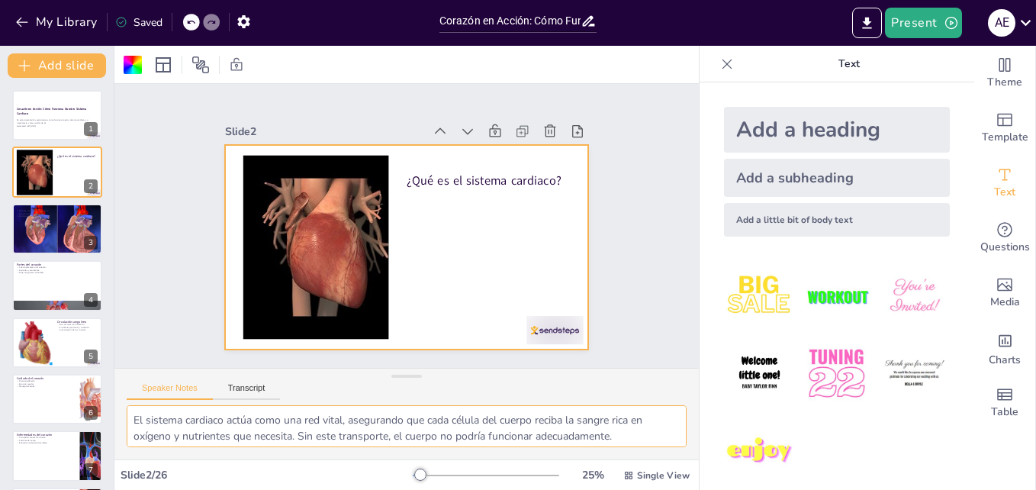
click at [383, 418] on textarea "El sistema cardiaco actúa como una red vital, asegurando que cada célula del cu…" at bounding box center [407, 426] width 560 height 42
click at [260, 384] on button "Transcript" at bounding box center [247, 391] width 68 height 17
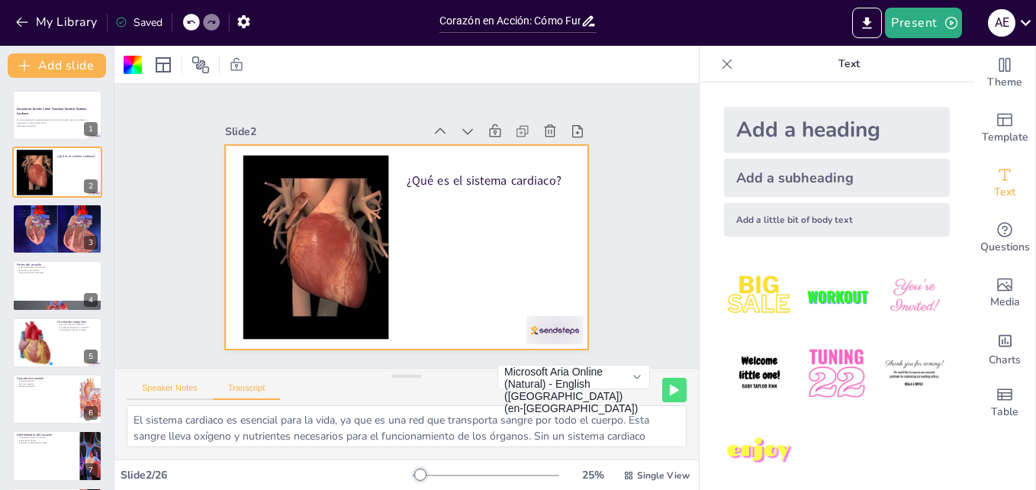
click at [168, 384] on button "Speaker Notes" at bounding box center [170, 391] width 86 height 17
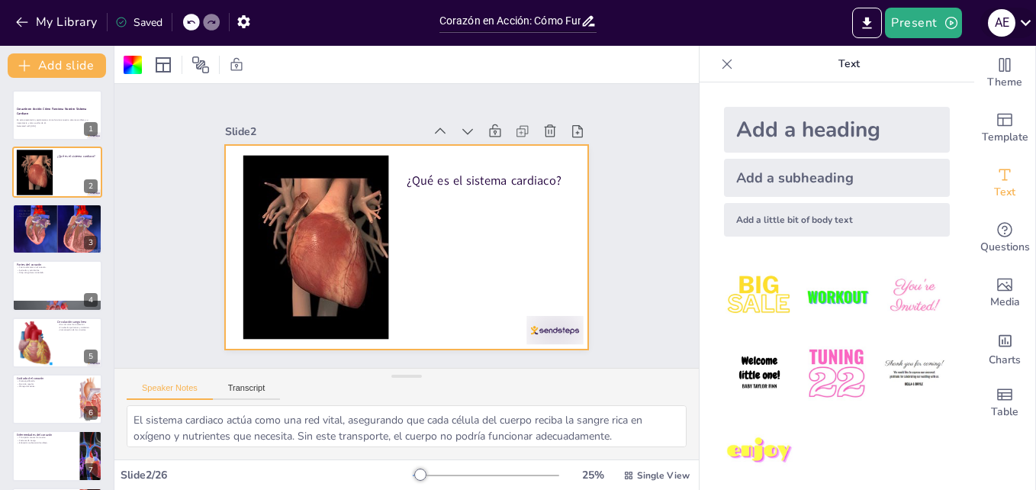
click at [1020, 17] on icon at bounding box center [1026, 22] width 21 height 21
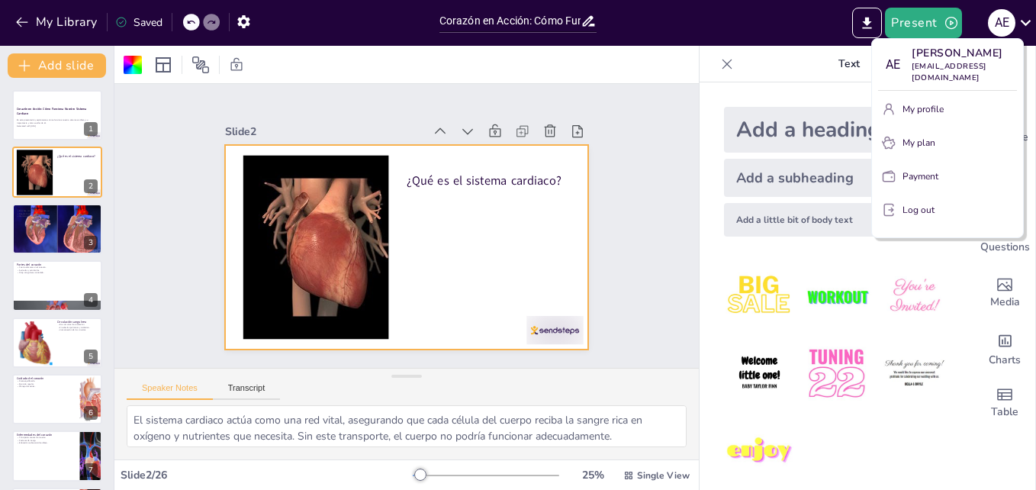
click at [242, 22] on div at bounding box center [518, 245] width 1036 height 490
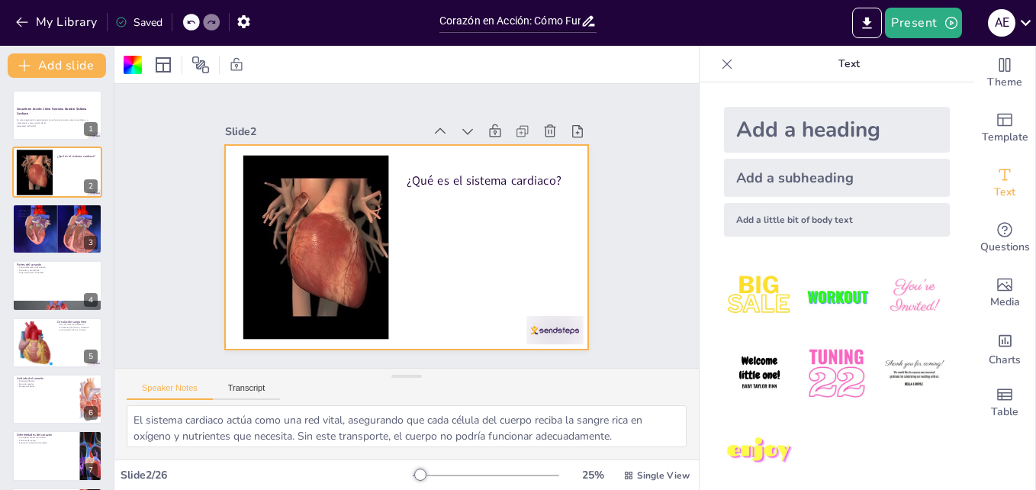
click at [242, 22] on icon "button" at bounding box center [243, 21] width 12 height 13
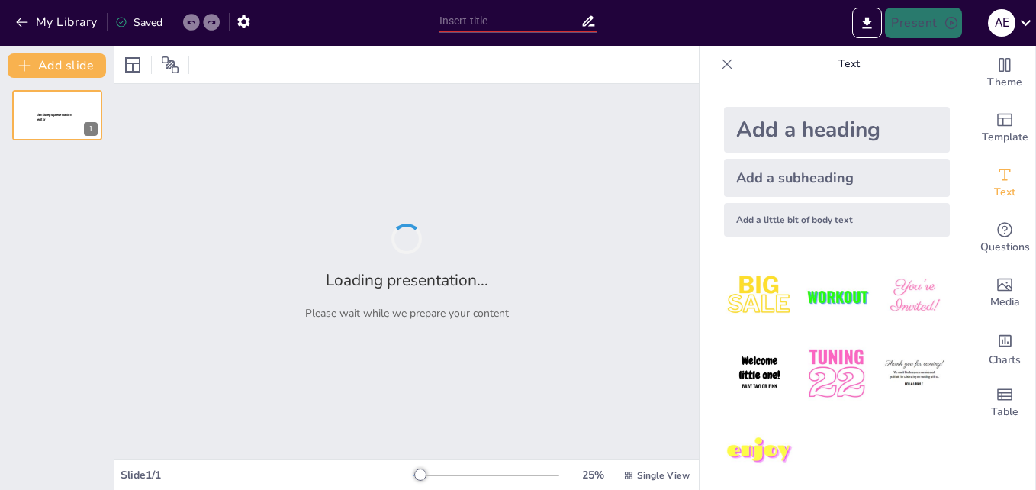
type input "Corazón en Acción: Cómo Funciona Nuestro Sistema Cardiaco"
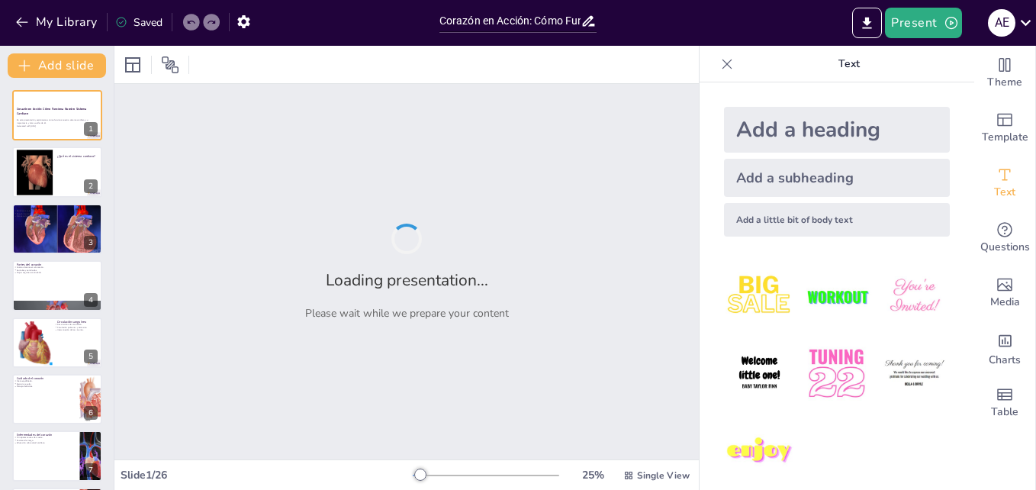
checkbox input "true"
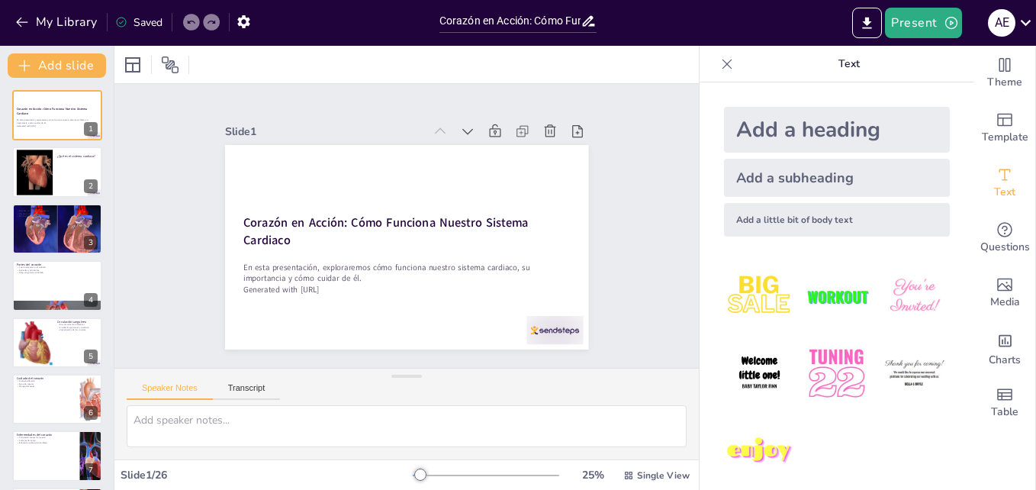
checkbox input "true"
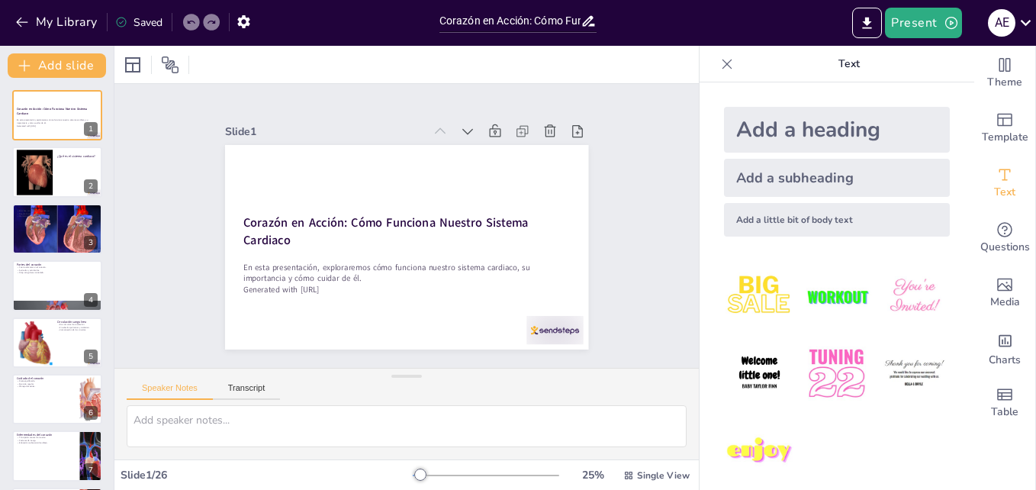
checkbox input "true"
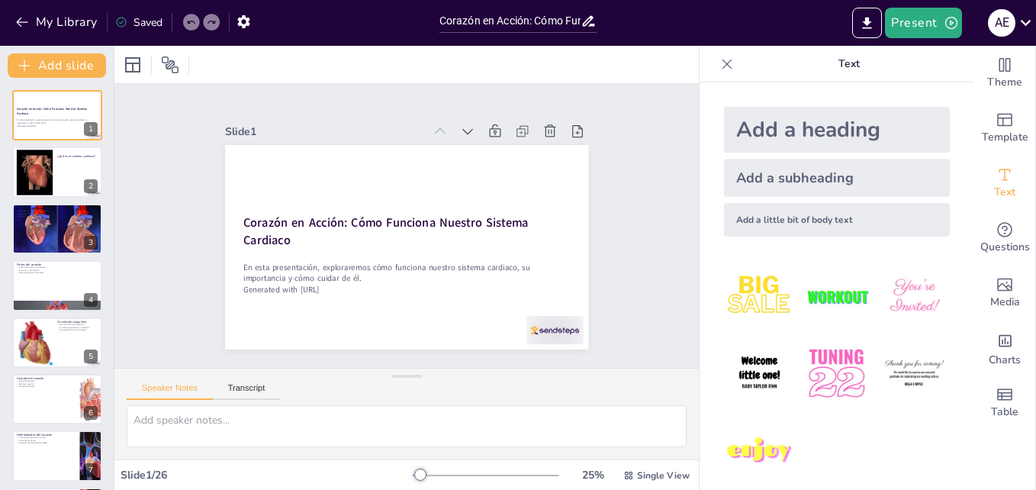
checkbox input "true"
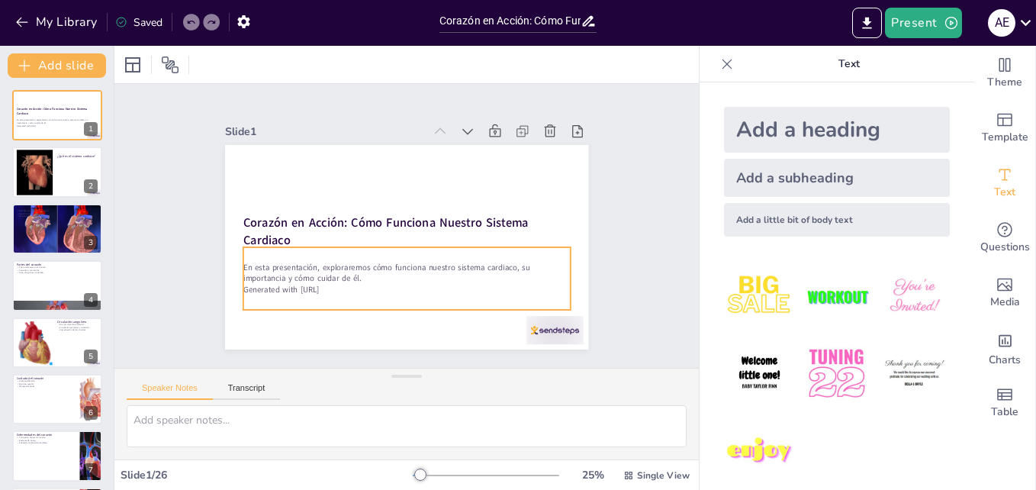
checkbox input "true"
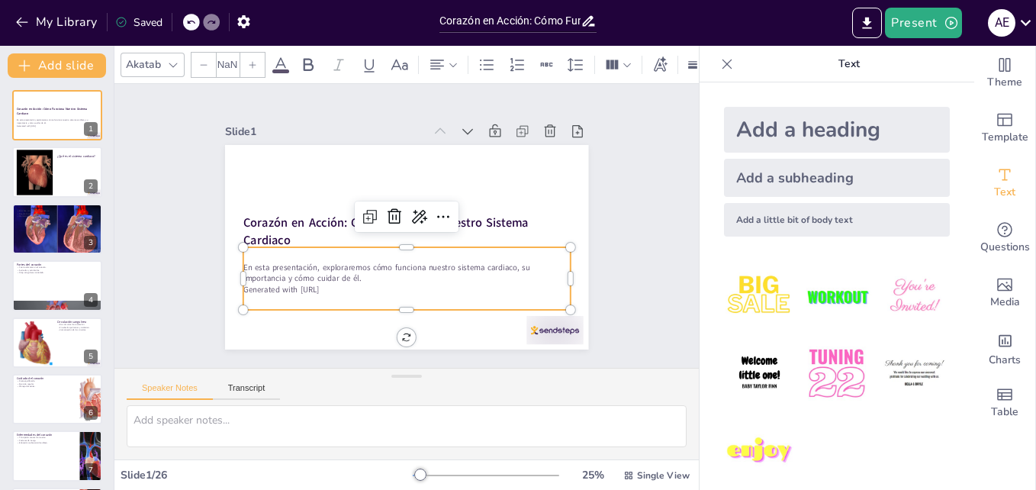
type input "32"
click at [411, 274] on p "En esta presentación, exploraremos cómo funciona nuestro sistema cardiaco, su i…" at bounding box center [406, 273] width 327 height 23
checkbox input "true"
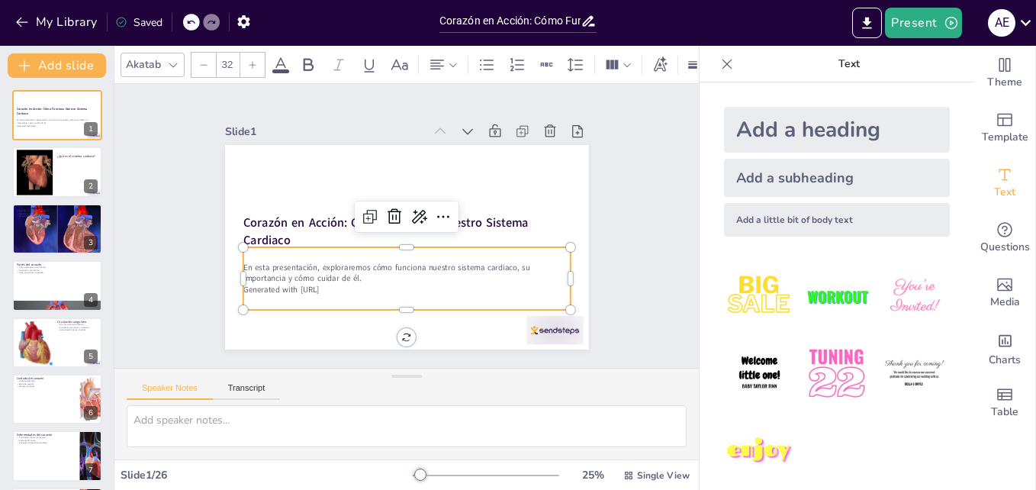
checkbox input "true"
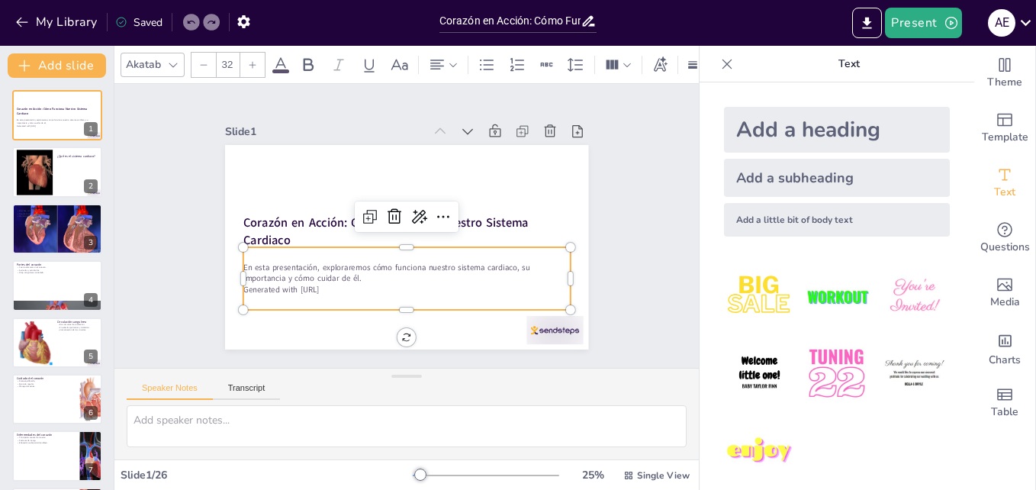
checkbox input "true"
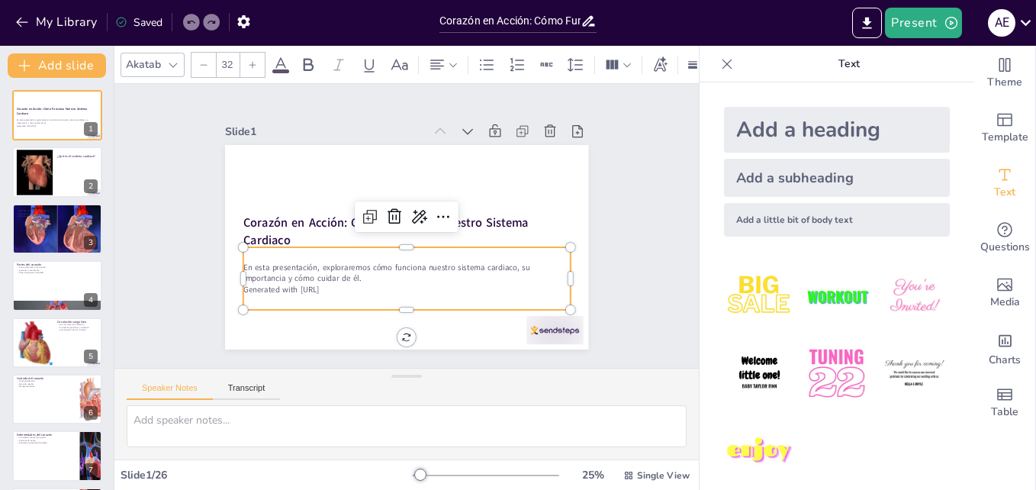
checkbox input "true"
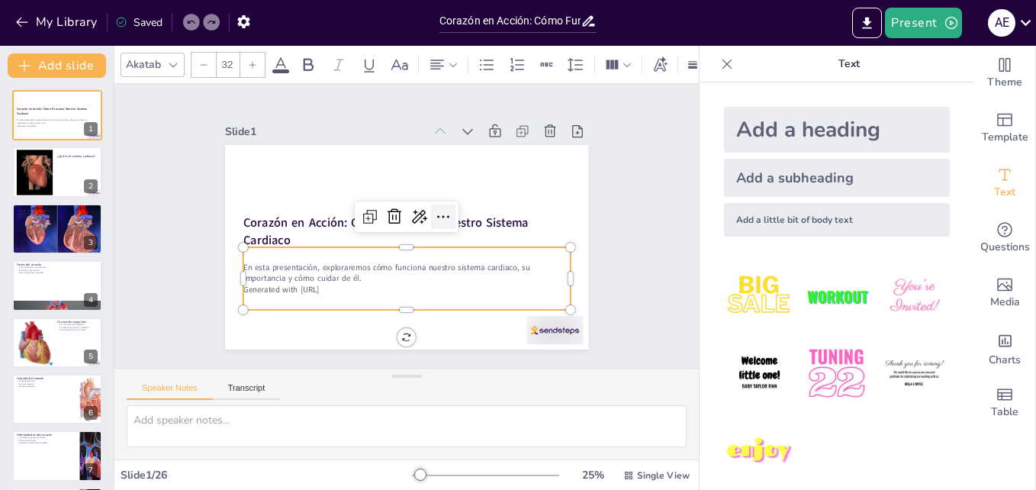
checkbox input "true"
click at [440, 214] on icon at bounding box center [443, 217] width 18 height 18
checkbox input "true"
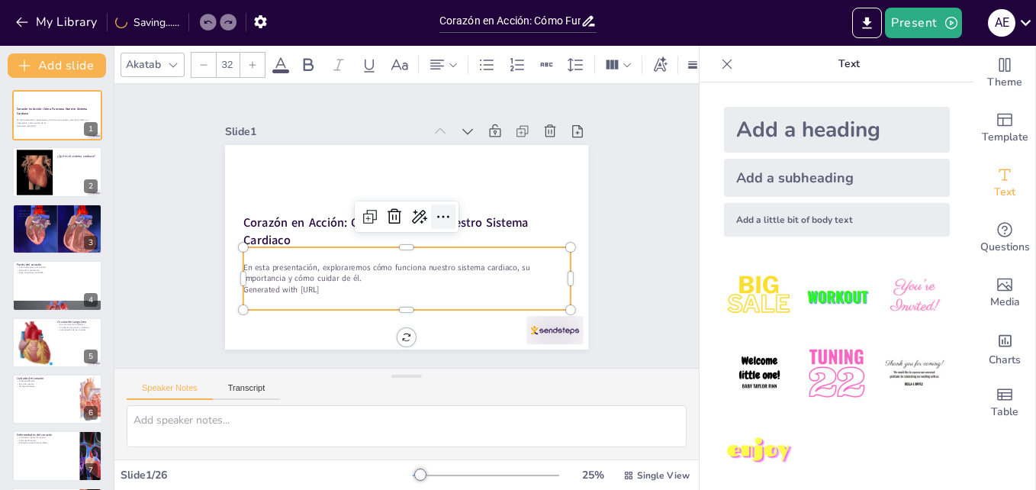
checkbox input "true"
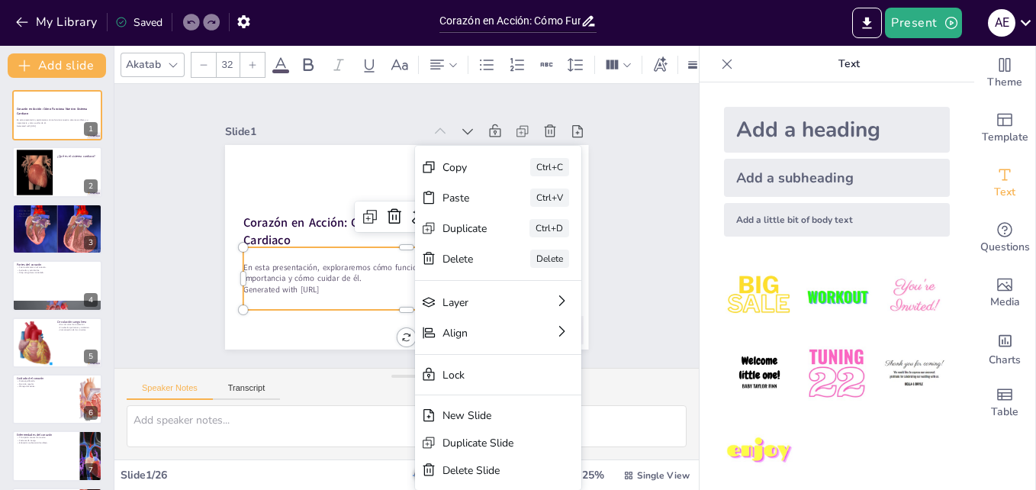
checkbox input "true"
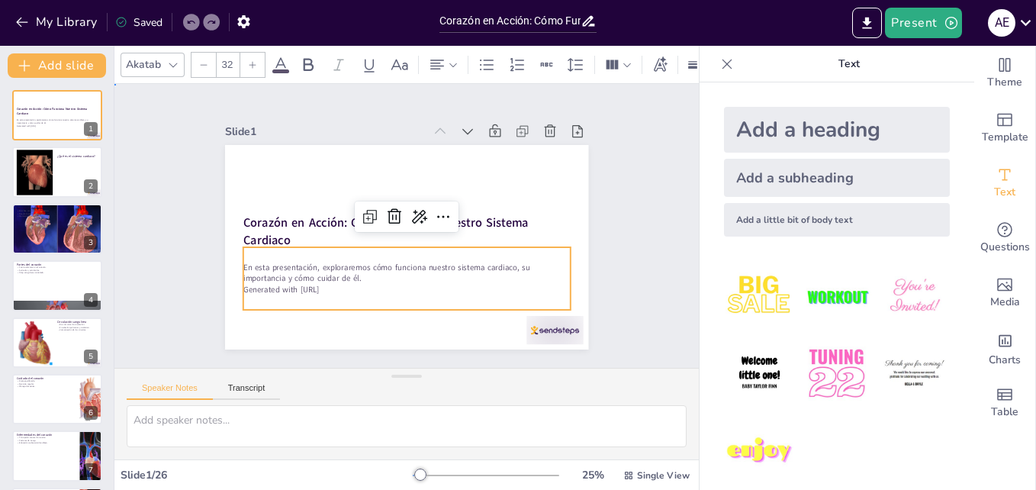
click at [621, 241] on div "Slide 1 Corazón en Acción: Cómo Funciona Nuestro Sistema Cardiaco En esta prese…" at bounding box center [406, 225] width 611 height 343
checkbox input "true"
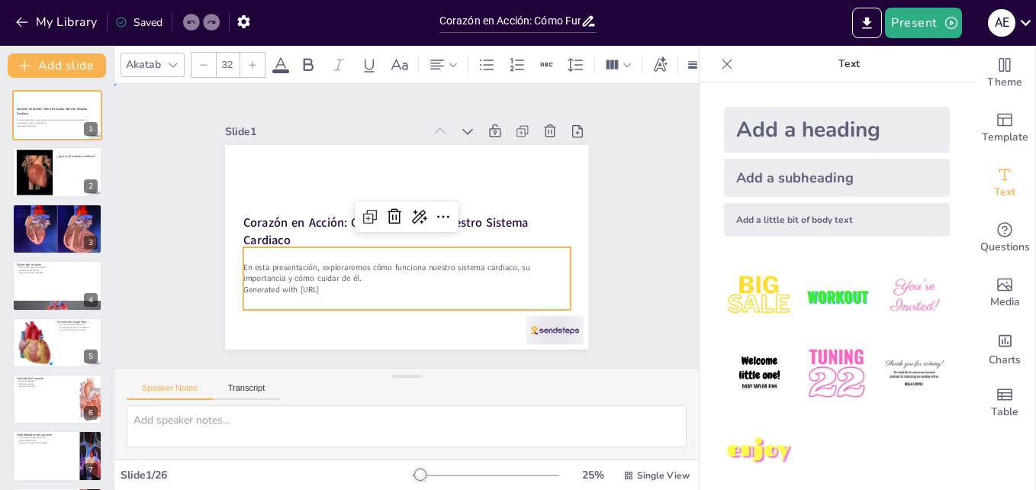
checkbox input "true"
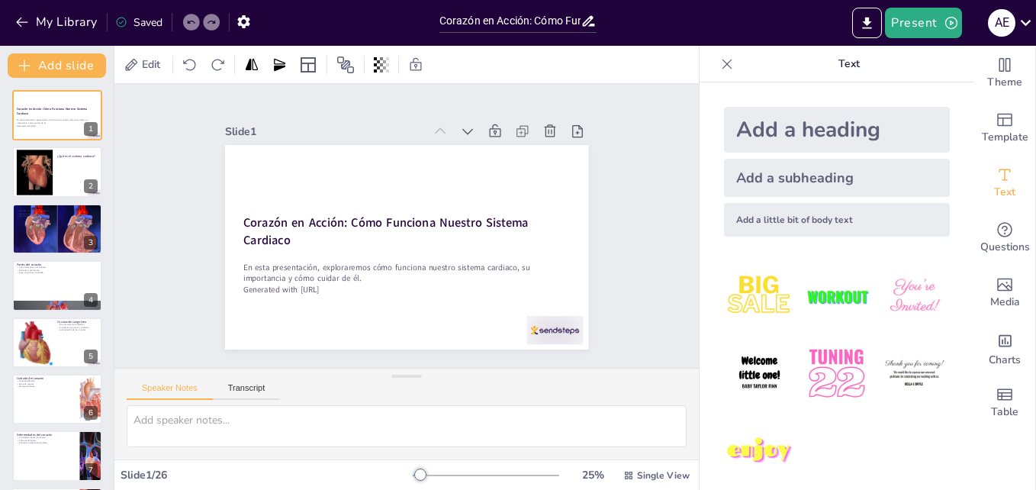
checkbox input "true"
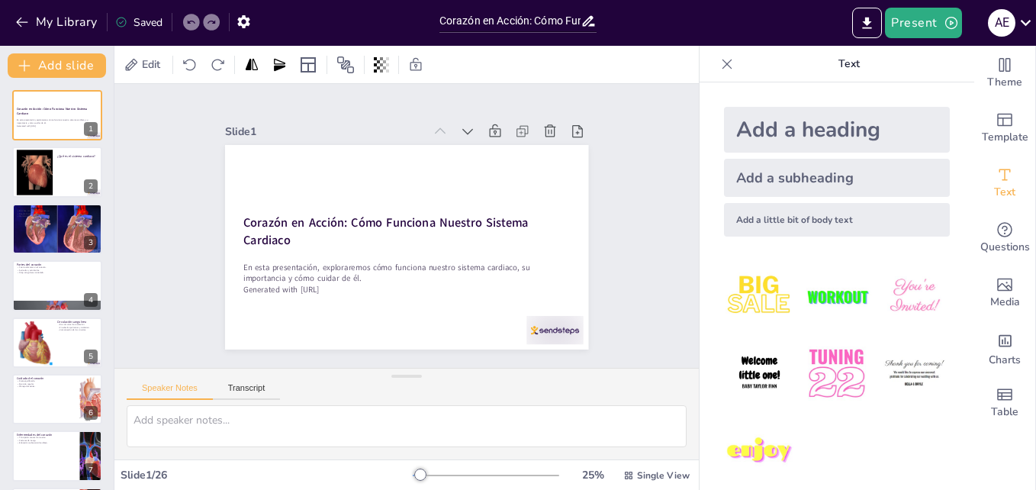
checkbox input "true"
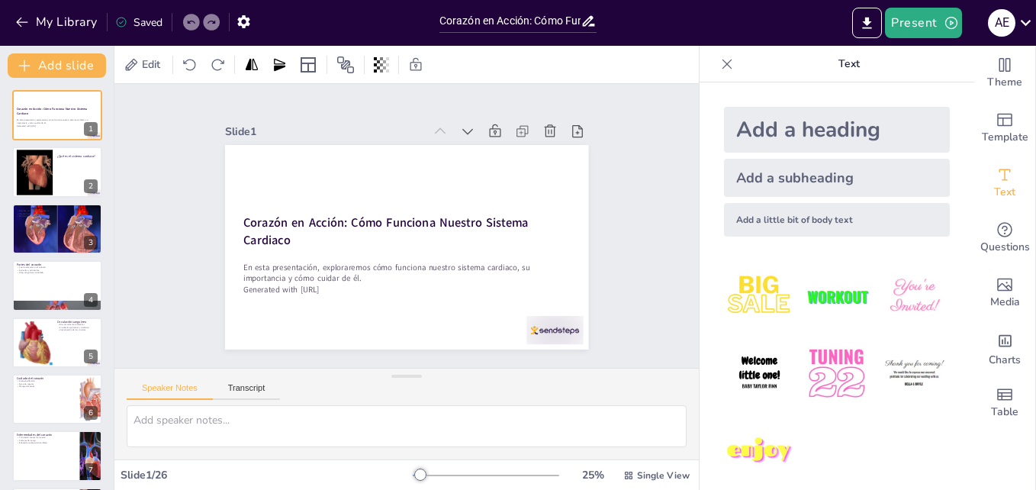
checkbox input "true"
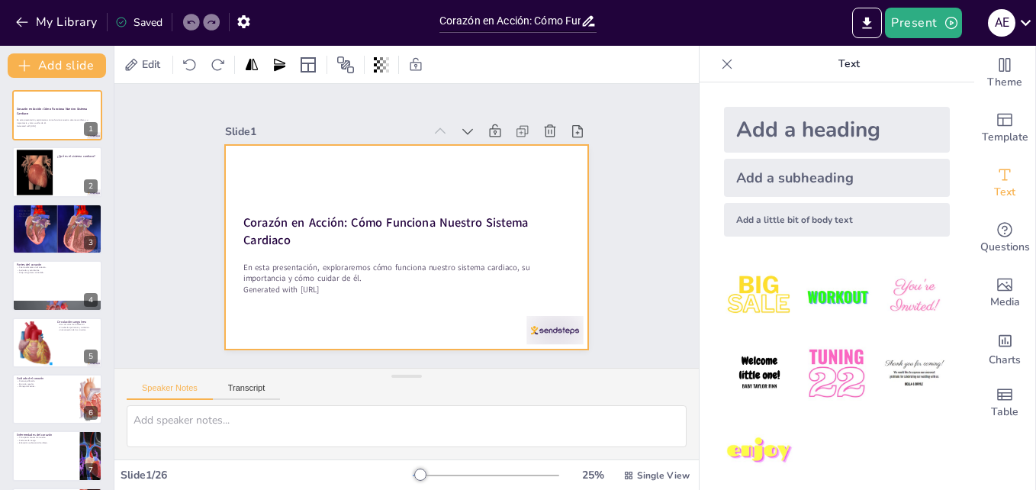
checkbox input "true"
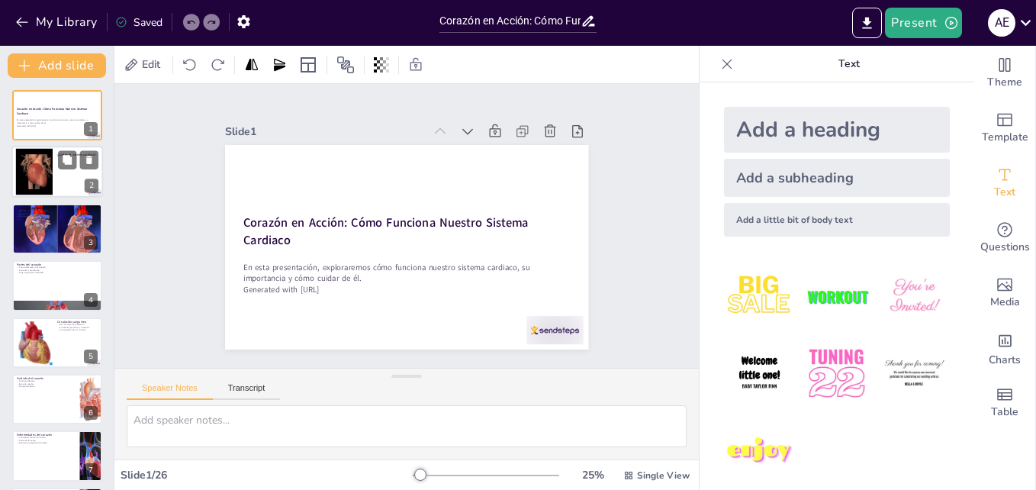
checkbox input "true"
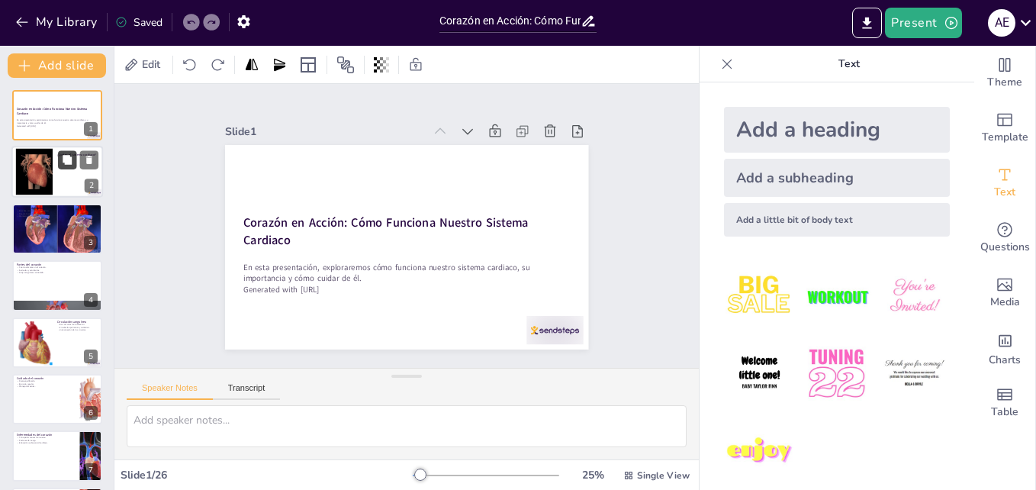
checkbox input "true"
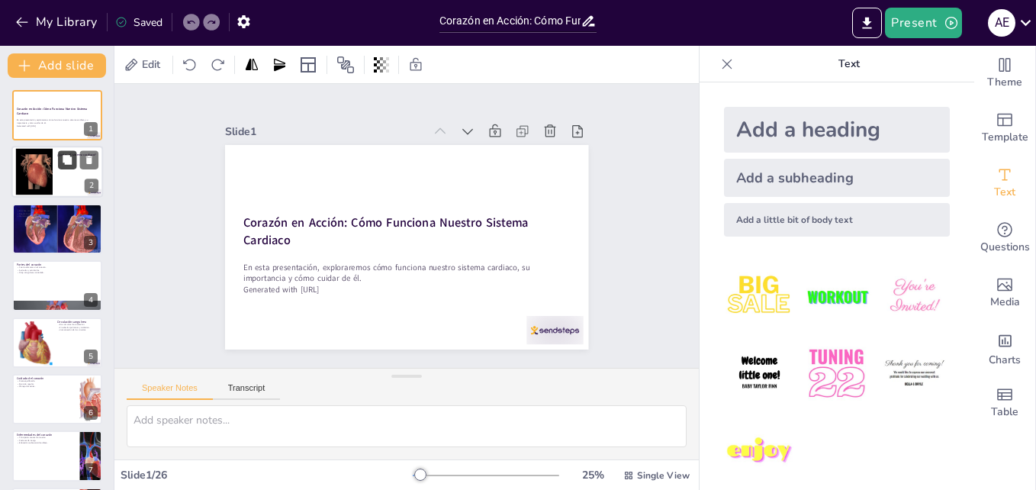
click at [63, 168] on button at bounding box center [67, 160] width 18 height 18
type textarea "El sistema cardiaco actúa como una red vital, asegurando que cada célula del cu…"
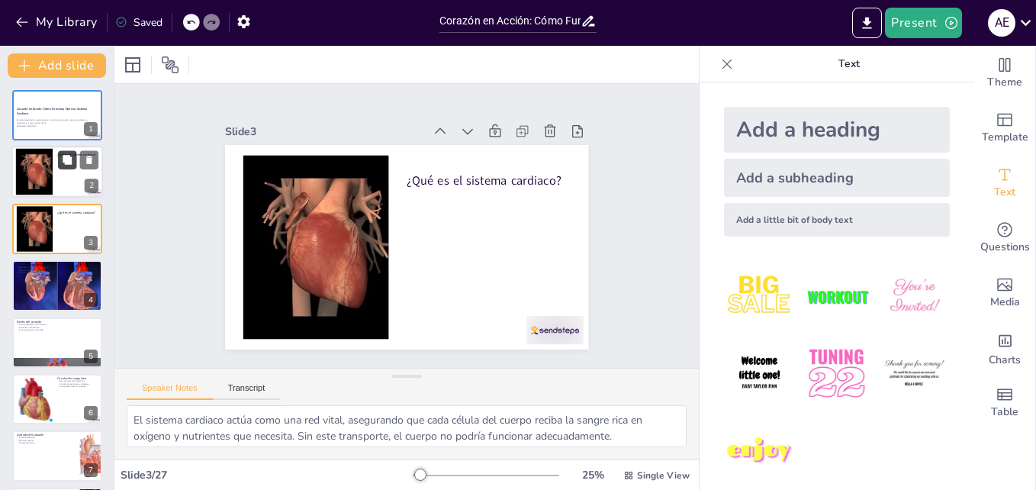
checkbox input "true"
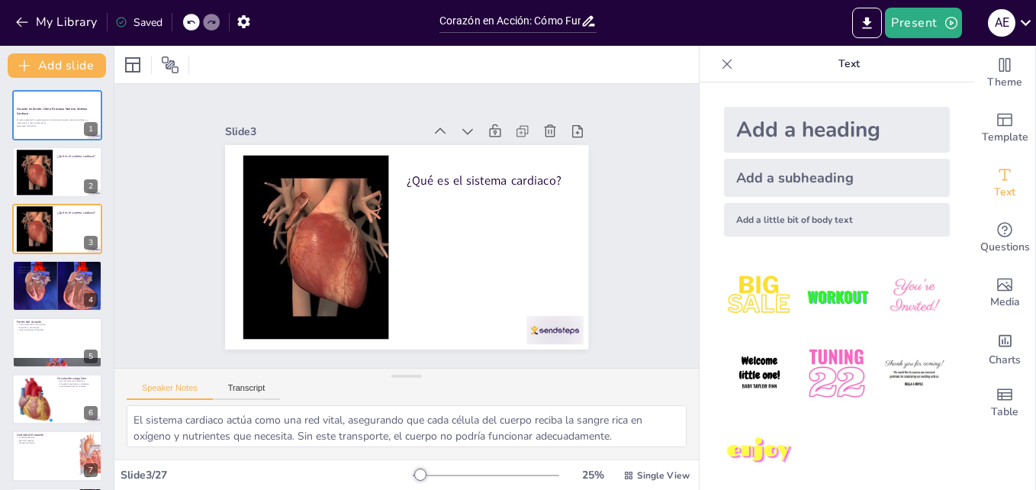
checkbox input "true"
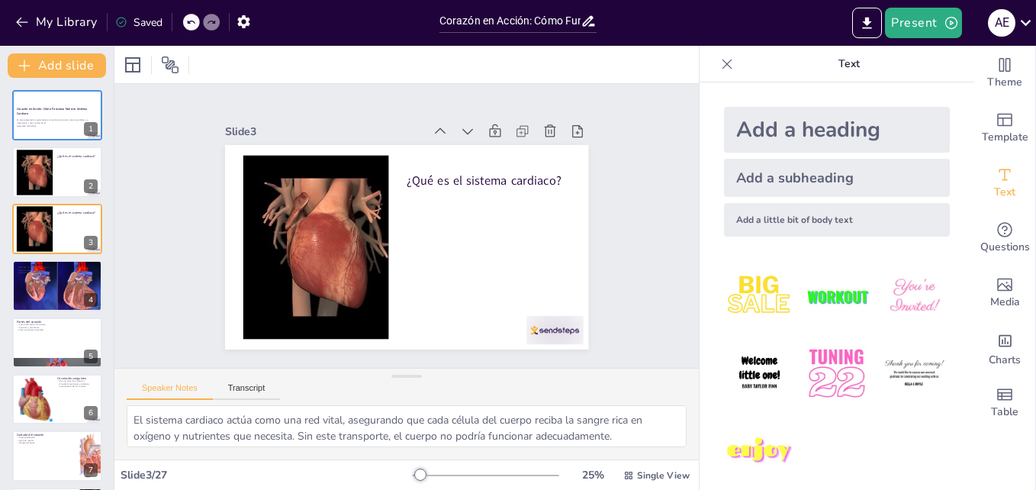
checkbox input "true"
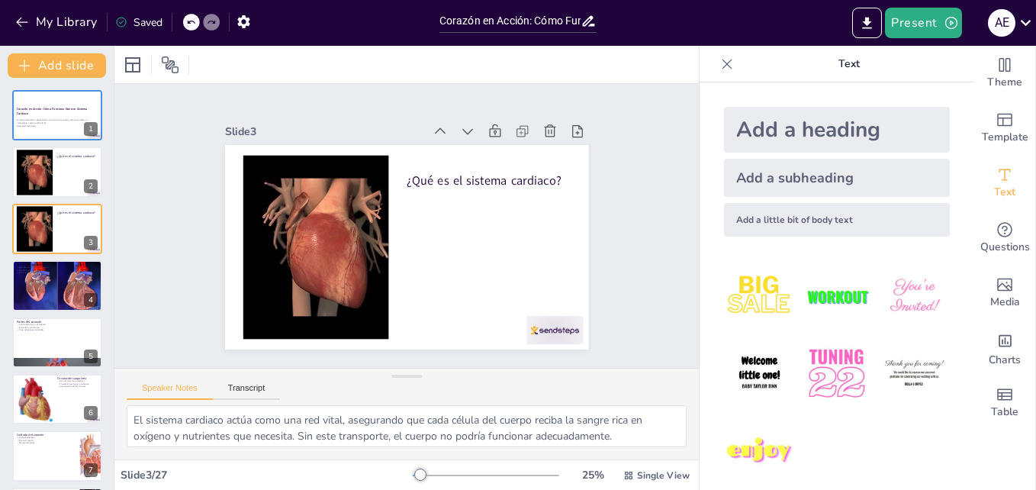
checkbox input "true"
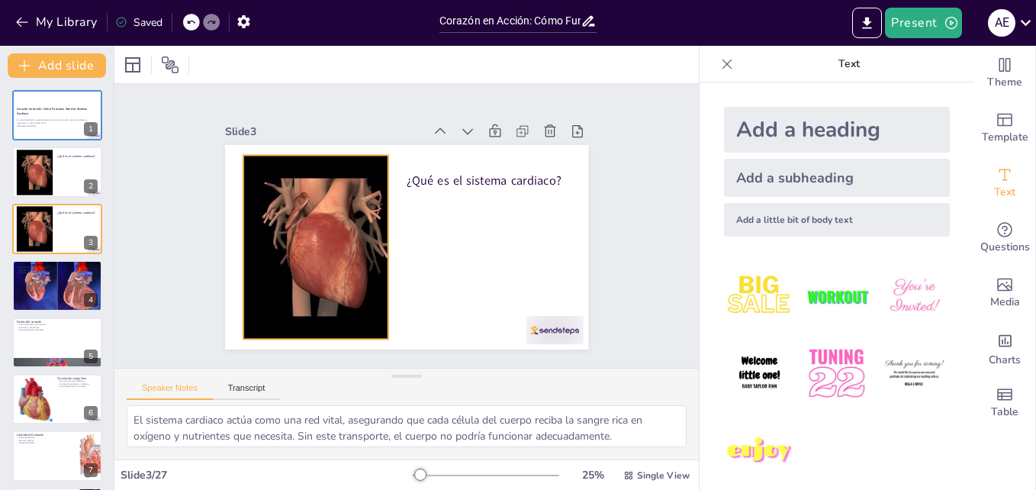
checkbox input "true"
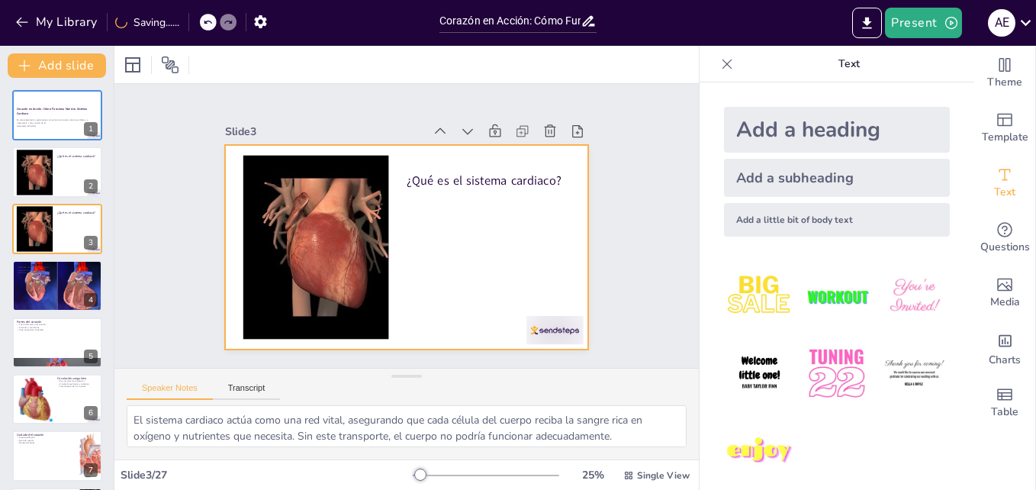
checkbox input "true"
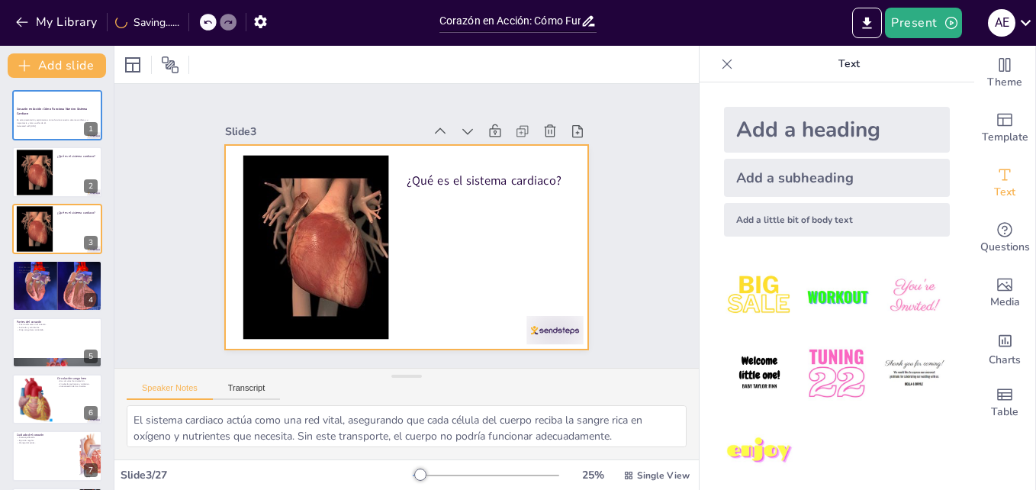
checkbox input "true"
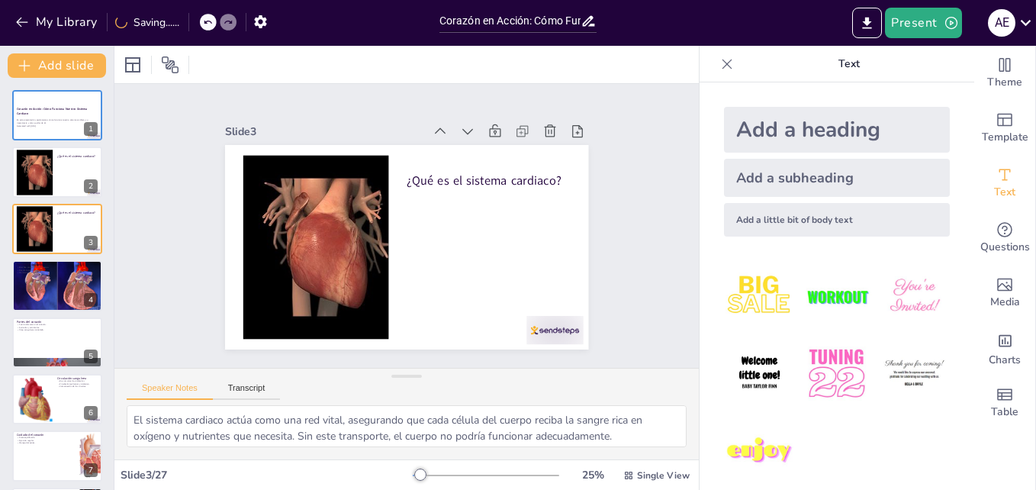
checkbox input "true"
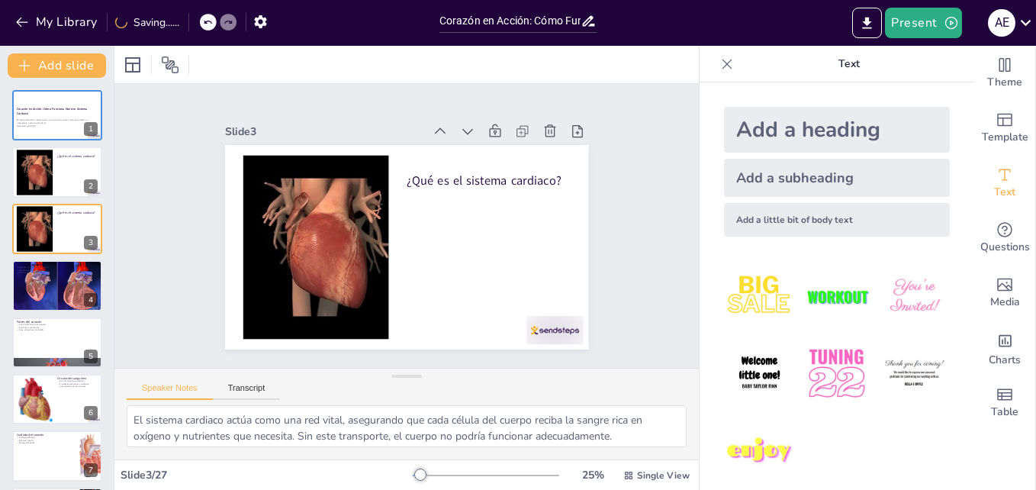
checkbox input "true"
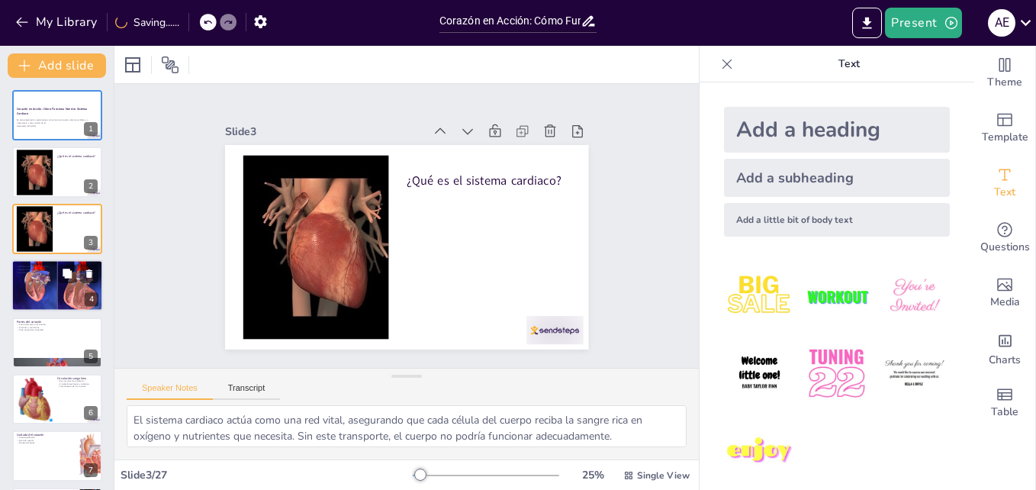
checkbox input "true"
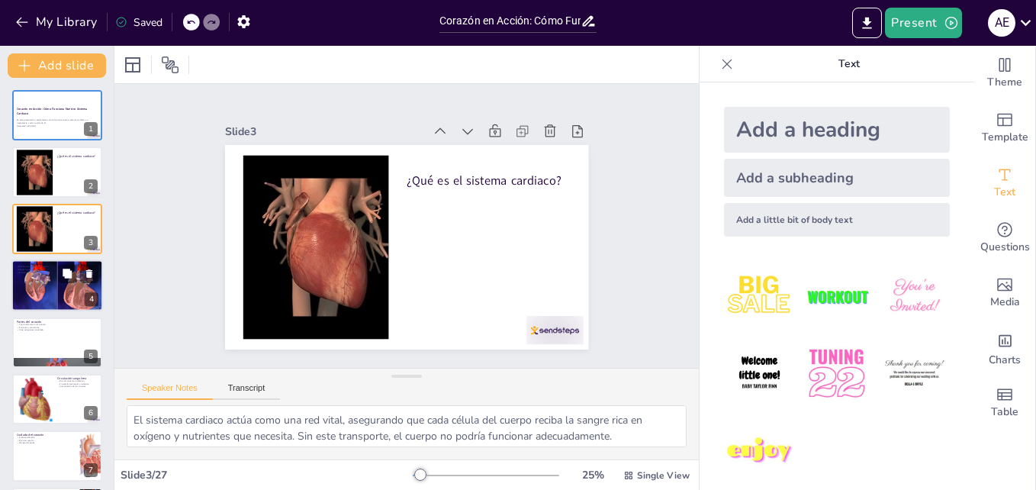
click at [29, 285] on div at bounding box center [57, 285] width 92 height 52
type textarea "La función principal del corazón es bombear sangre, lo que permite que todos lo…"
checkbox input "true"
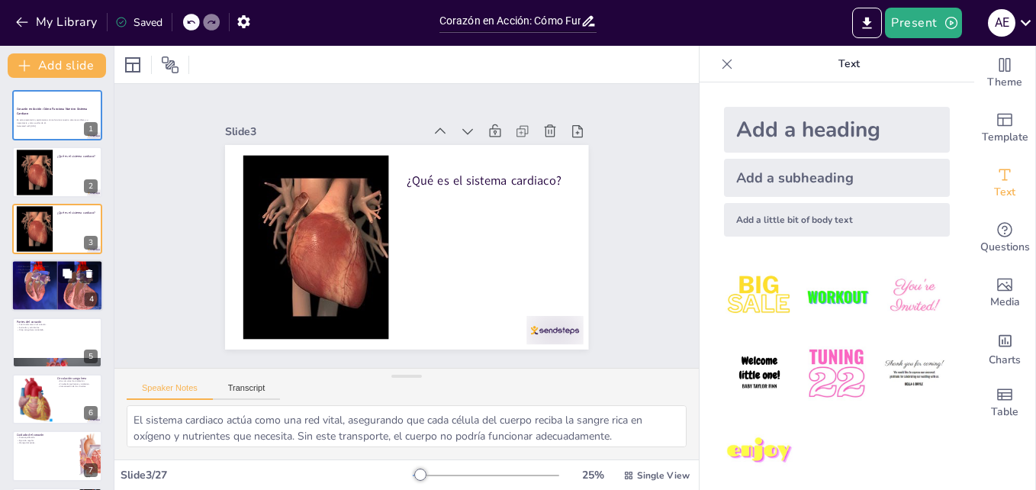
checkbox input "true"
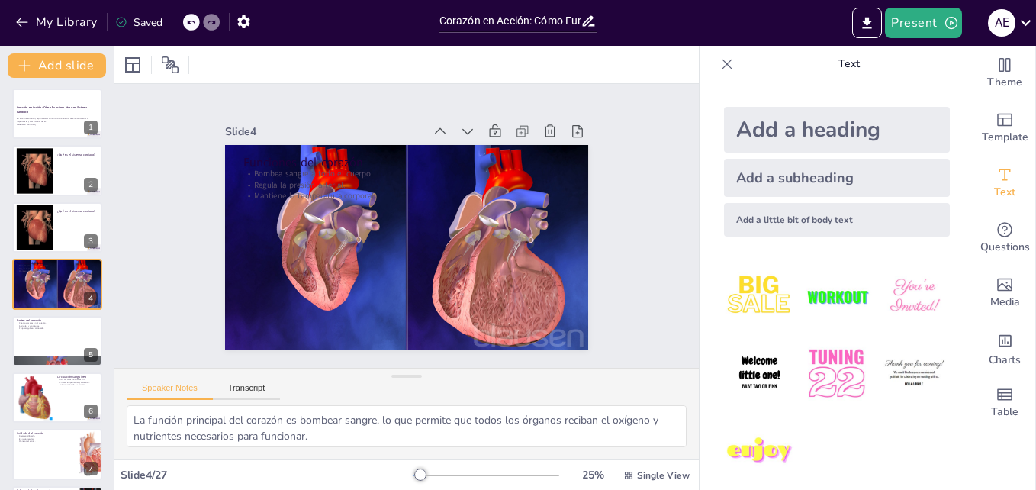
checkbox input "true"
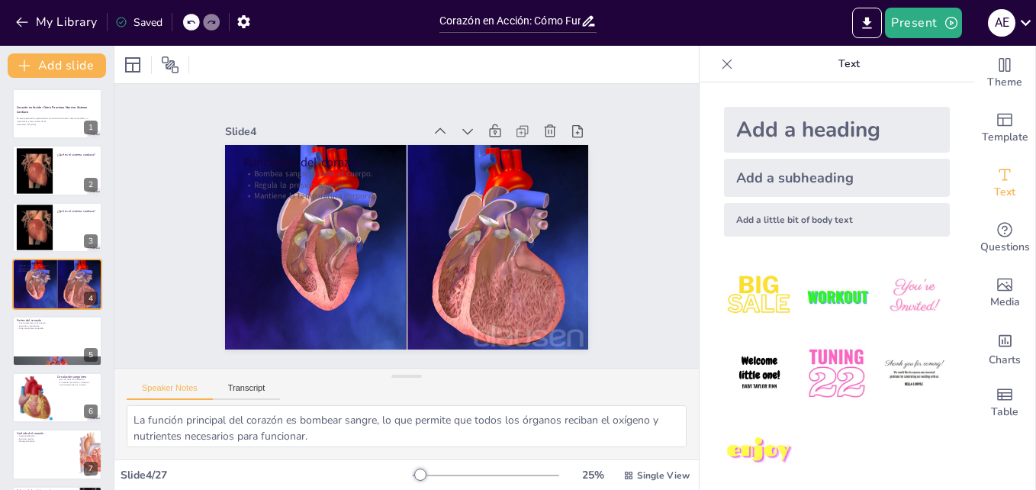
checkbox input "true"
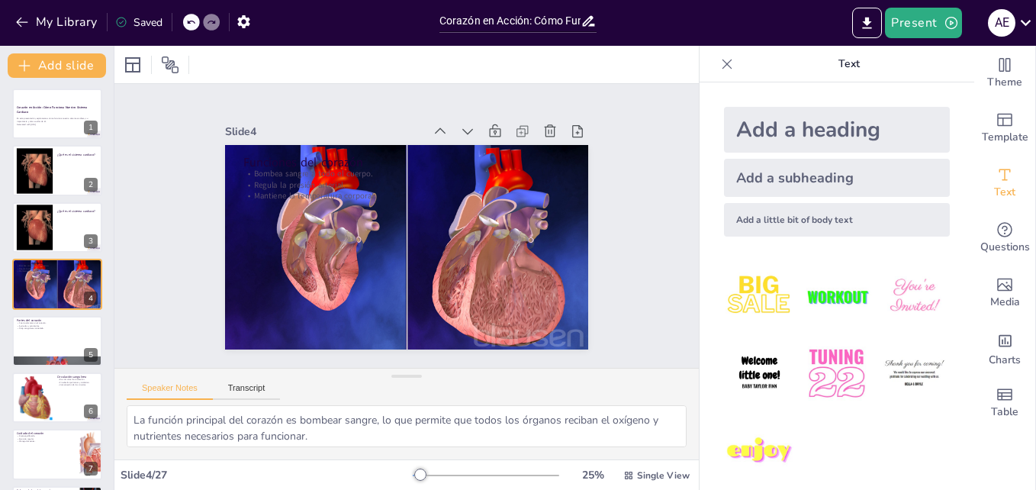
checkbox input "true"
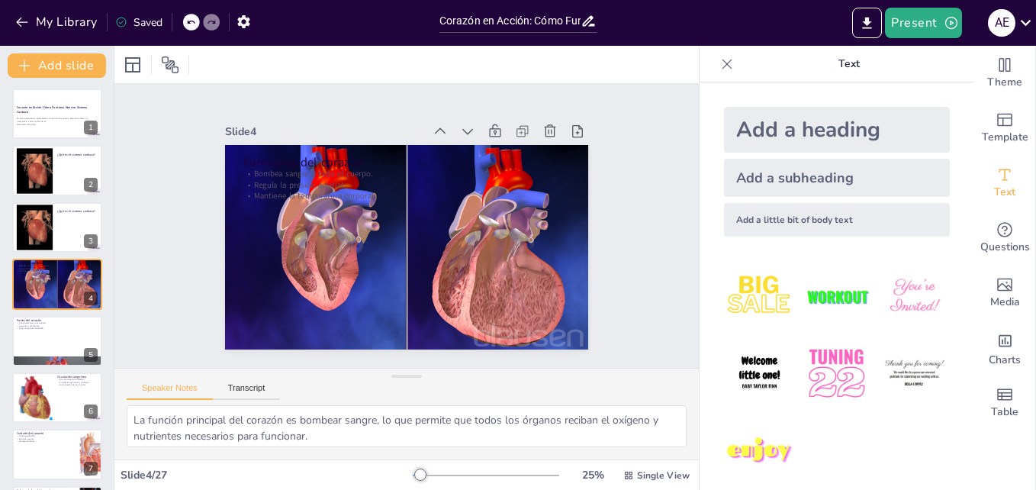
checkbox input "true"
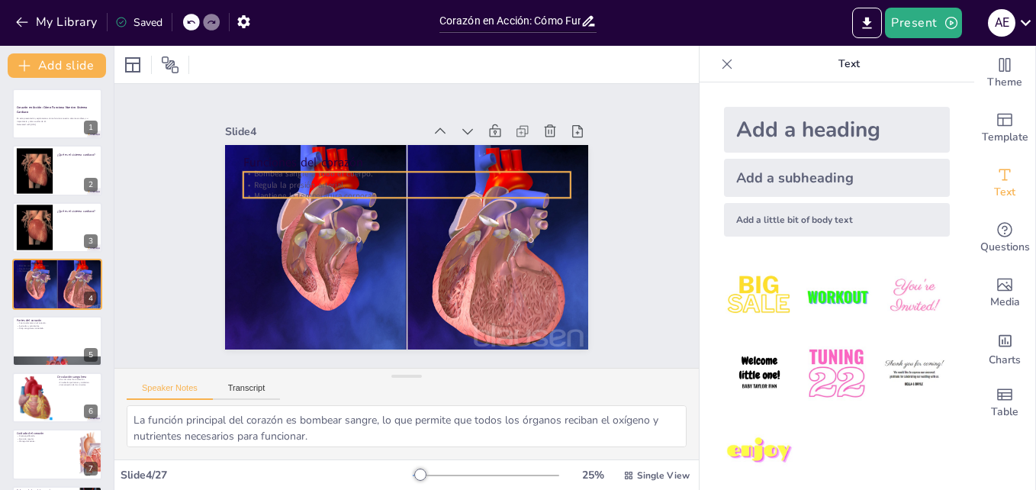
checkbox input "true"
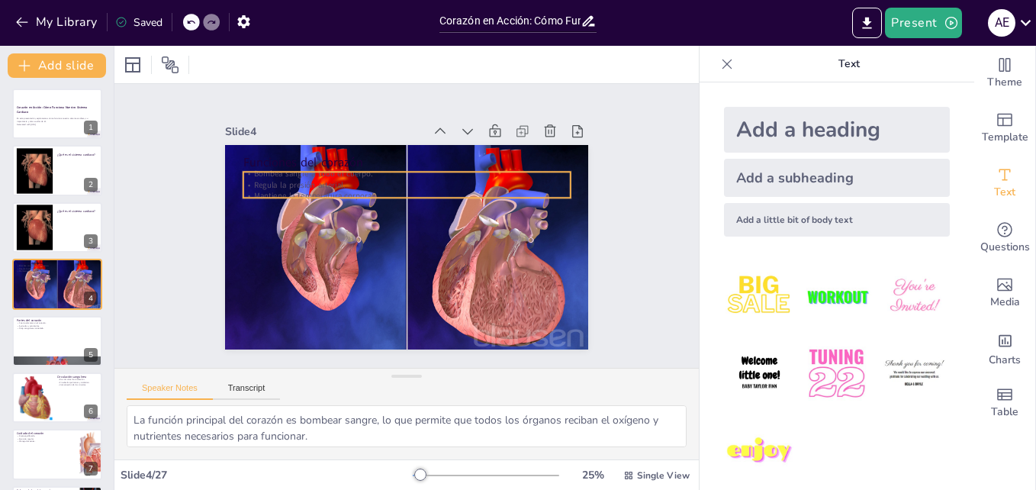
checkbox input "true"
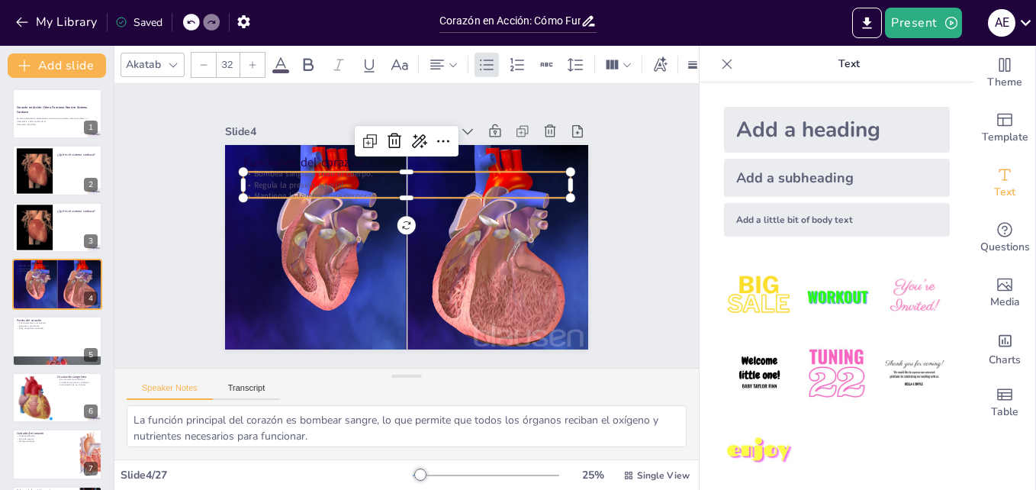
click at [256, 171] on p "Bombea sangre a todo el cuerpo." at bounding box center [406, 173] width 327 height 11
checkbox input "true"
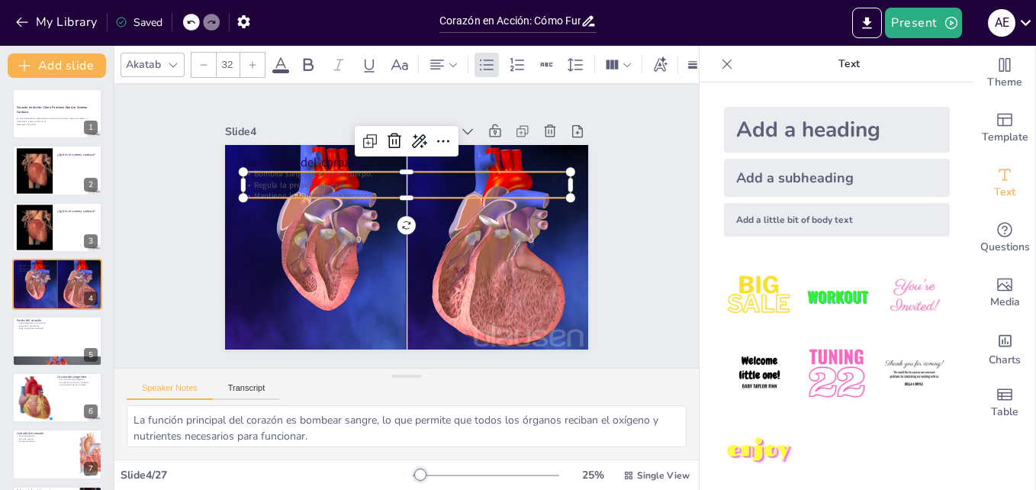
checkbox input "true"
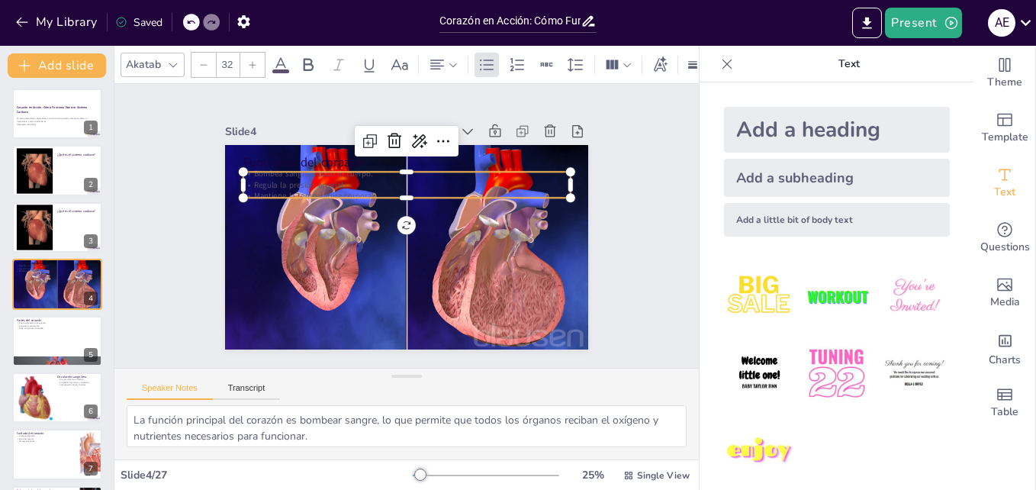
checkbox input "true"
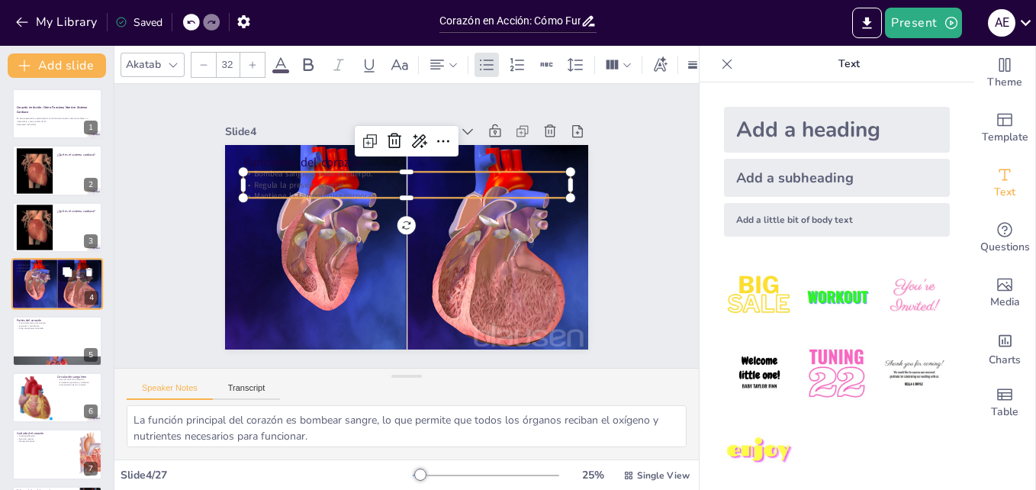
checkbox input "true"
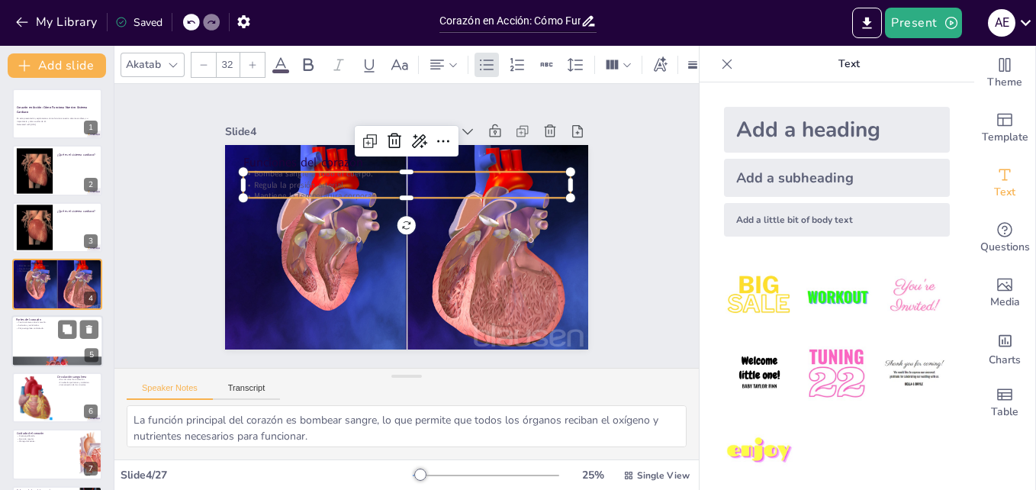
checkbox input "true"
click at [54, 330] on div at bounding box center [57, 341] width 92 height 52
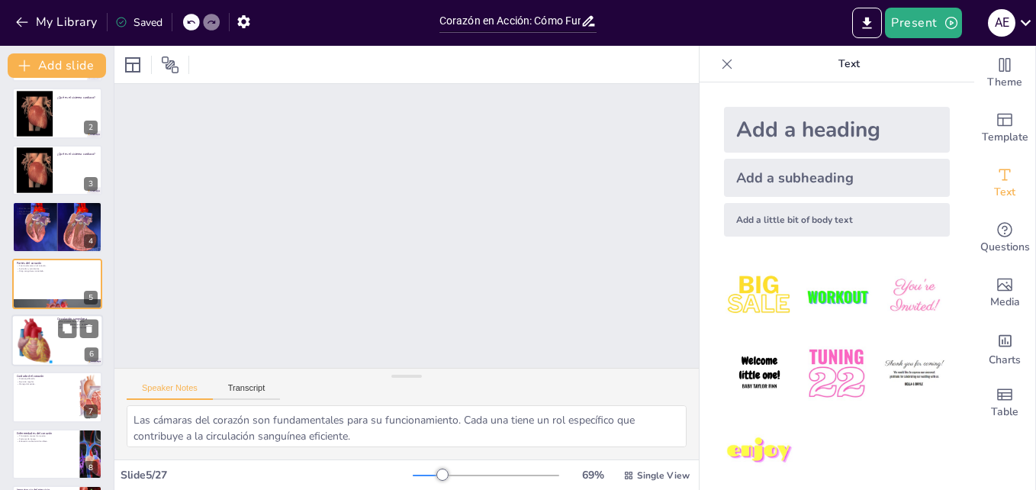
click at [48, 350] on div at bounding box center [34, 340] width 37 height 47
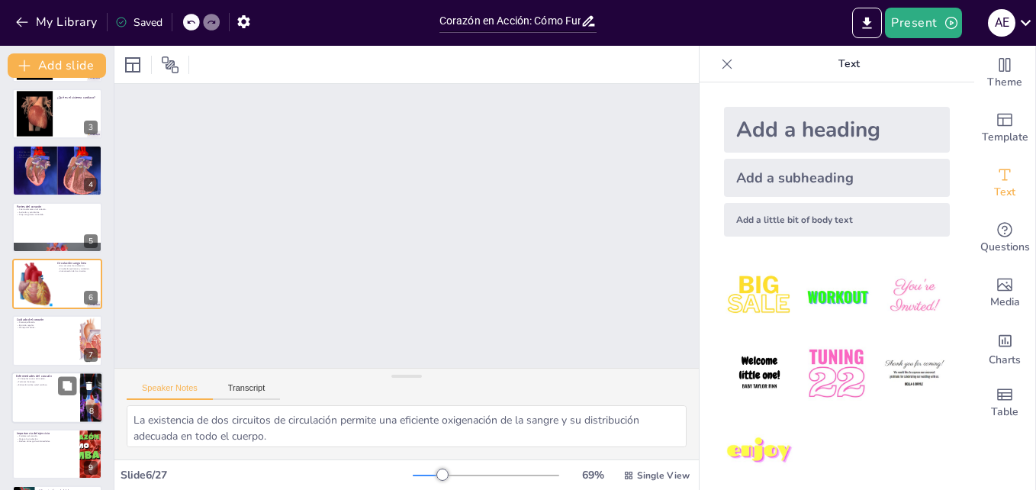
click at [34, 411] on div at bounding box center [57, 398] width 92 height 52
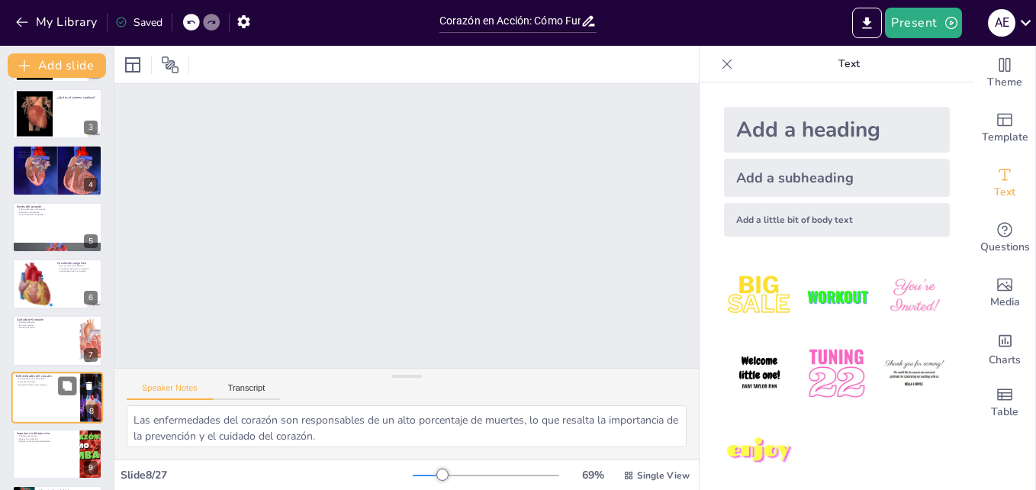
scroll to position [229, 0]
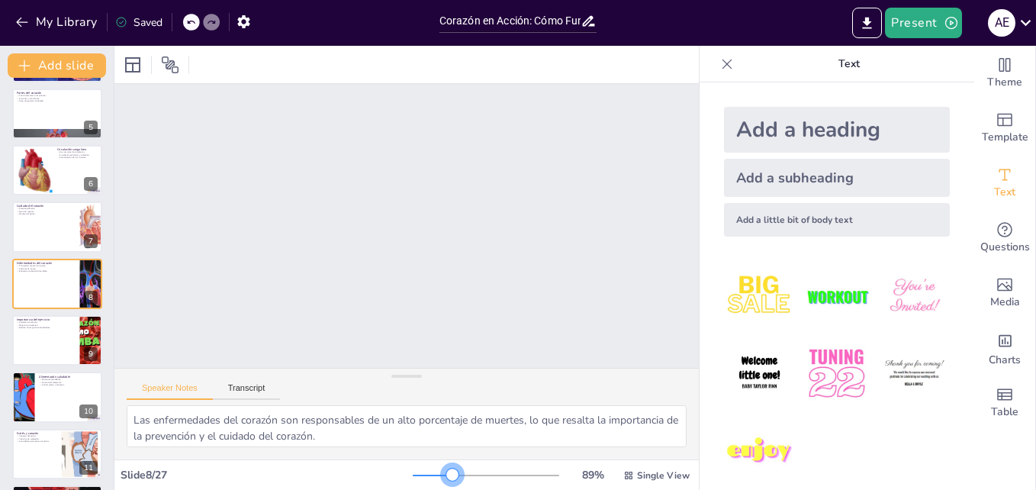
click at [443, 472] on div at bounding box center [486, 475] width 147 height 12
click at [30, 161] on div at bounding box center [34, 170] width 37 height 47
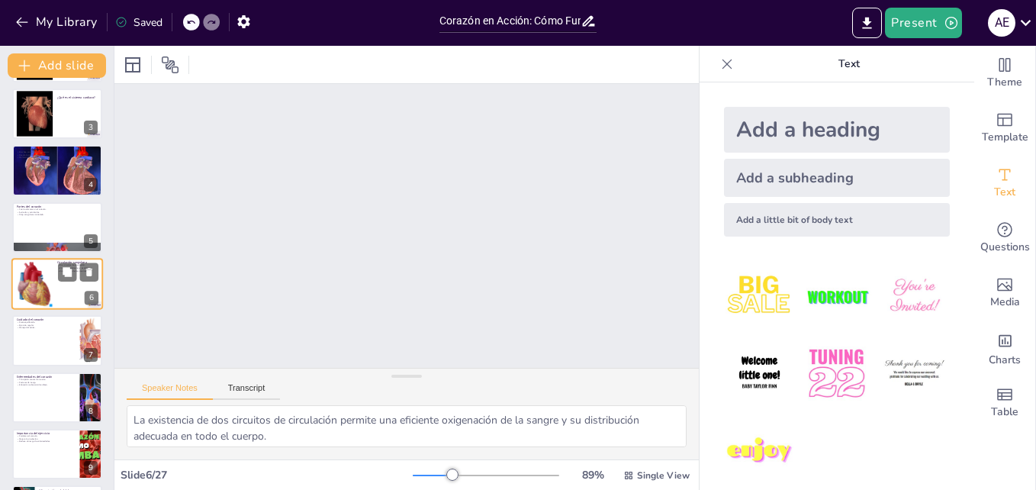
click at [30, 161] on div at bounding box center [57, 170] width 90 height 50
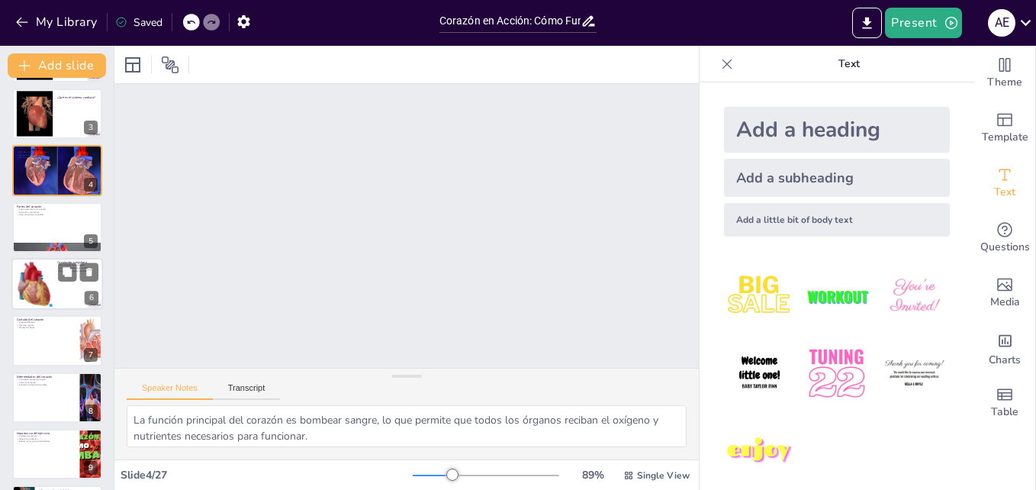
scroll to position [2, 0]
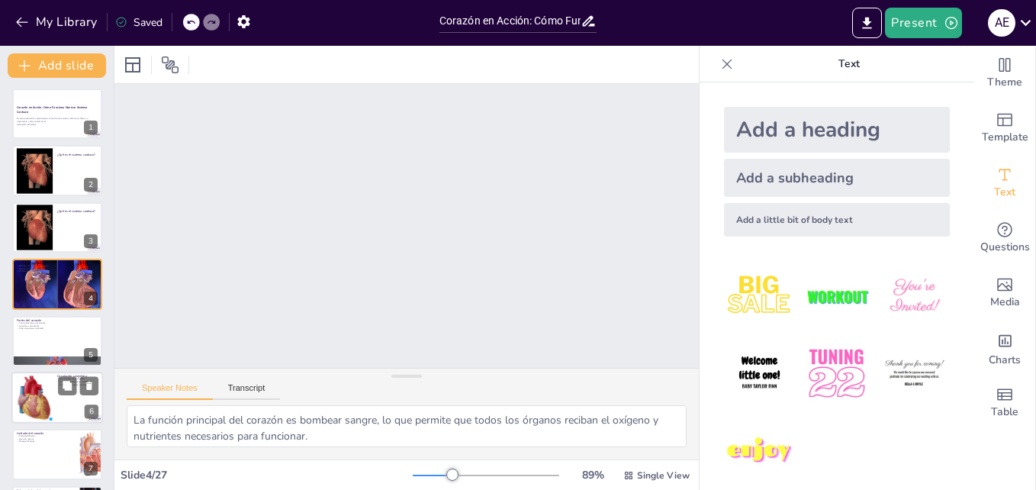
click at [30, 161] on div at bounding box center [35, 171] width 61 height 46
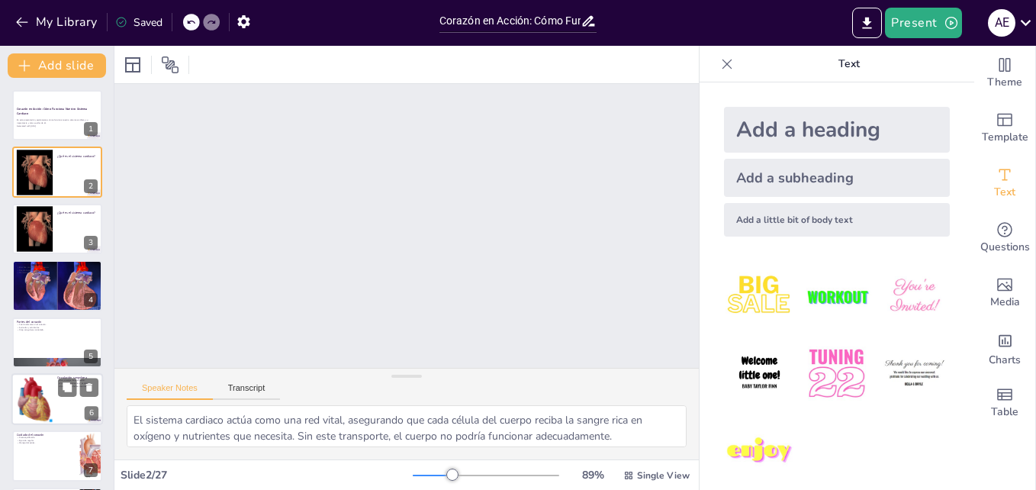
click at [30, 161] on div at bounding box center [35, 173] width 61 height 46
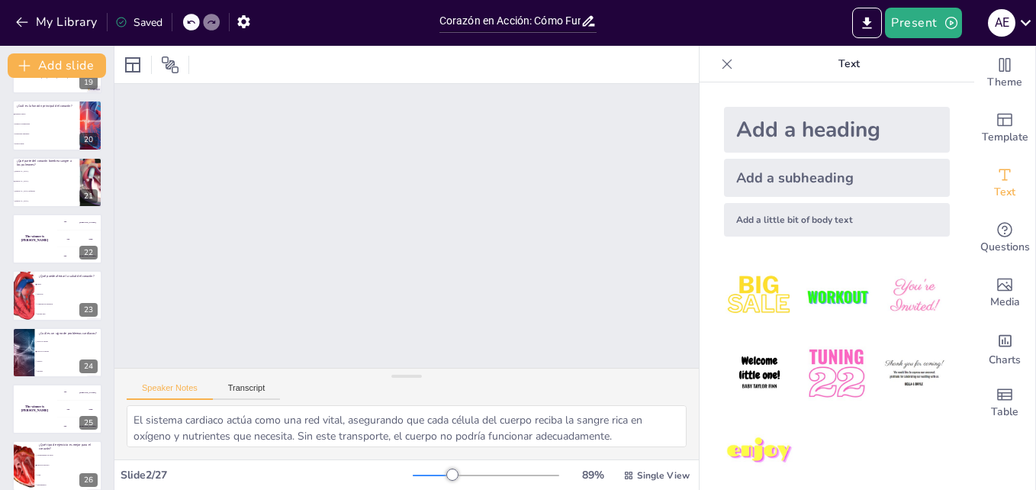
scroll to position [1138, 0]
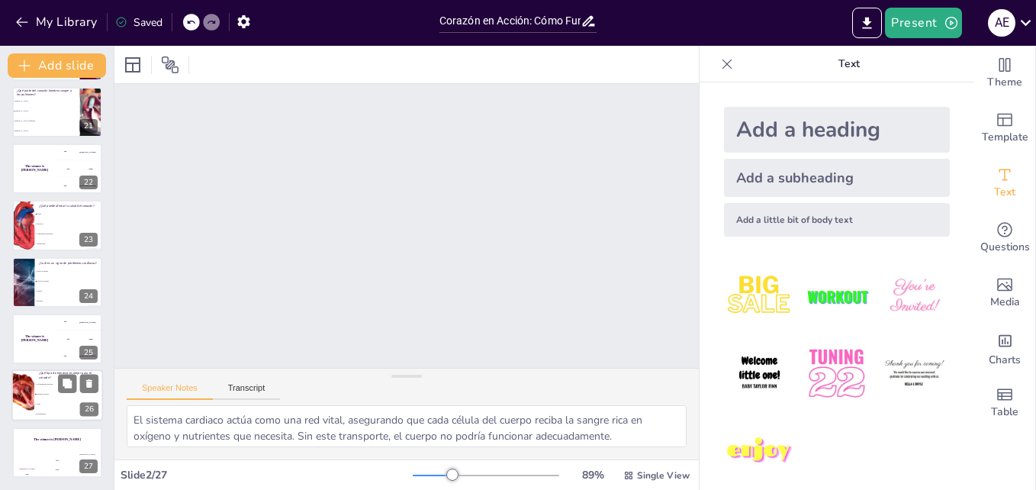
click at [18, 399] on div at bounding box center [23, 396] width 69 height 52
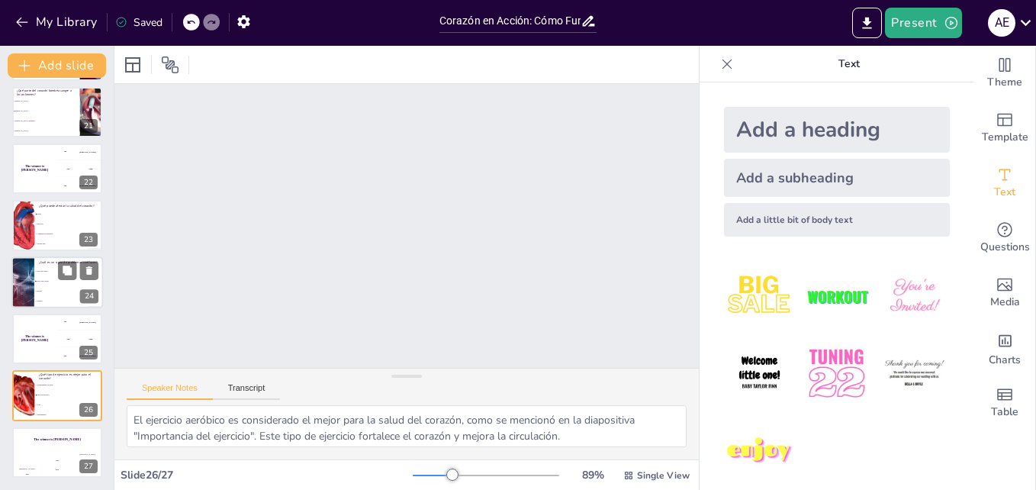
click at [22, 291] on div at bounding box center [22, 282] width 85 height 52
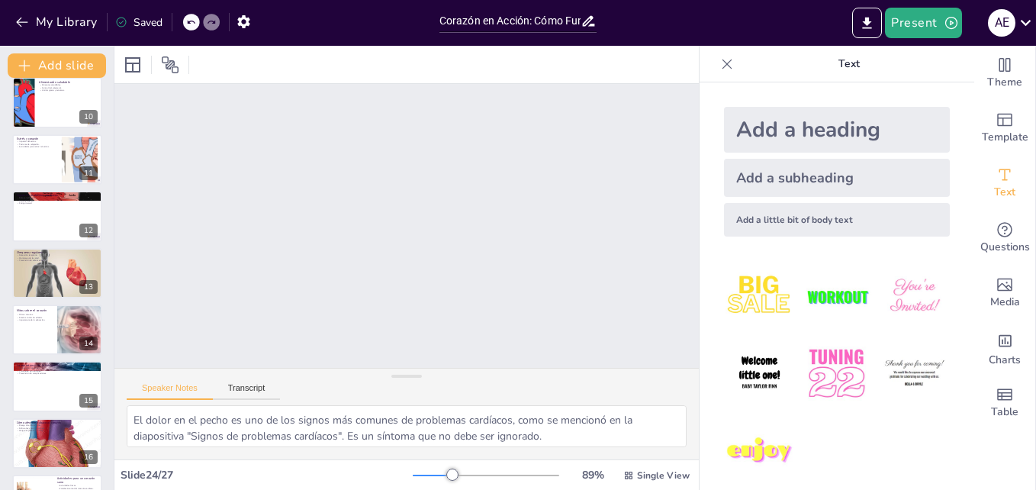
scroll to position [498, 0]
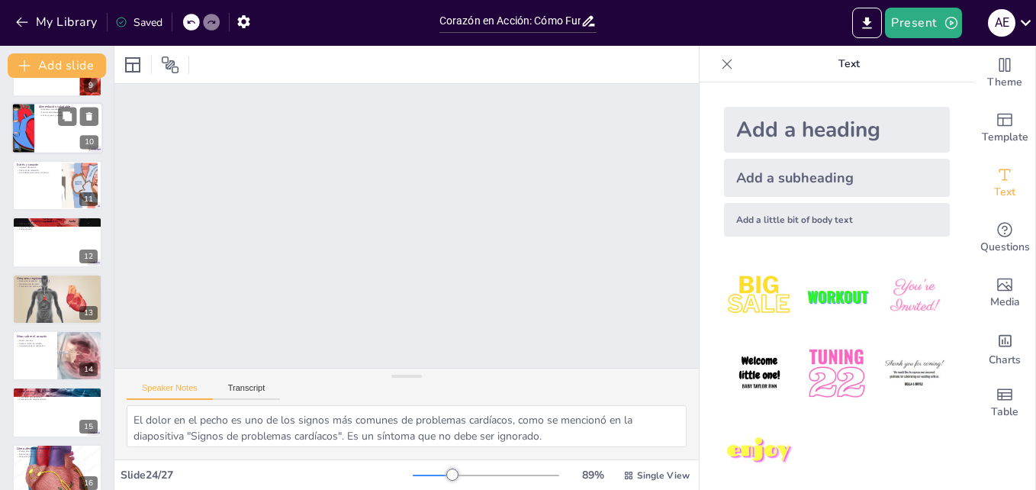
click at [22, 132] on div at bounding box center [23, 129] width 90 height 52
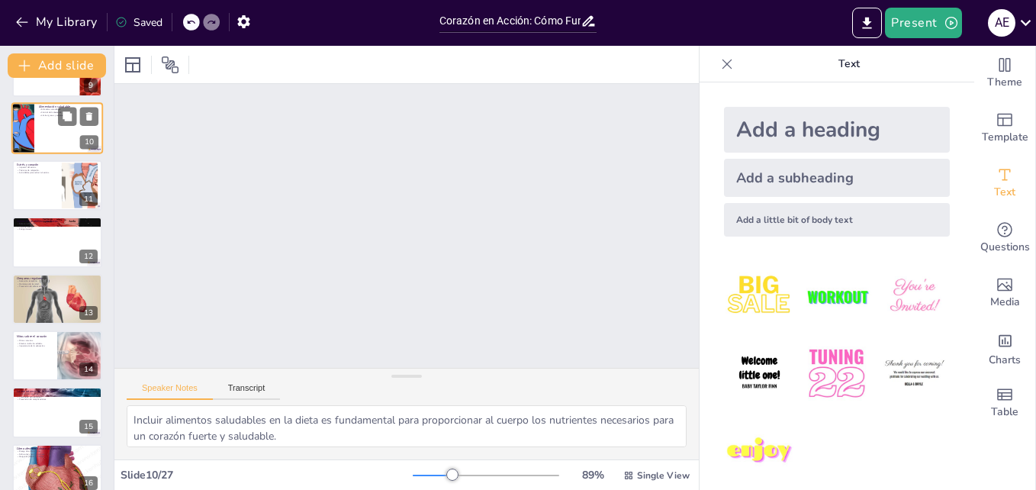
scroll to position [343, 0]
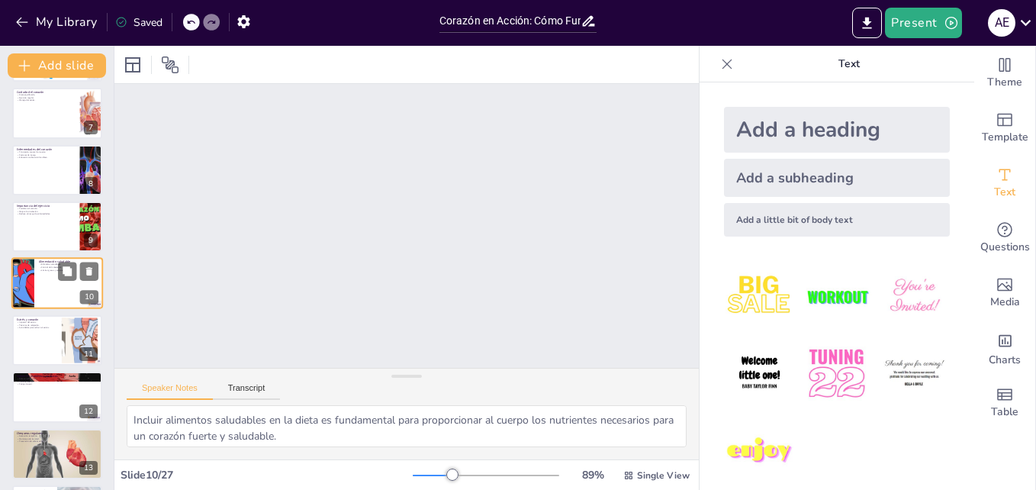
click at [23, 265] on div at bounding box center [23, 284] width 90 height 52
click at [28, 330] on div at bounding box center [57, 340] width 92 height 52
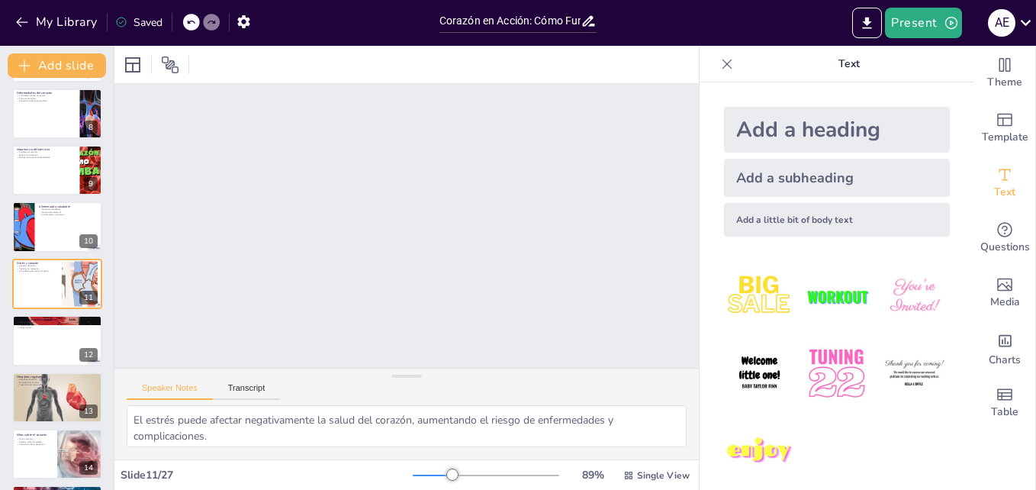
scroll to position [183, 0]
click at [664, 467] on div "Single View" at bounding box center [656, 475] width 72 height 24
click at [626, 409] on span "Single View" at bounding box center [628, 411] width 69 height 14
click at [655, 475] on span "Single View" at bounding box center [663, 475] width 53 height 12
click at [636, 443] on span "List View" at bounding box center [634, 441] width 80 height 14
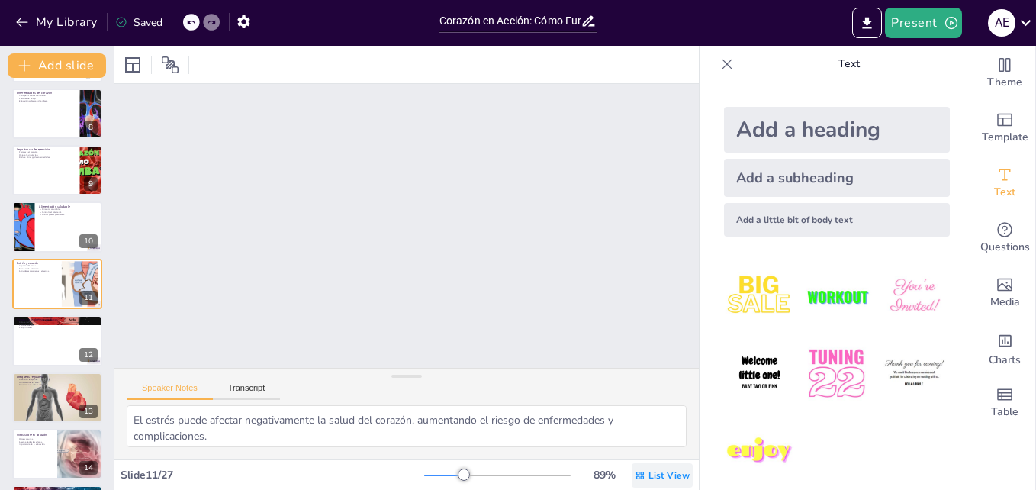
click at [659, 483] on div "List View" at bounding box center [662, 475] width 61 height 24
click at [642, 419] on div "Single View" at bounding box center [640, 411] width 82 height 31
click at [112, 105] on div at bounding box center [114, 268] width 6 height 444
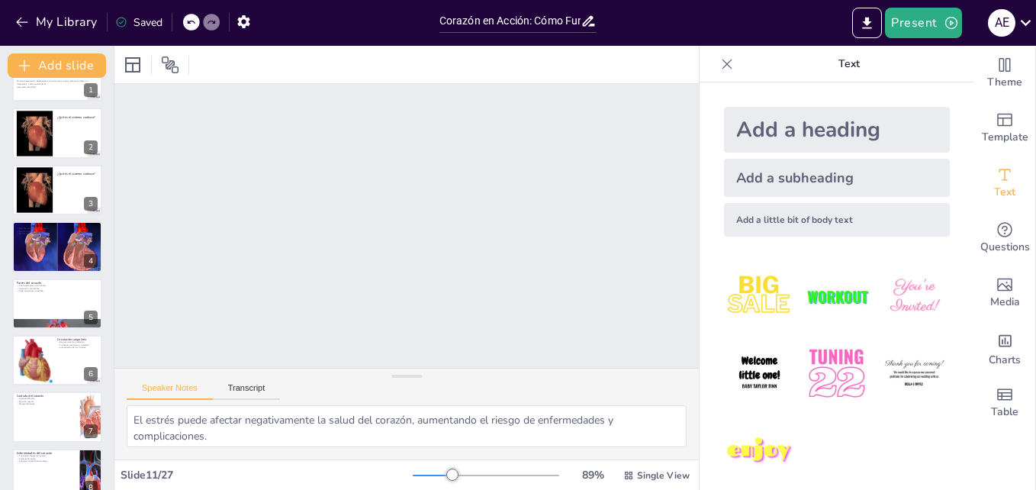
scroll to position [0, 0]
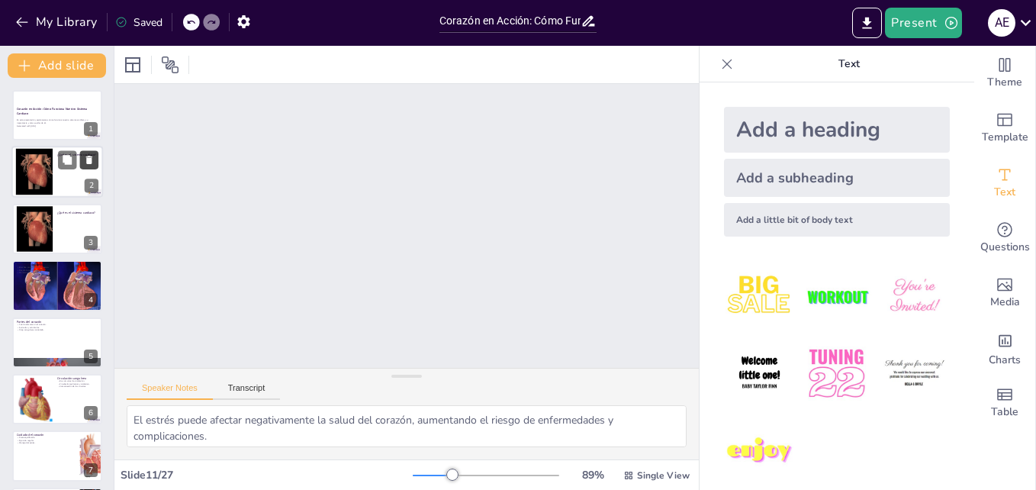
click at [81, 163] on button at bounding box center [89, 160] width 18 height 18
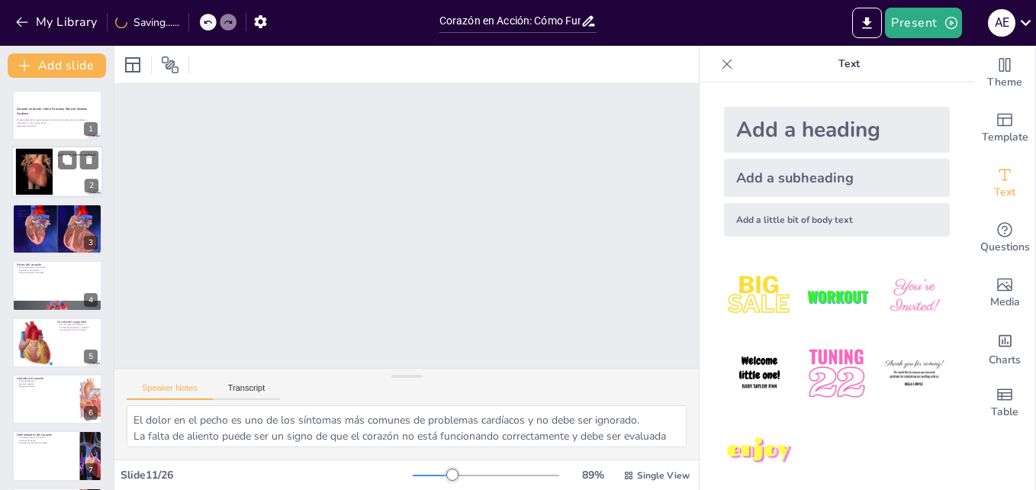
click at [50, 172] on div at bounding box center [34, 172] width 62 height 47
click at [392, 160] on div "Slide 1 Corazón en Acción: Cómo Funciona Nuestro Sistema Cardiaco En esta prese…" at bounding box center [809, 472] width 1390 height 776
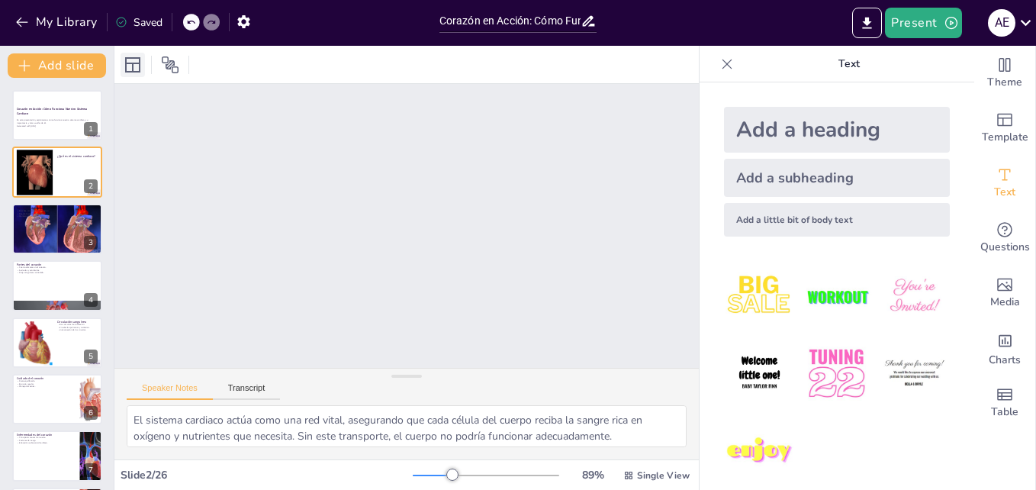
click at [137, 63] on icon at bounding box center [132, 64] width 15 height 15
click at [913, 25] on button "Present" at bounding box center [923, 23] width 76 height 31
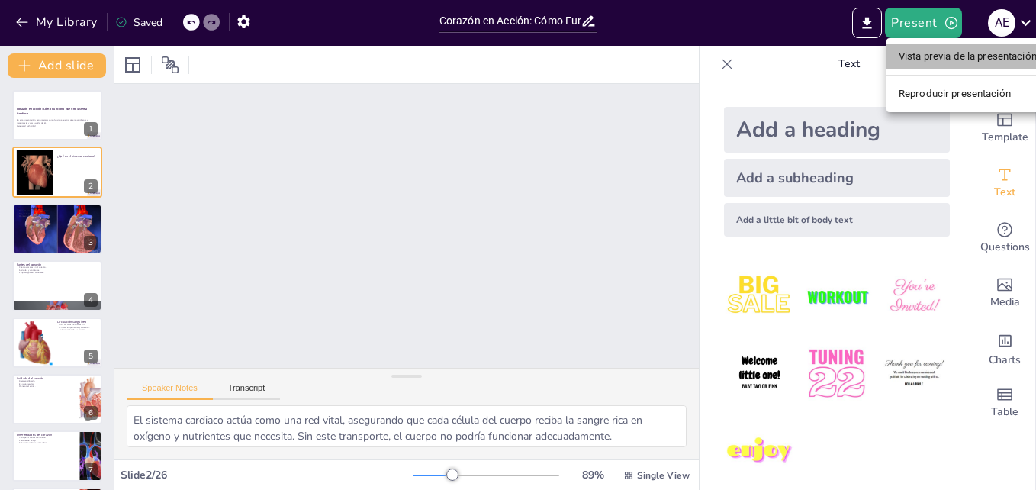
click at [929, 54] on li "Vista previa de la presentación" at bounding box center [968, 56] width 163 height 24
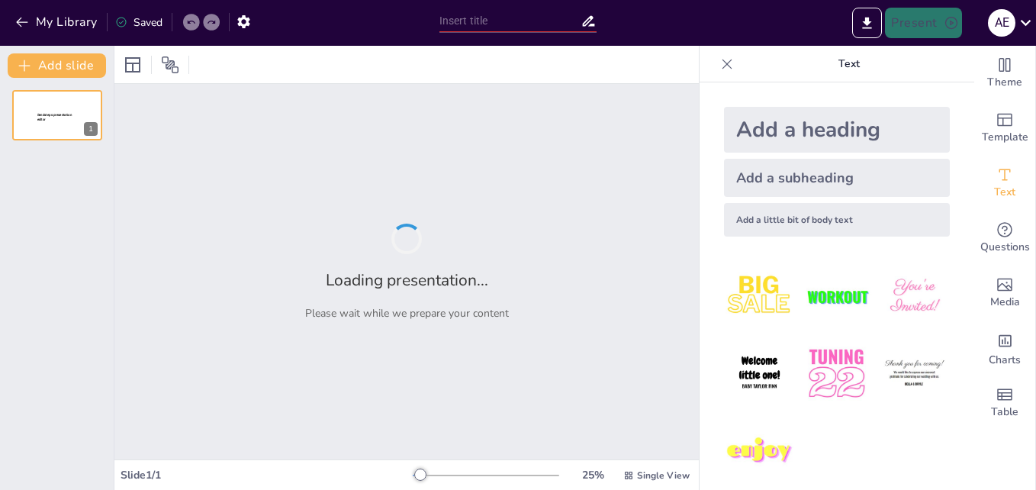
type input "Corazón en Acción: Cómo Funciona Nuestro Sistema Cardiaco"
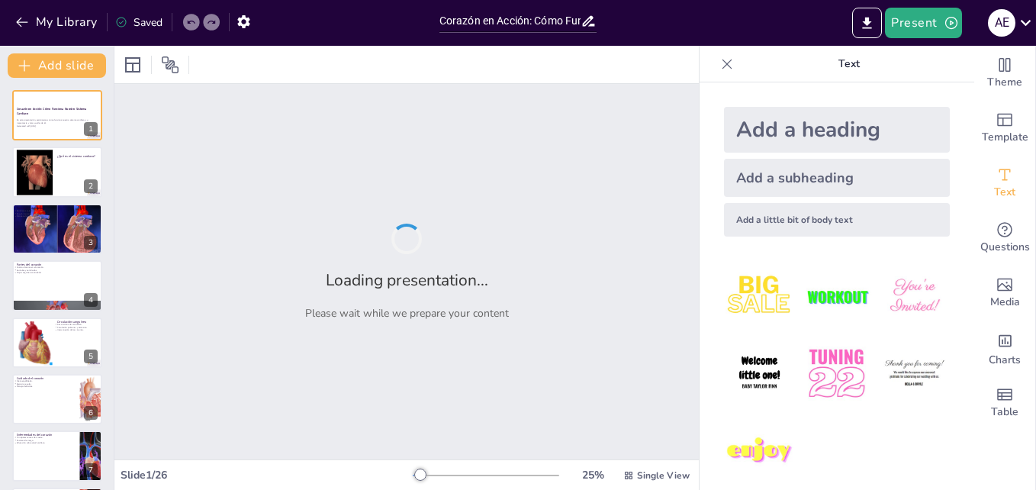
checkbox input "true"
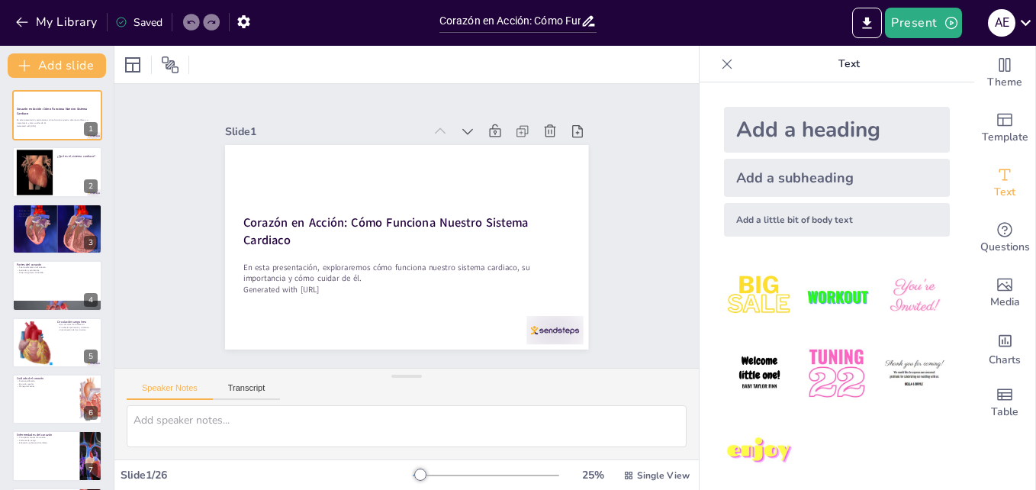
checkbox input "true"
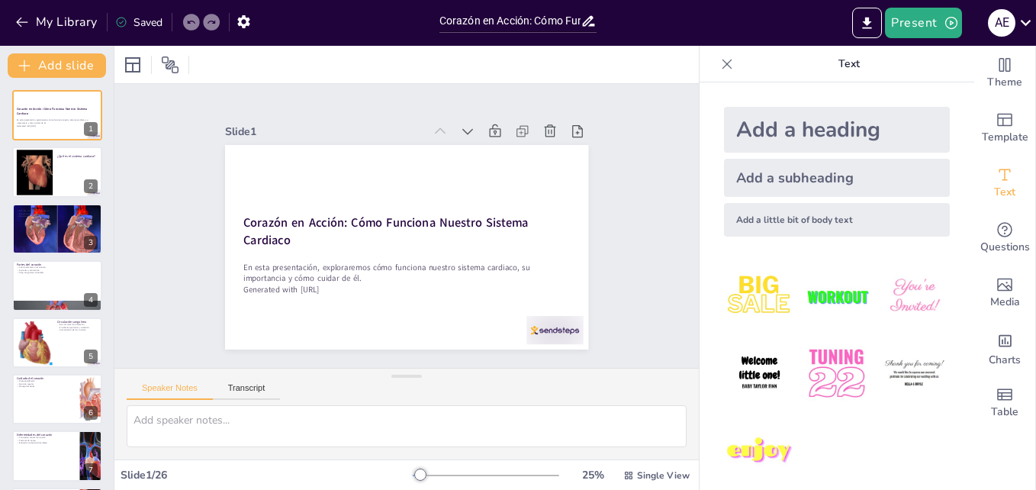
checkbox input "true"
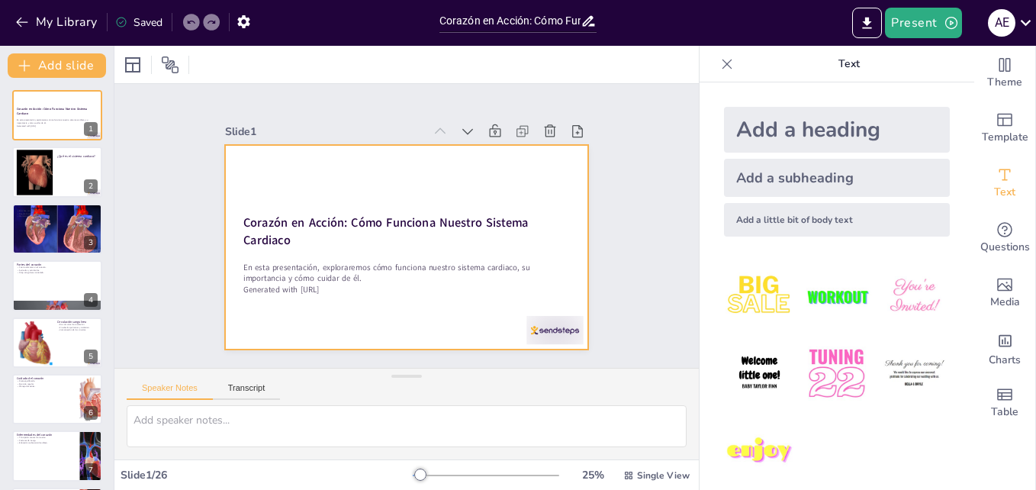
checkbox input "true"
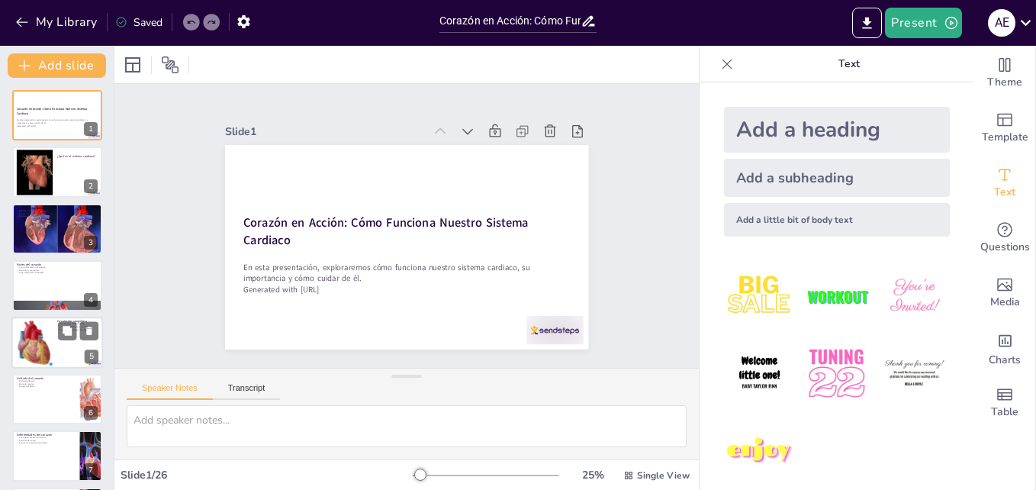
checkbox input "true"
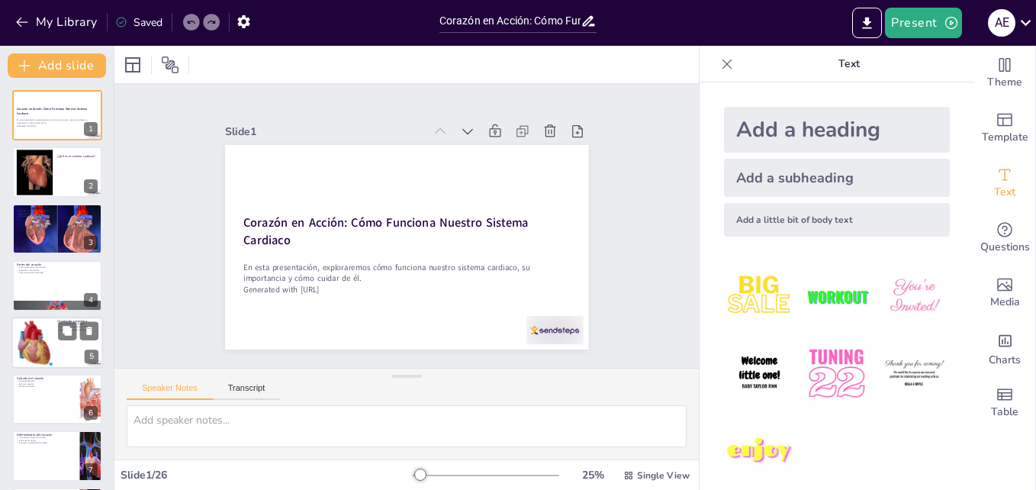
checkbox input "true"
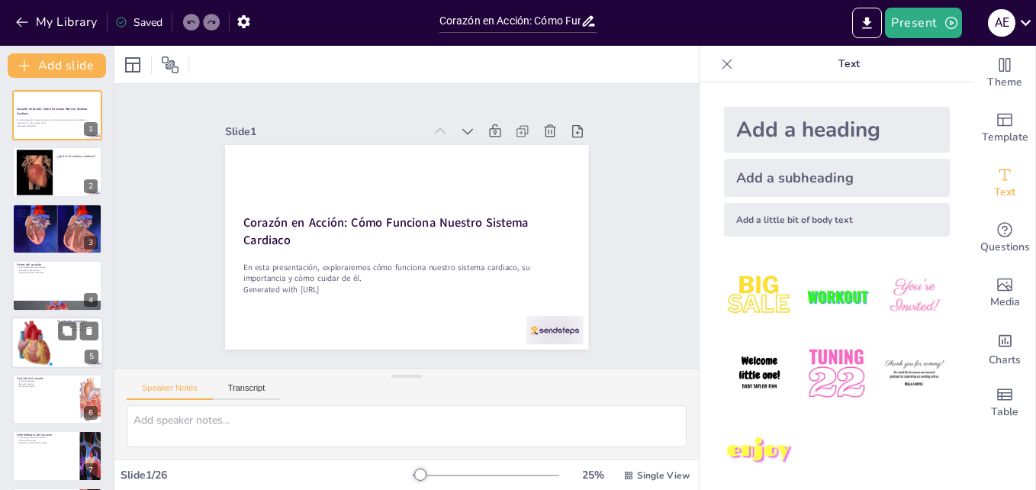
checkbox input "true"
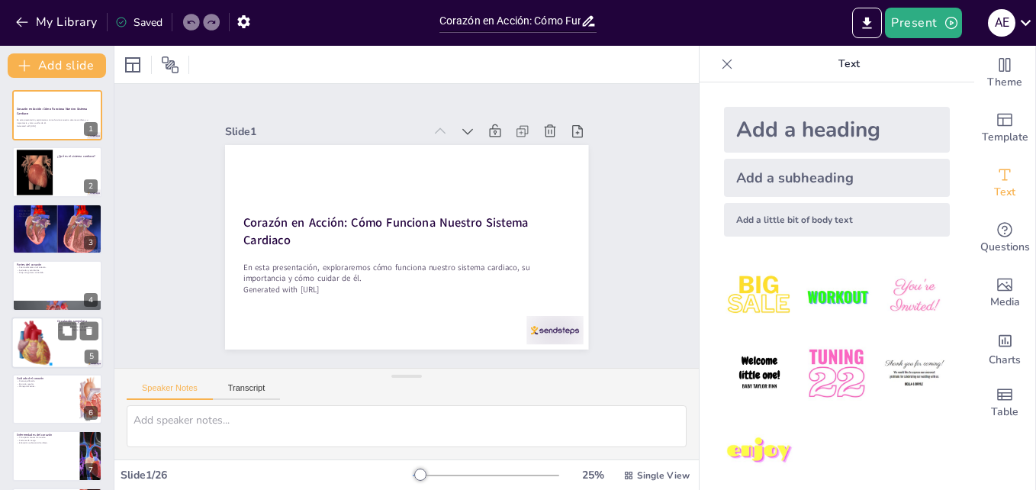
checkbox input "true"
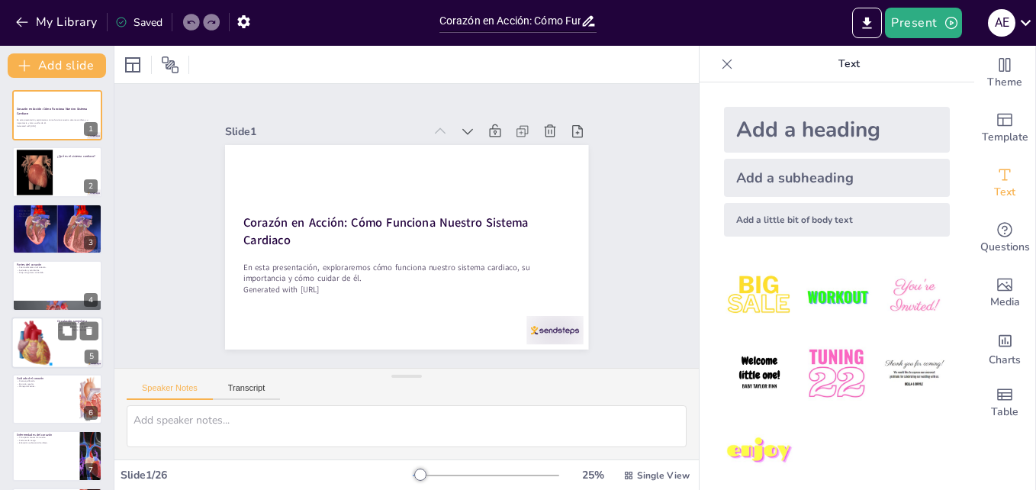
click at [33, 346] on div at bounding box center [34, 342] width 37 height 47
type textarea "La existencia de dos circuitos de circulación permite una eficiente oxigenación…"
checkbox input "true"
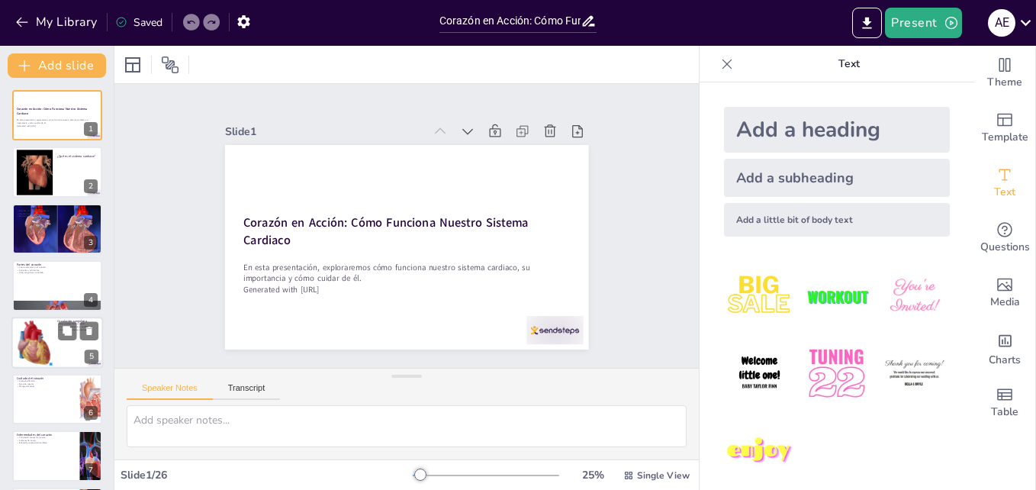
checkbox input "true"
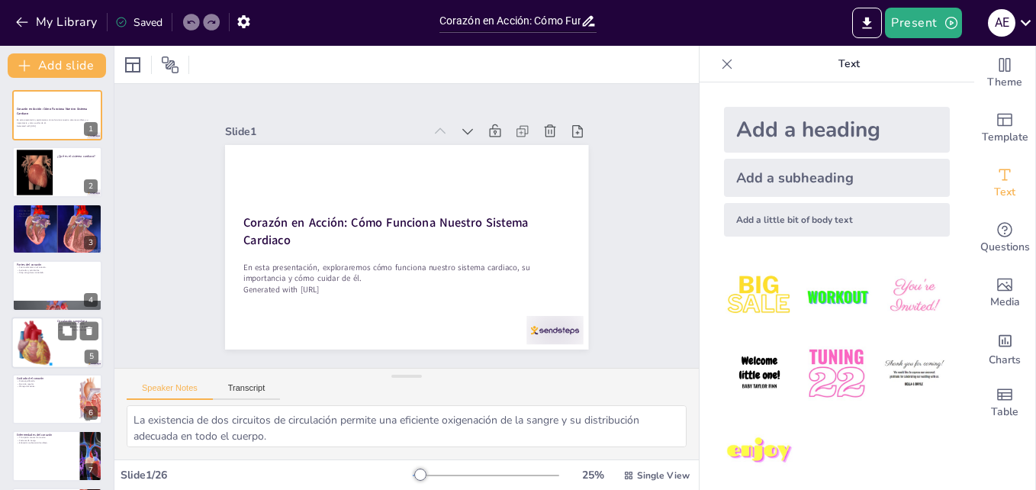
scroll to position [59, 0]
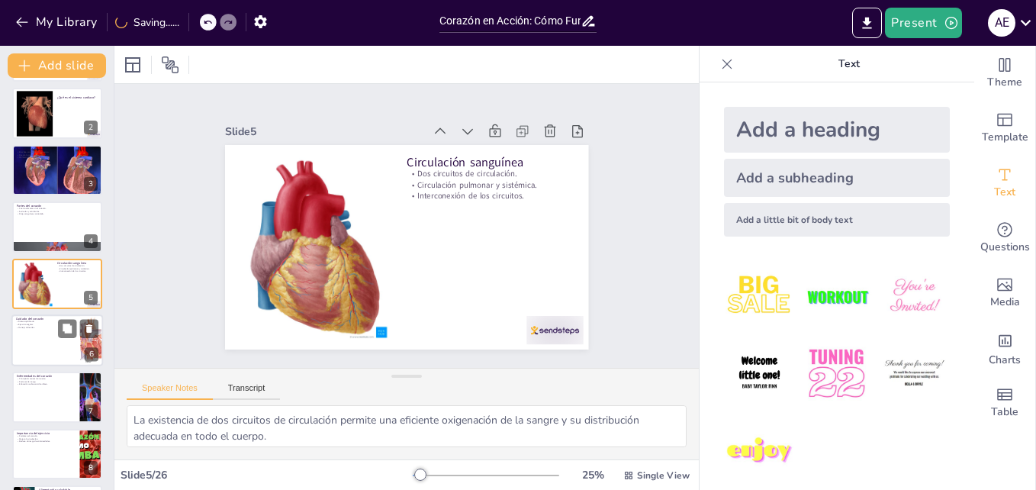
checkbox input "true"
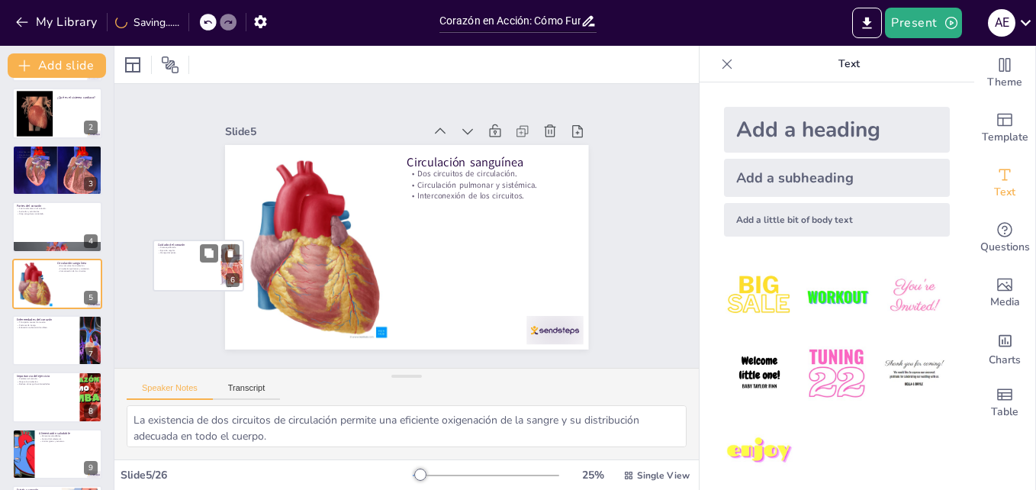
checkbox input "true"
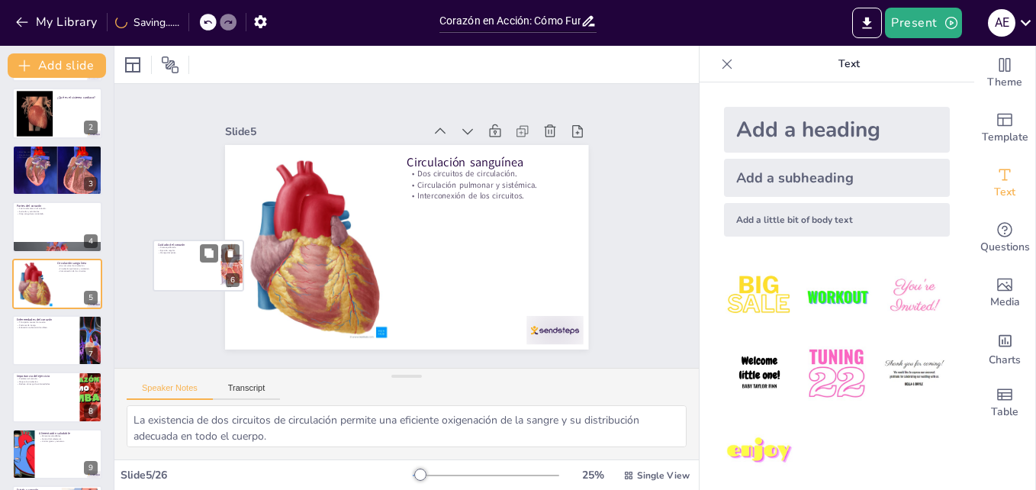
checkbox input "true"
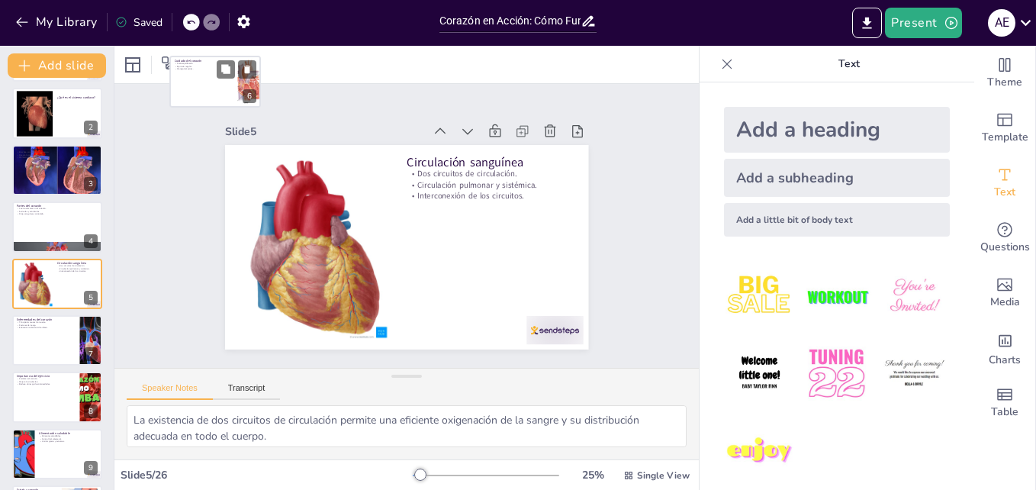
drag, startPoint x: 33, startPoint y: 346, endPoint x: 201, endPoint y: 68, distance: 324.5
click at [201, 68] on div at bounding box center [215, 81] width 90 height 50
type textarea "Una dieta equilibrada es fundamental para proporcionar los nutrientes necesario…"
checkbox input "true"
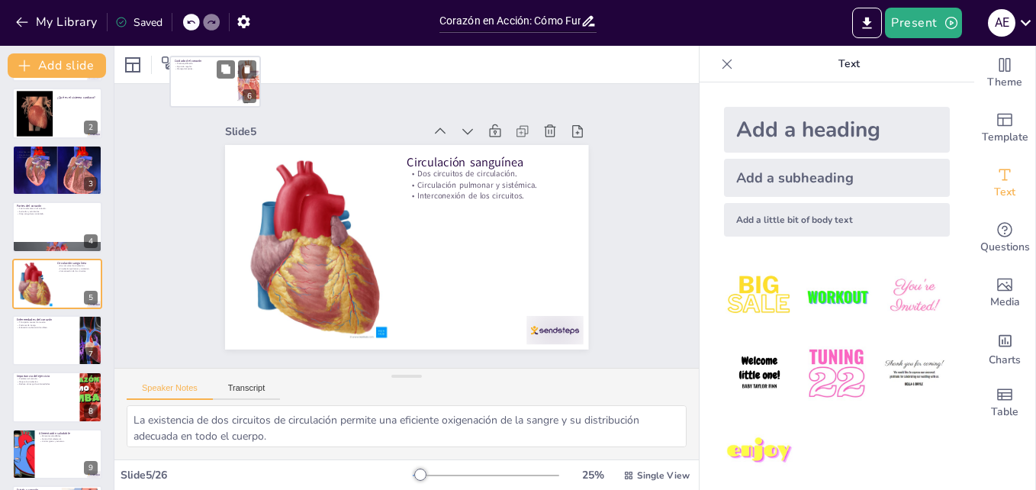
checkbox input "true"
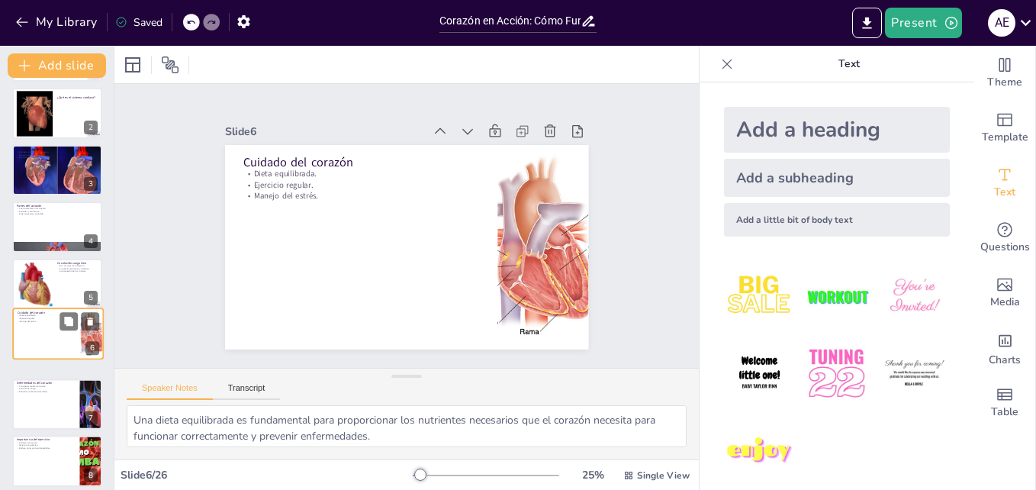
scroll to position [0, 0]
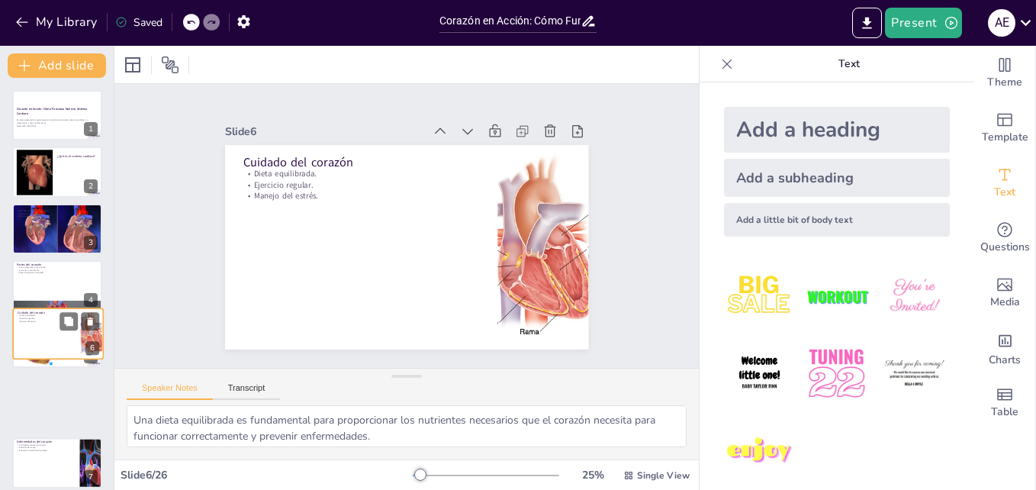
checkbox input "true"
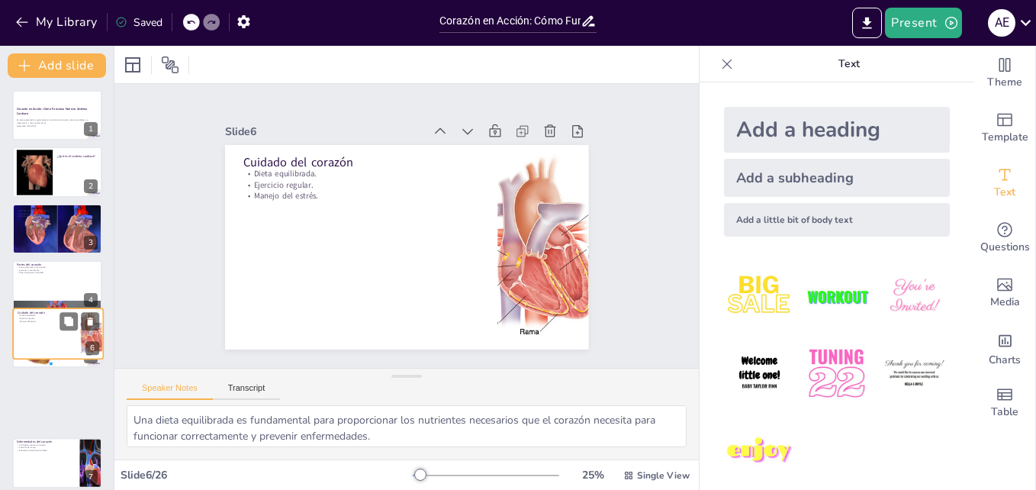
checkbox input "true"
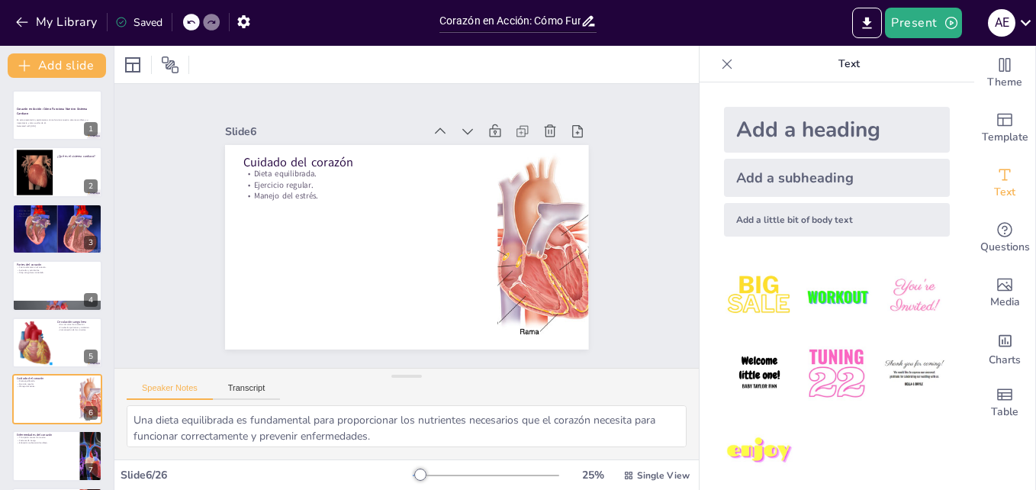
checkbox input "true"
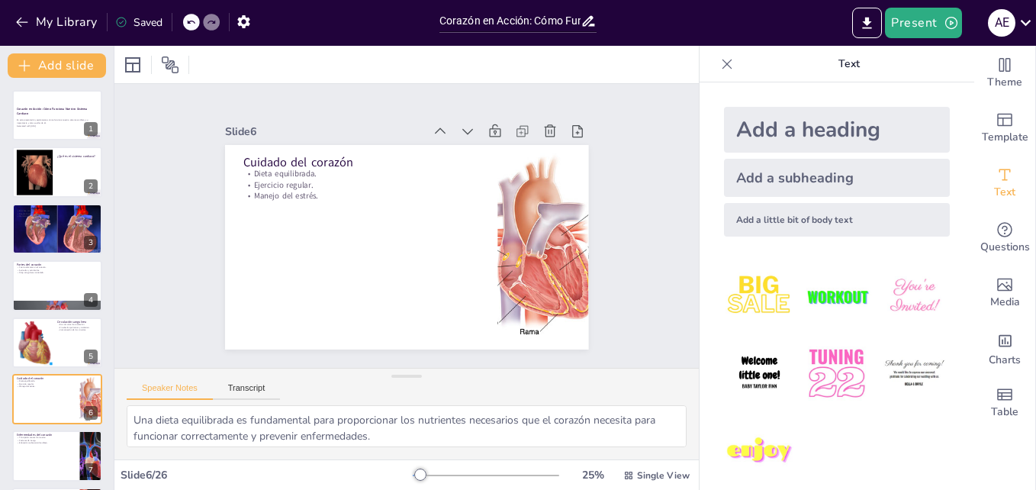
checkbox input "true"
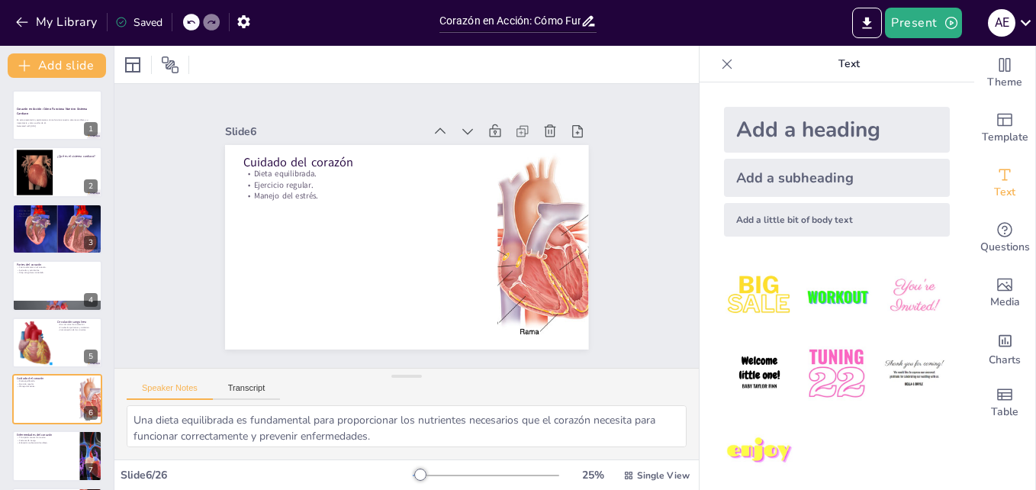
checkbox input "true"
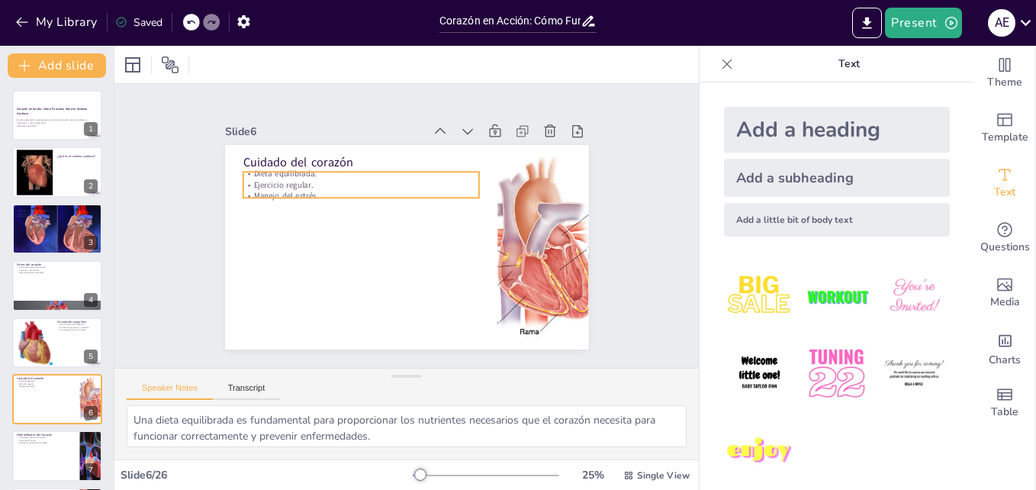
checkbox input "true"
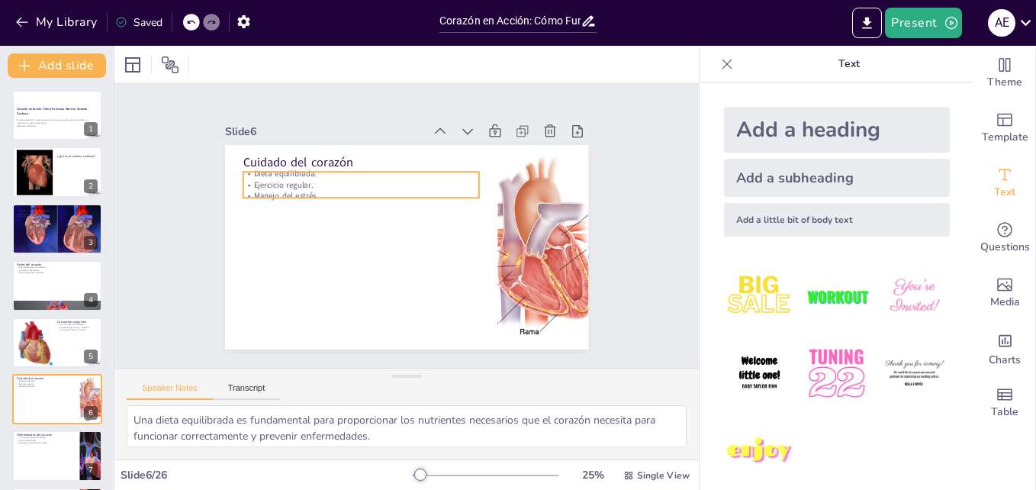
checkbox input "true"
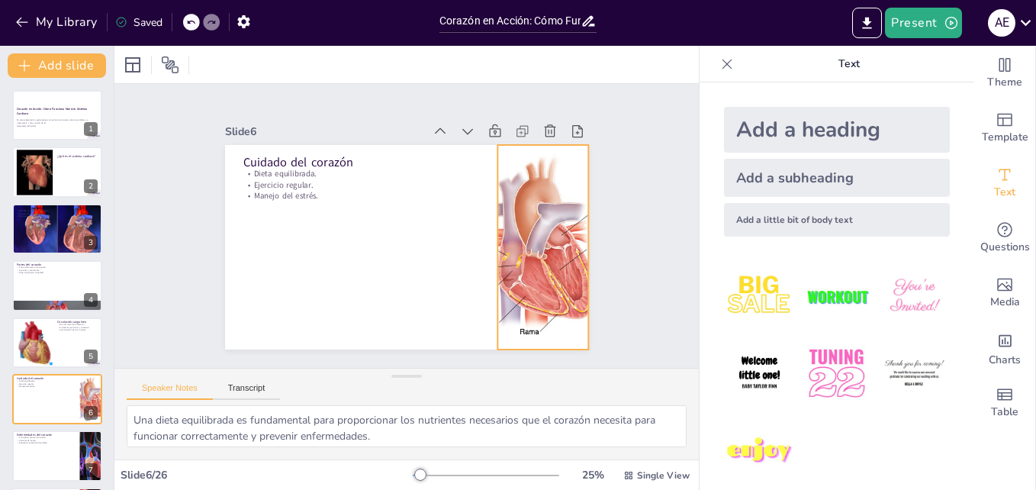
checkbox input "true"
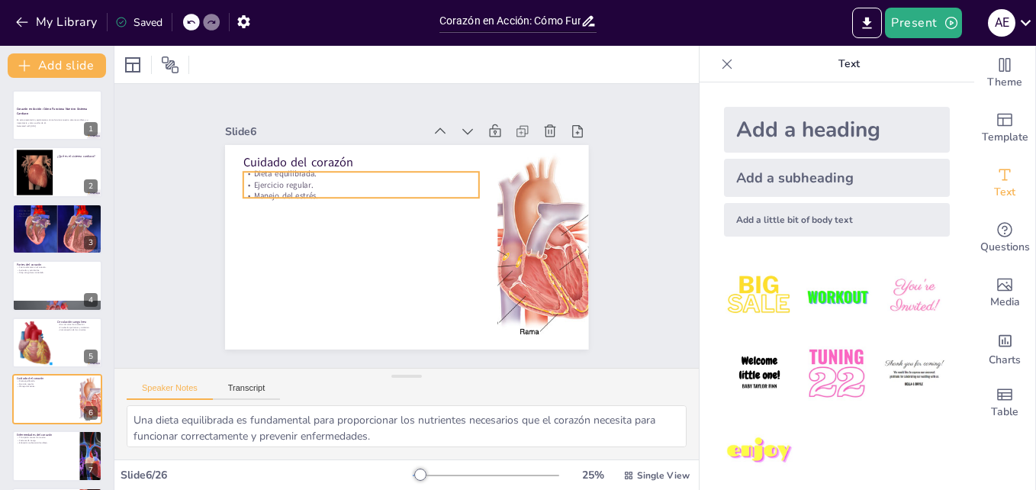
checkbox input "true"
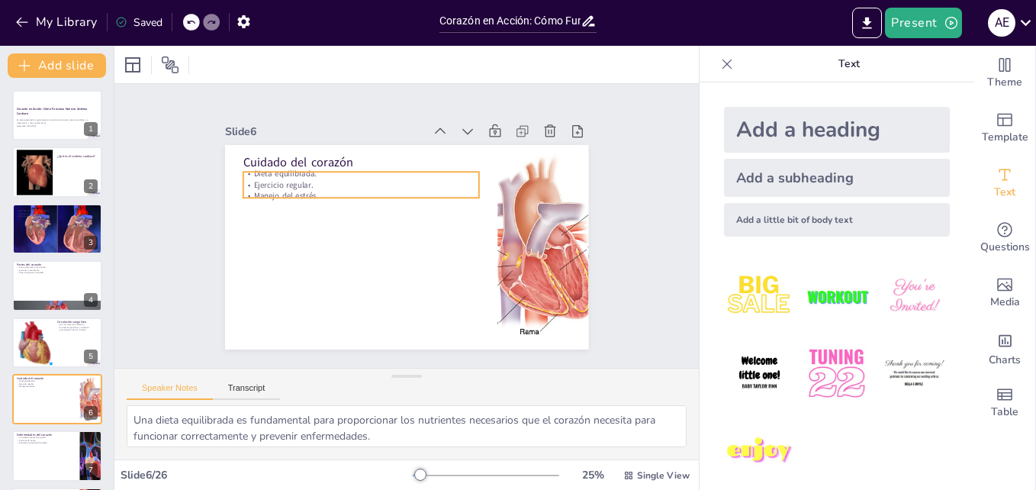
checkbox input "true"
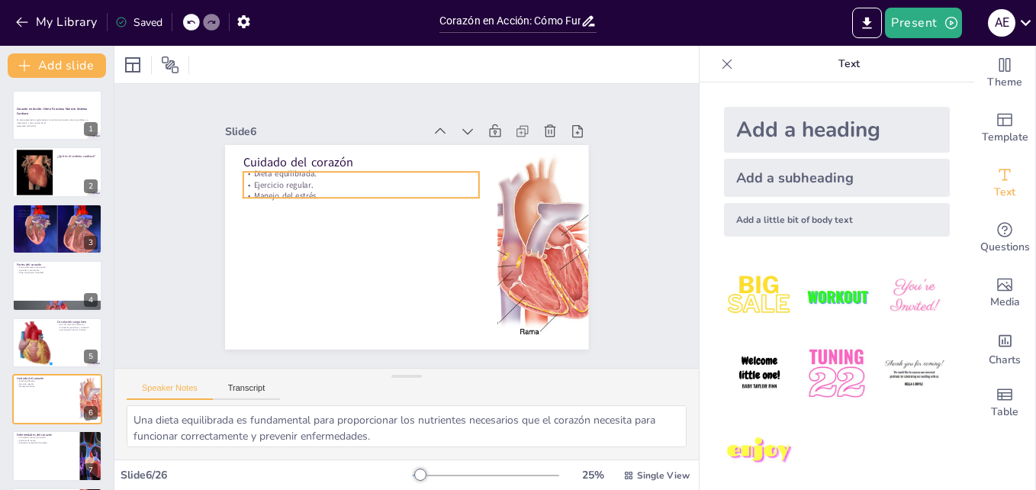
checkbox input "true"
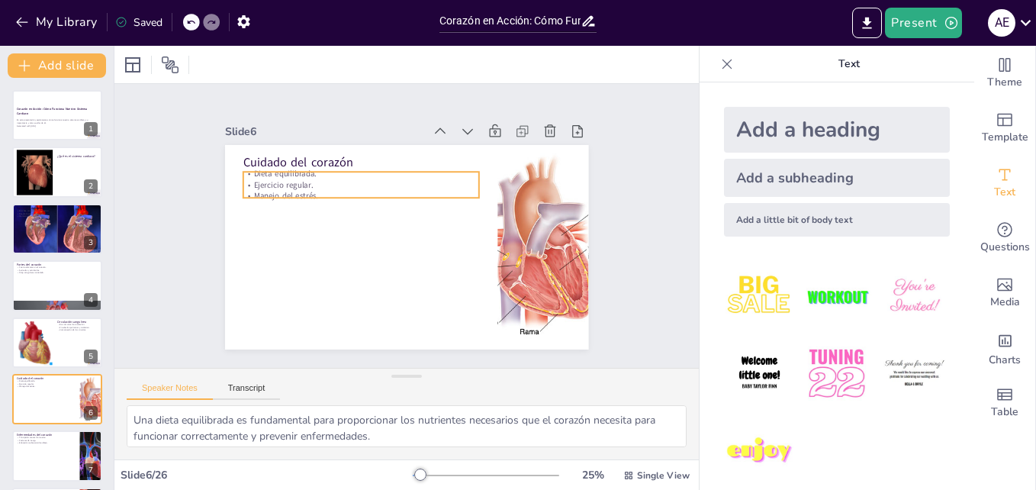
checkbox input "true"
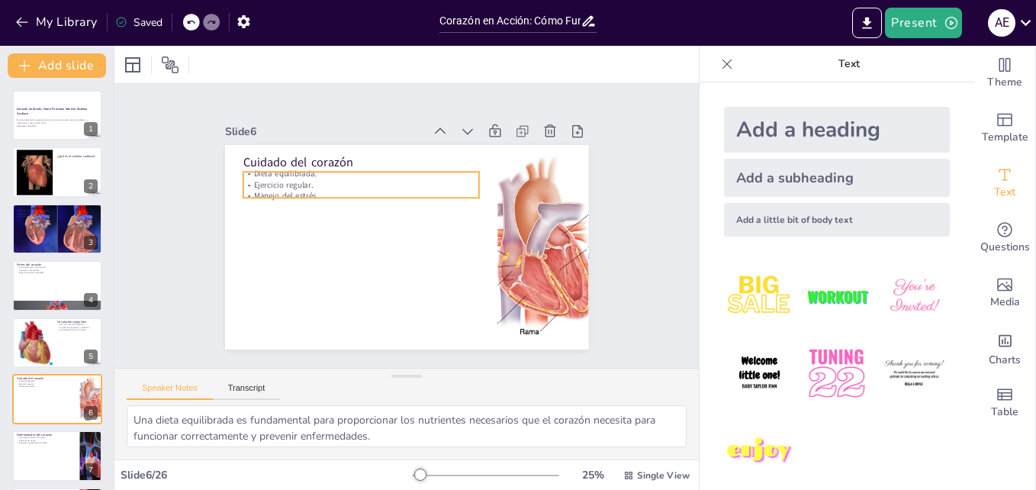
checkbox input "true"
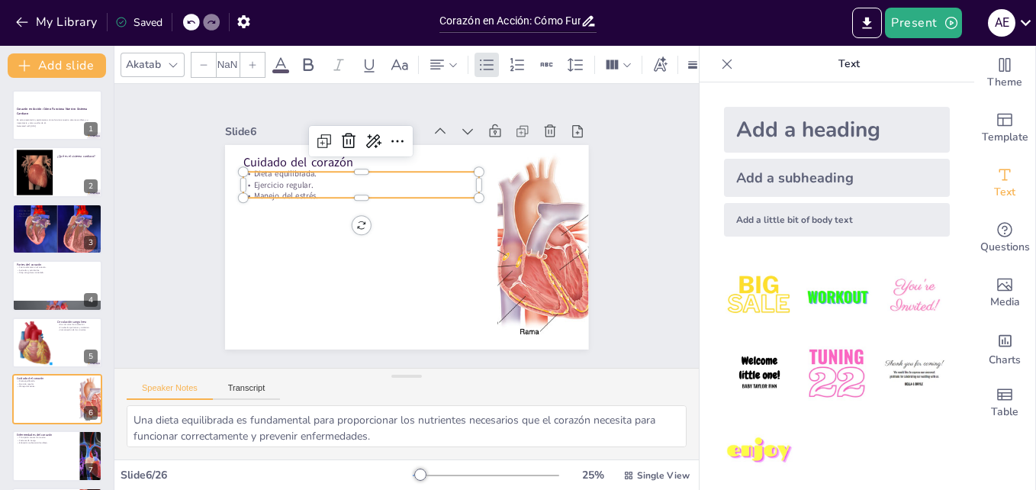
type input "32"
click at [324, 166] on div "Cuidado del corazón Dieta equilibrada. Ejercicio regular. Manejo del estrés." at bounding box center [404, 247] width 383 height 241
checkbox input "true"
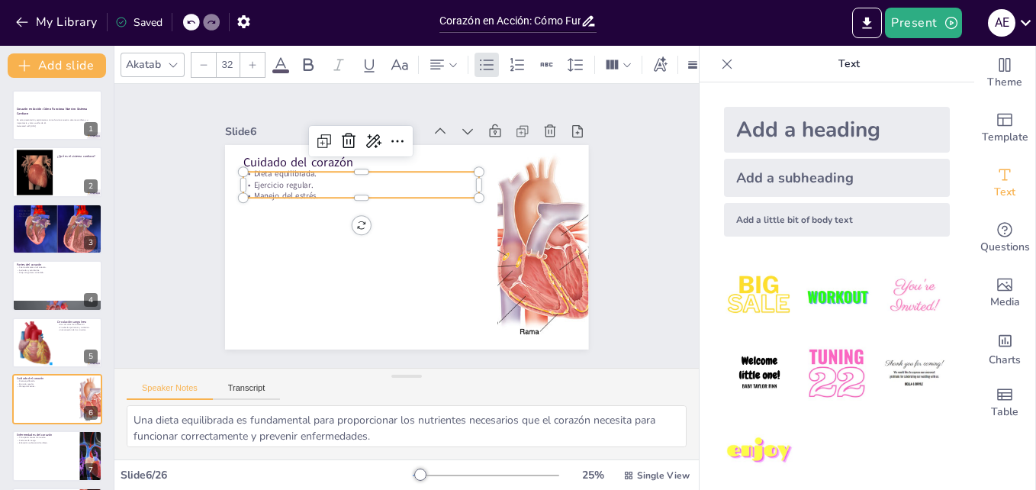
checkbox input "true"
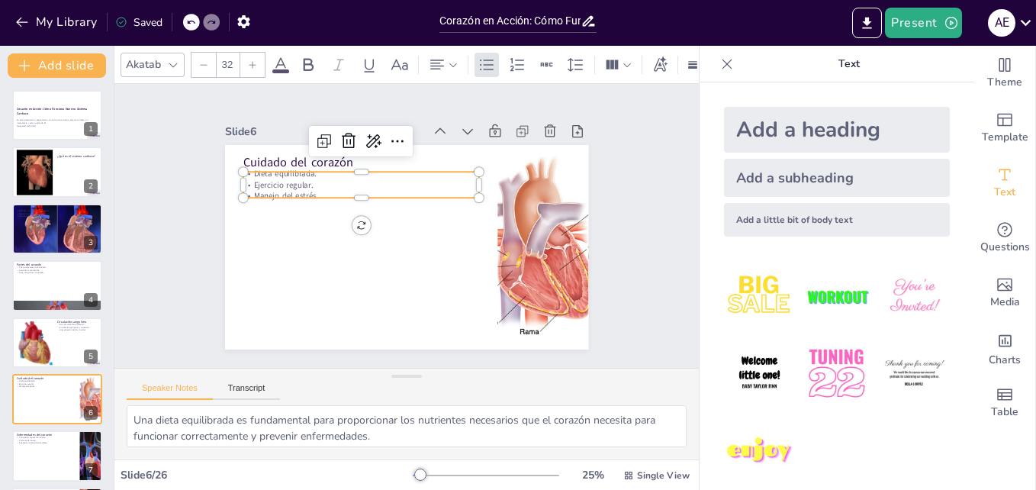
checkbox input "true"
click at [324, 166] on div at bounding box center [413, 150] width 184 height 167
checkbox input "true"
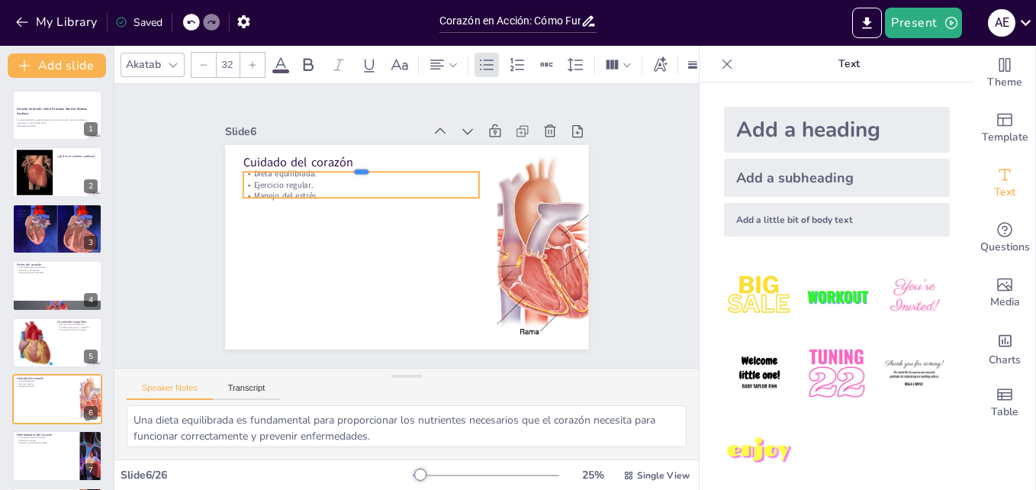
checkbox input "true"
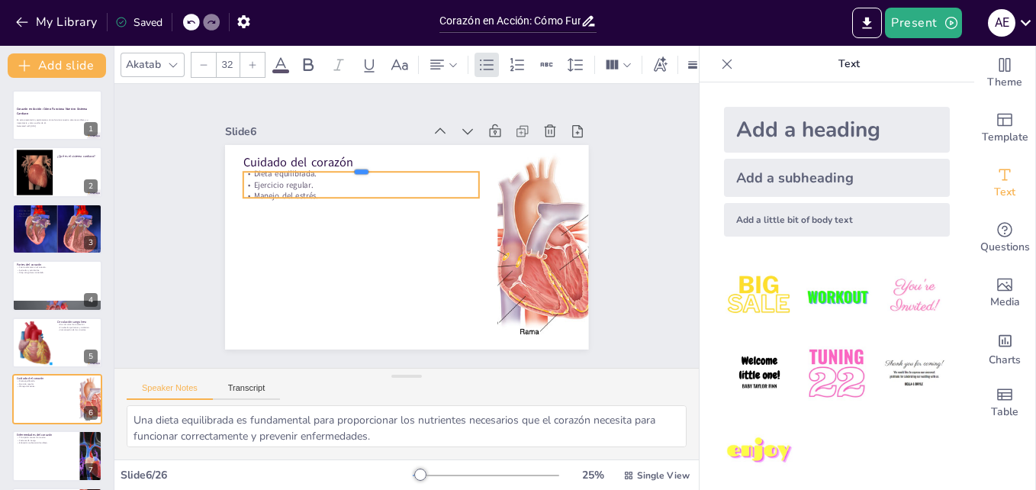
checkbox input "true"
click at [324, 166] on div at bounding box center [374, 157] width 233 height 61
checkbox input "true"
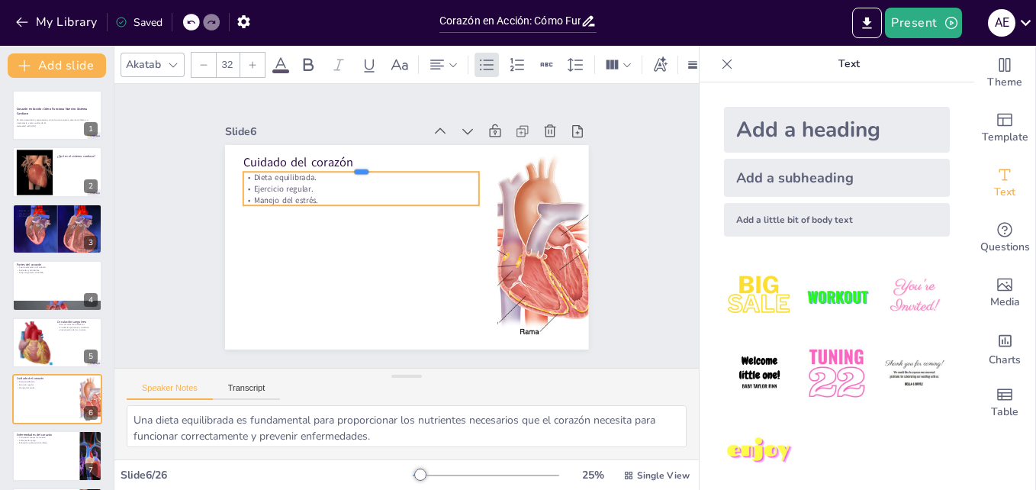
checkbox input "true"
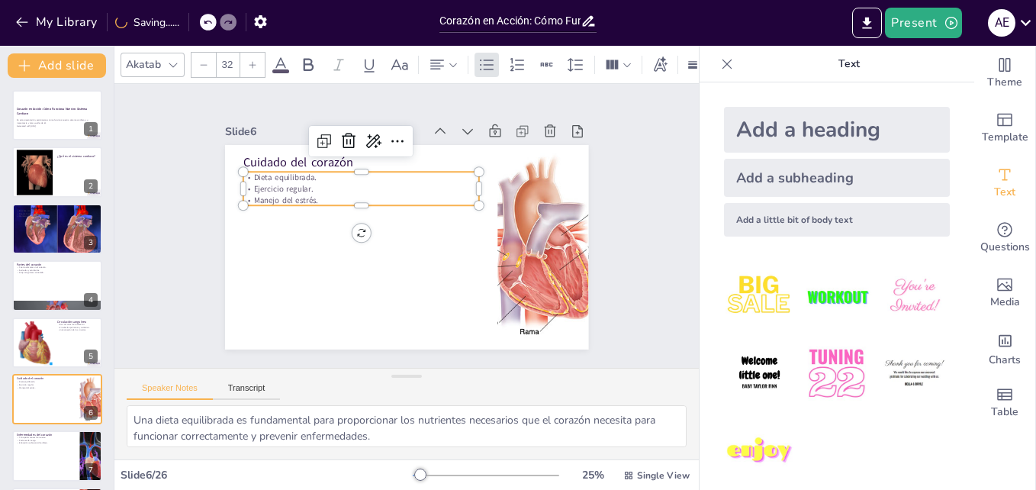
checkbox input "true"
click at [324, 166] on div at bounding box center [389, 153] width 221 height 108
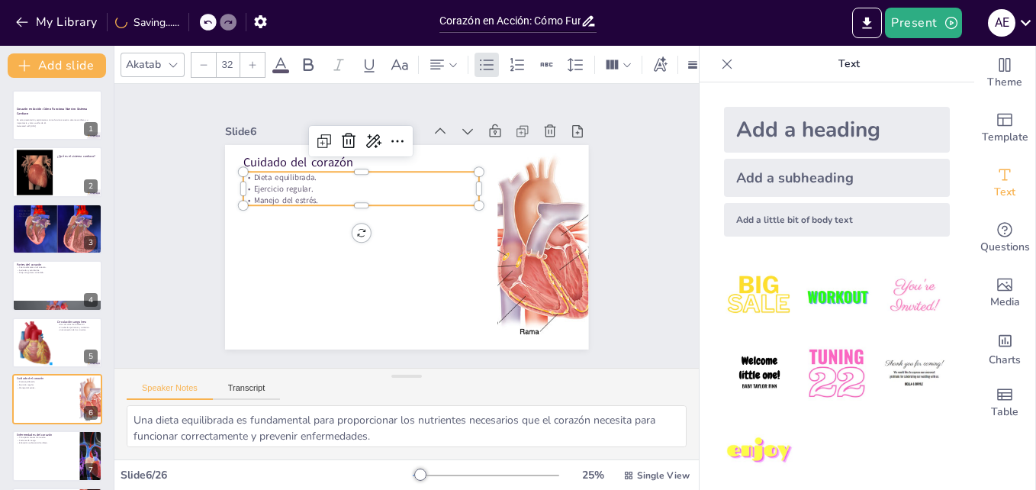
checkbox input "true"
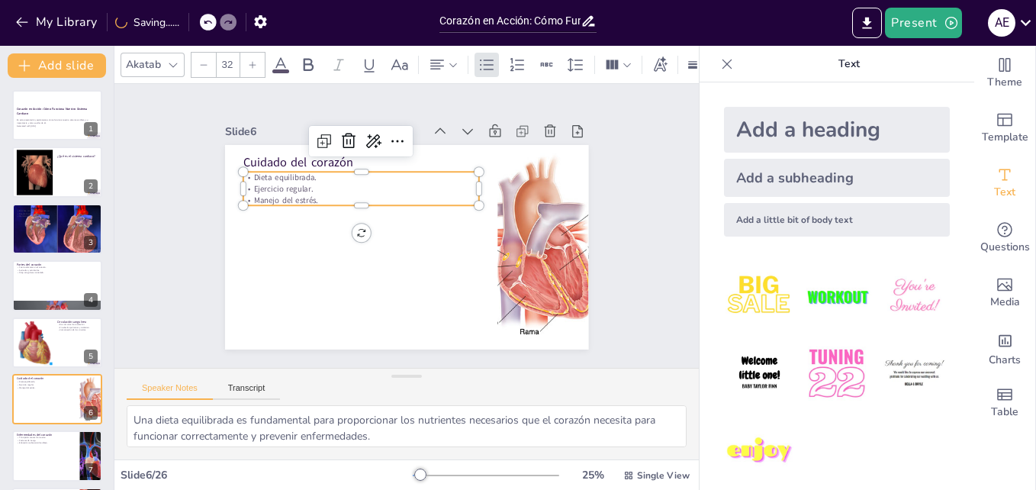
checkbox input "true"
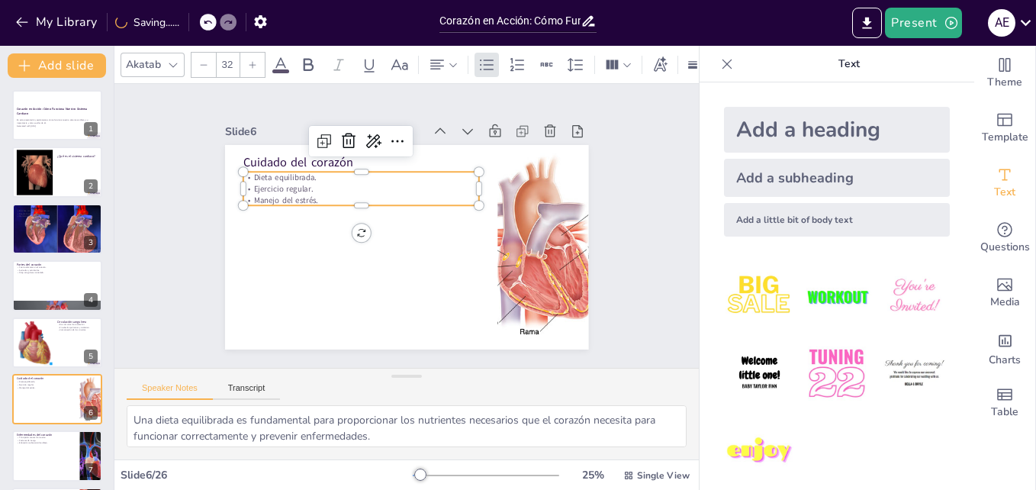
click at [389, 166] on div at bounding box center [443, 160] width 108 height 221
checkbox input "true"
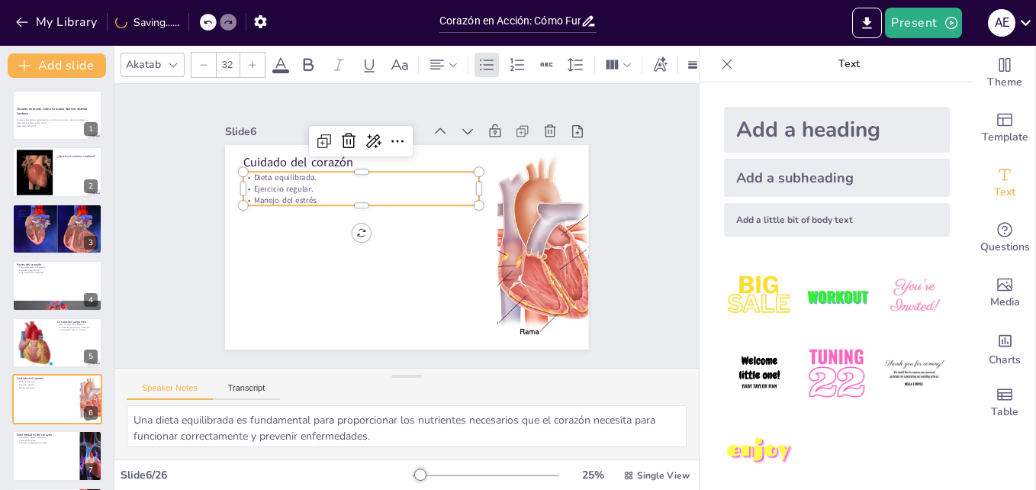
checkbox input "true"
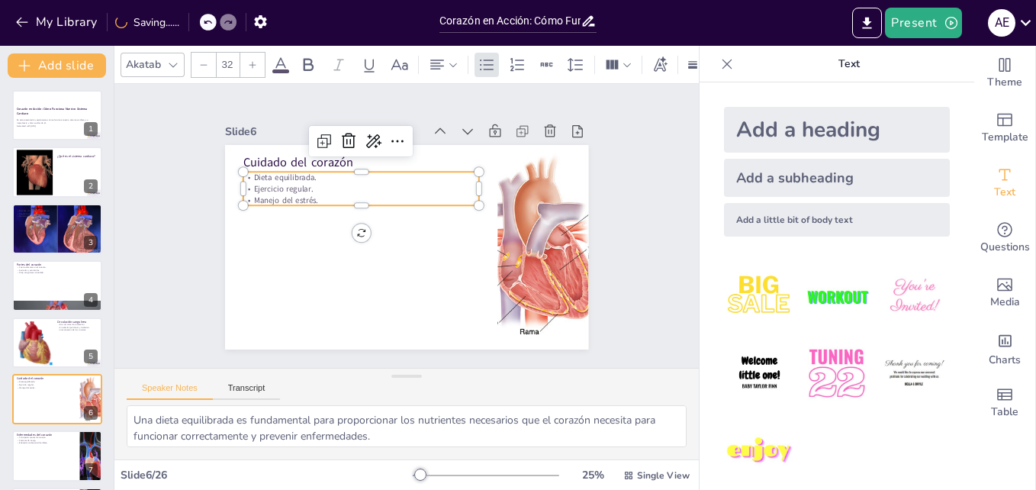
checkbox input "true"
click at [305, 173] on p "Dieta equilibrada." at bounding box center [372, 169] width 233 height 60
checkbox input "true"
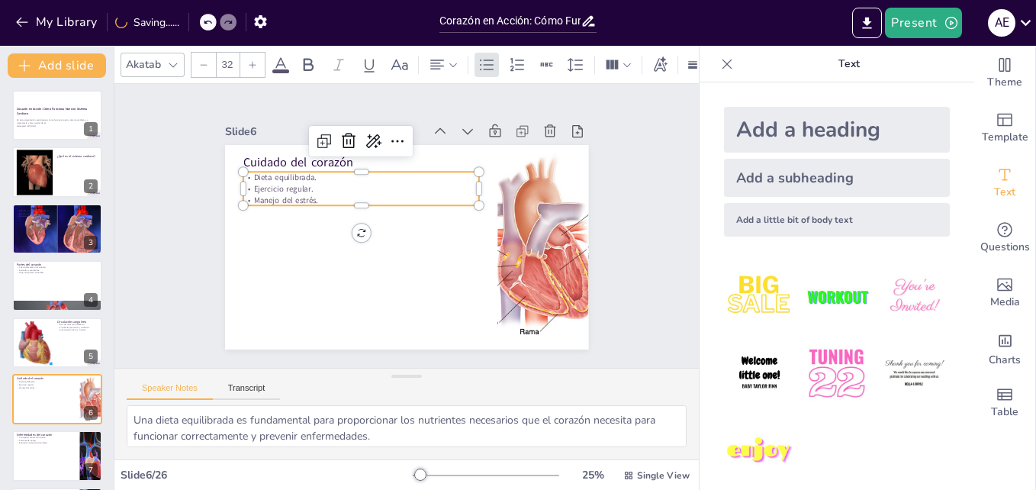
checkbox input "true"
click at [305, 173] on p "Dieta equilibrada." at bounding box center [361, 177] width 237 height 11
checkbox input "true"
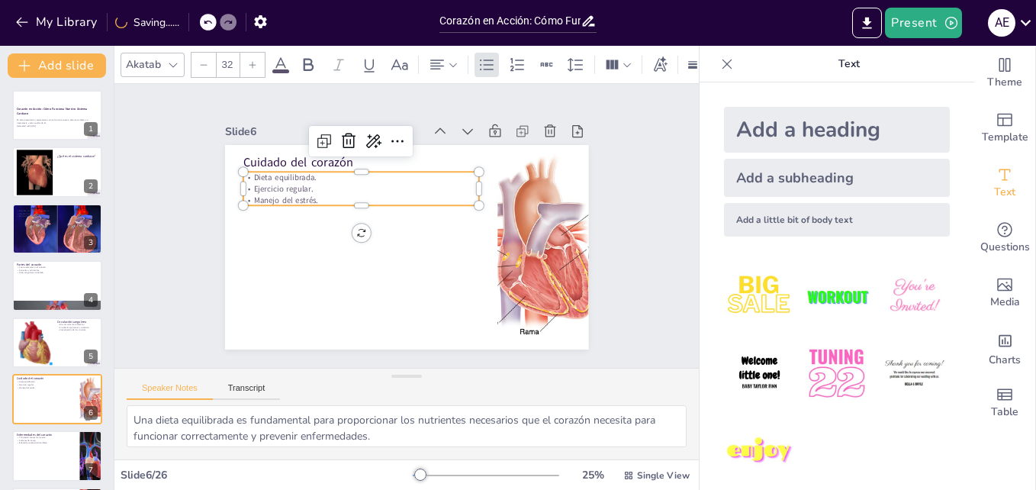
checkbox input "true"
click at [329, 173] on p "Dieta equilibrada." at bounding box center [412, 159] width 166 height 183
checkbox input "true"
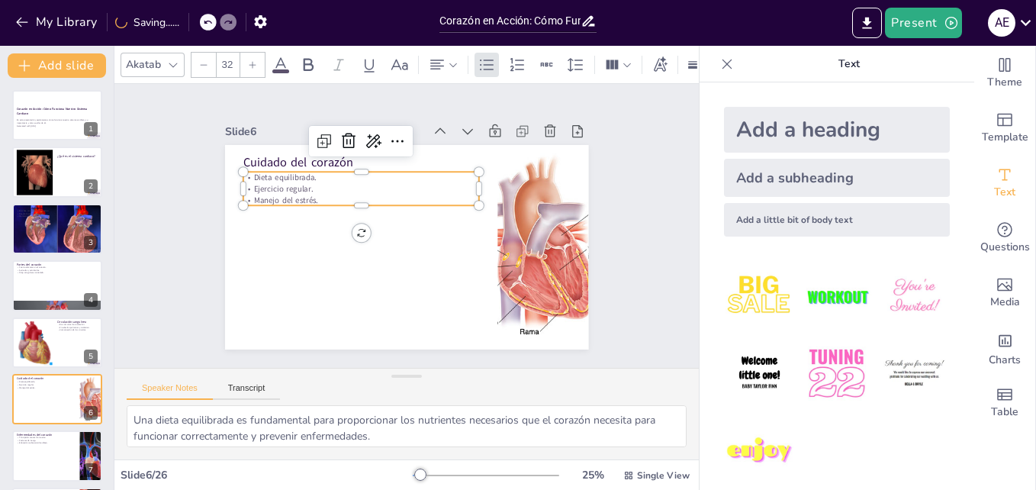
checkbox input "true"
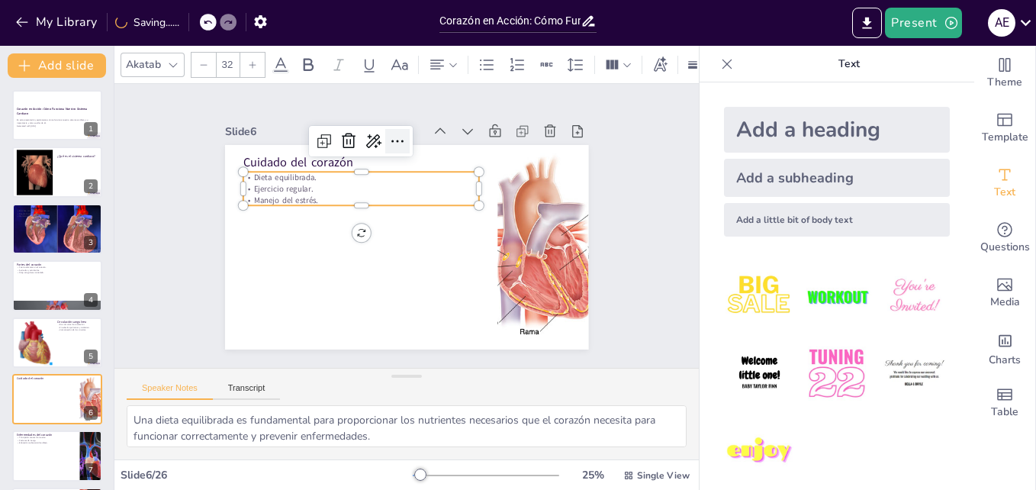
click at [404, 134] on icon at bounding box center [414, 140] width 21 height 21
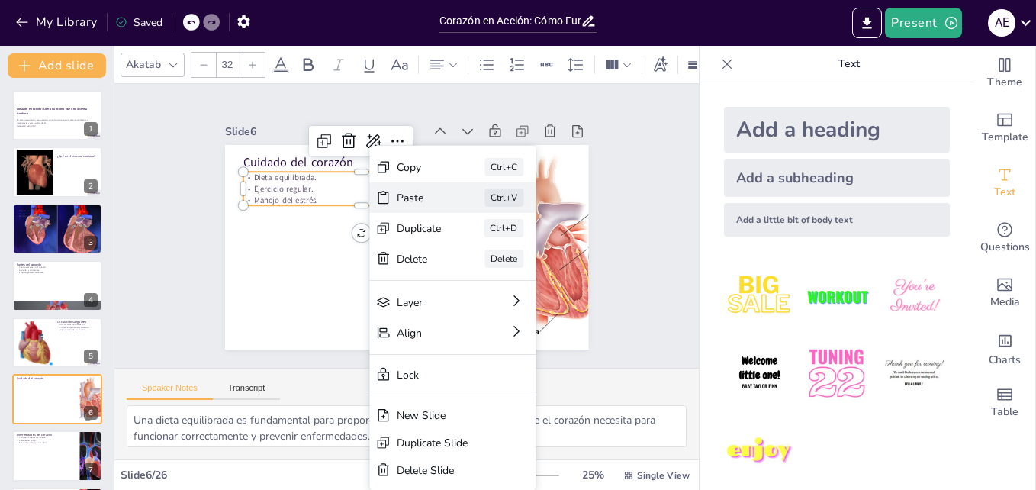
click at [338, 315] on div "Paste" at bounding box center [326, 338] width 24 height 47
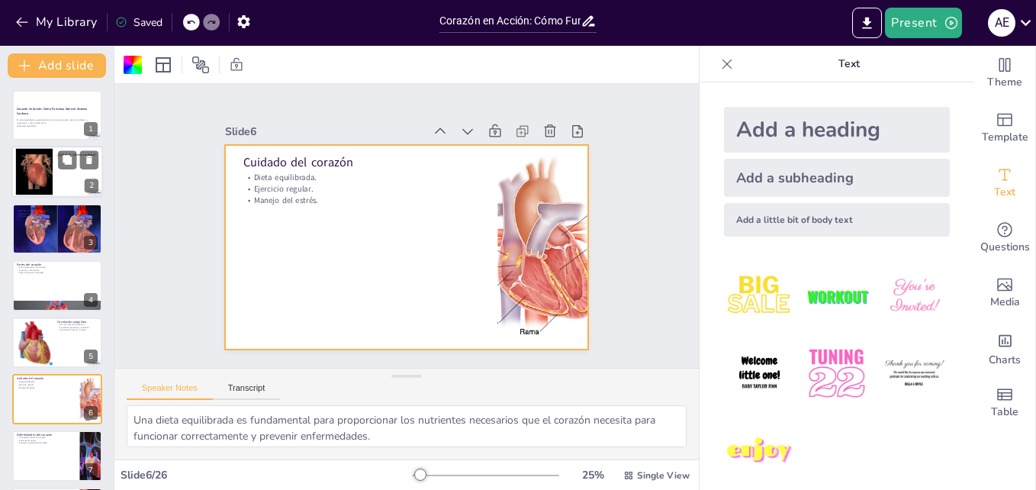
click at [36, 170] on div at bounding box center [34, 172] width 62 height 47
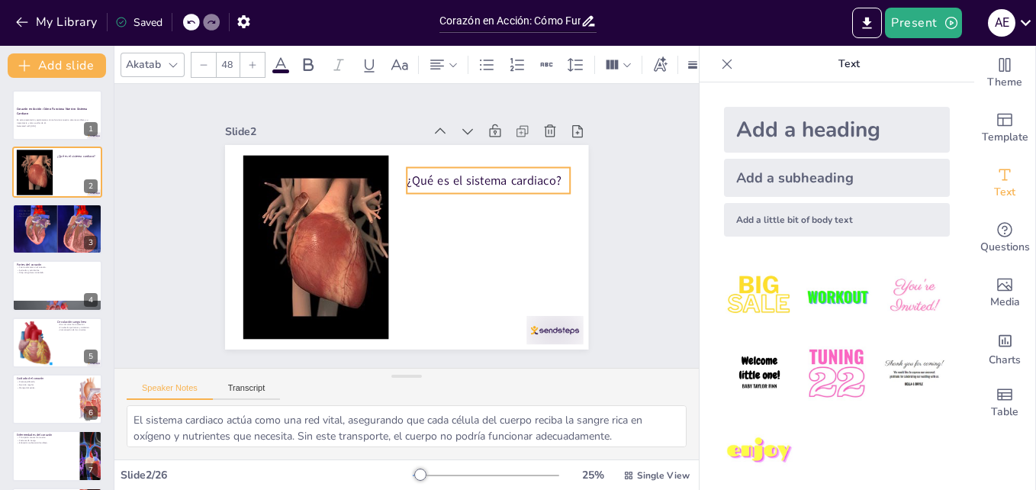
click at [469, 185] on div "¿Qué es el sistema cardiaco?" at bounding box center [493, 189] width 166 height 43
click at [516, 131] on icon at bounding box center [525, 137] width 18 height 18
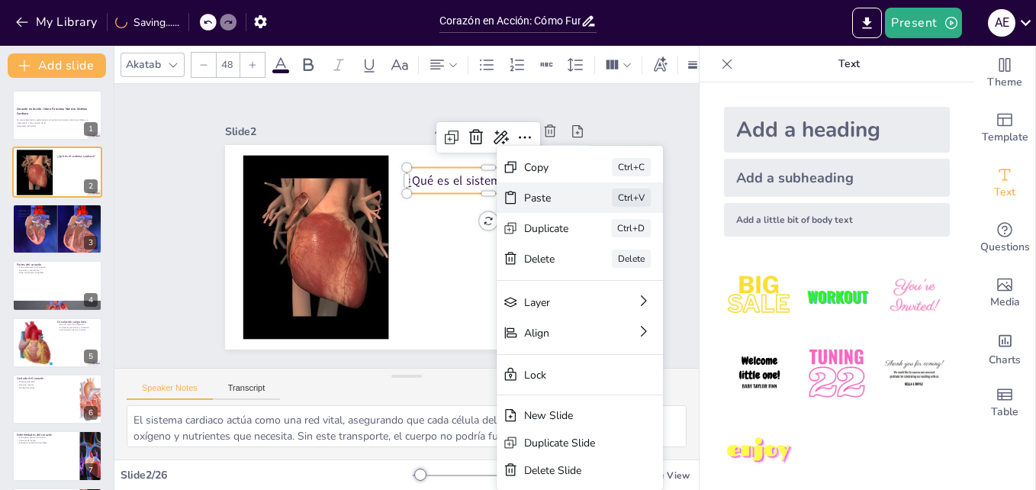
click at [631, 298] on div "Paste" at bounding box center [654, 307] width 47 height 19
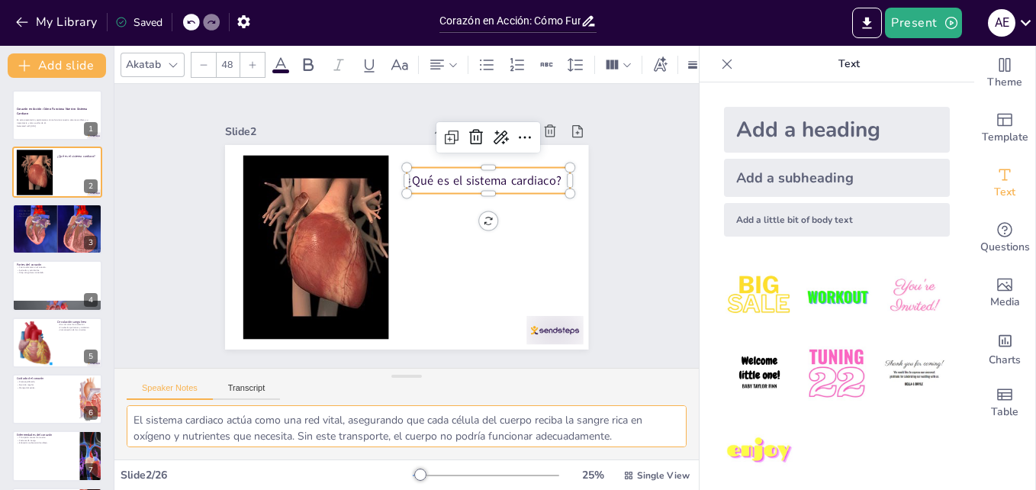
click at [227, 433] on textarea "El sistema cardiaco actúa como una red vital, asegurando que cada célula del cu…" at bounding box center [407, 426] width 560 height 42
click at [61, 121] on p "En esta presentación, exploraremos cómo funciona nuestro sistema cardiaco, su i…" at bounding box center [57, 121] width 82 height 5
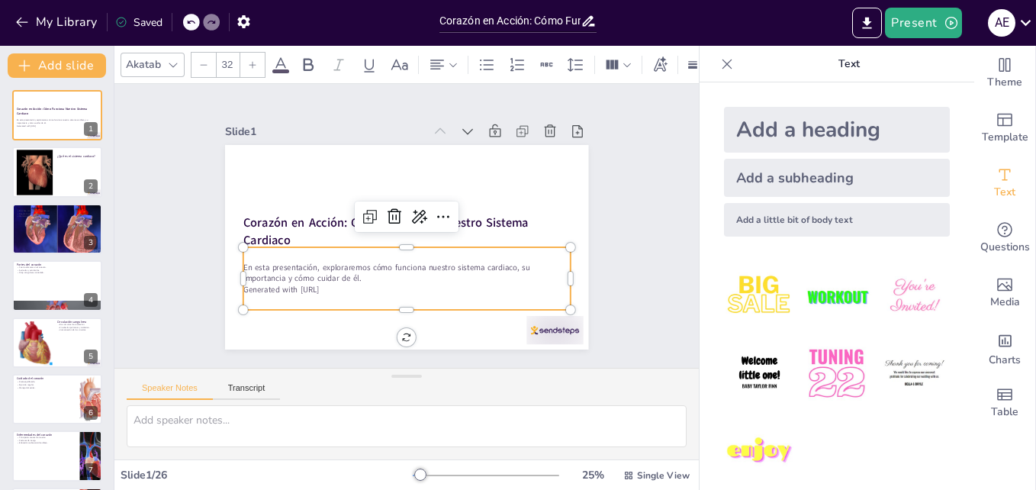
click at [312, 244] on div "En esta presentación, exploraremos cómo funciona nuestro sistema cardiaco, su i…" at bounding box center [395, 277] width 333 height 129
click at [69, 182] on div at bounding box center [57, 173] width 92 height 52
